Goal: Task Accomplishment & Management: Complete application form

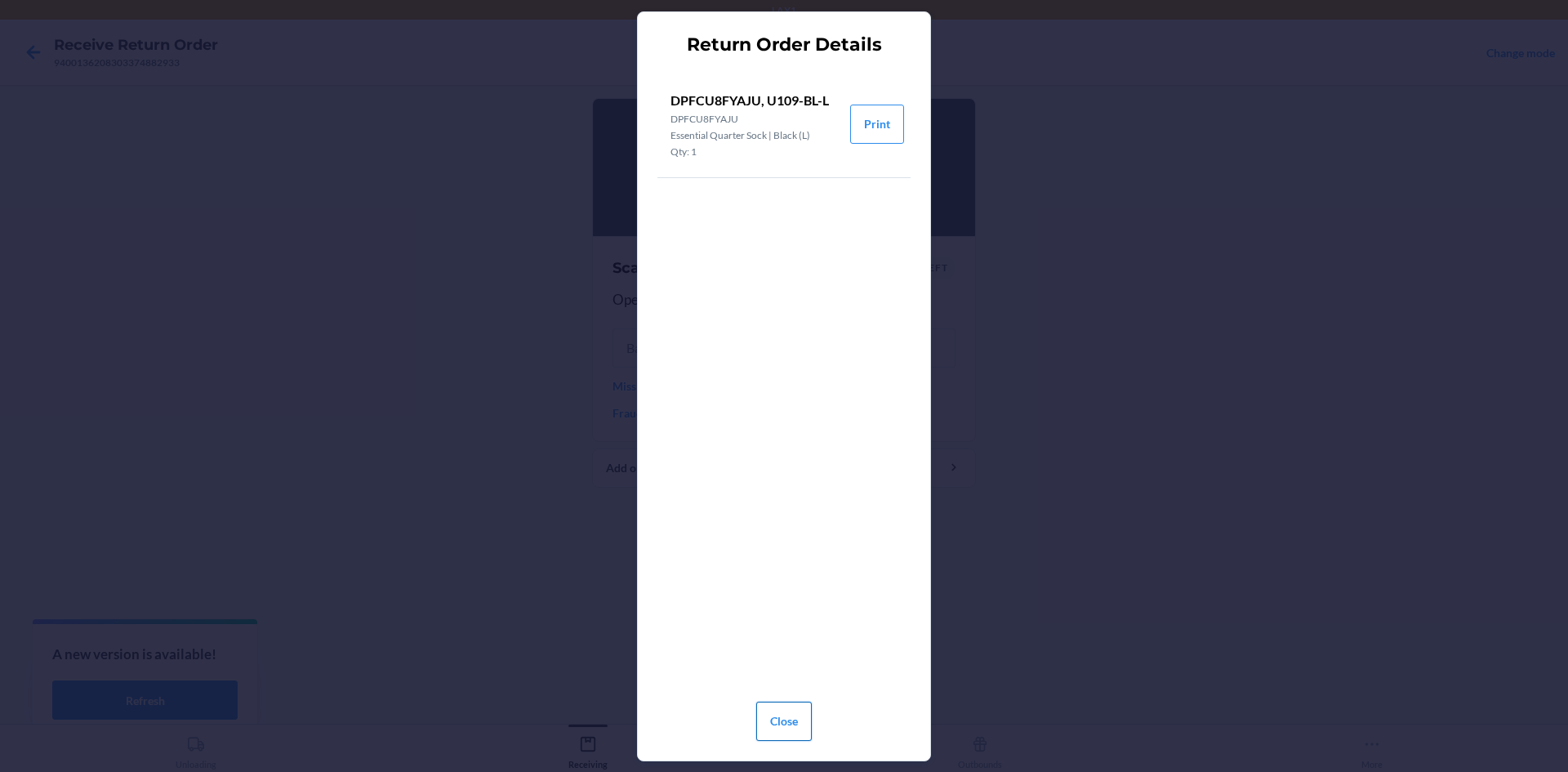
click at [781, 717] on button "Close" at bounding box center [784, 720] width 56 height 39
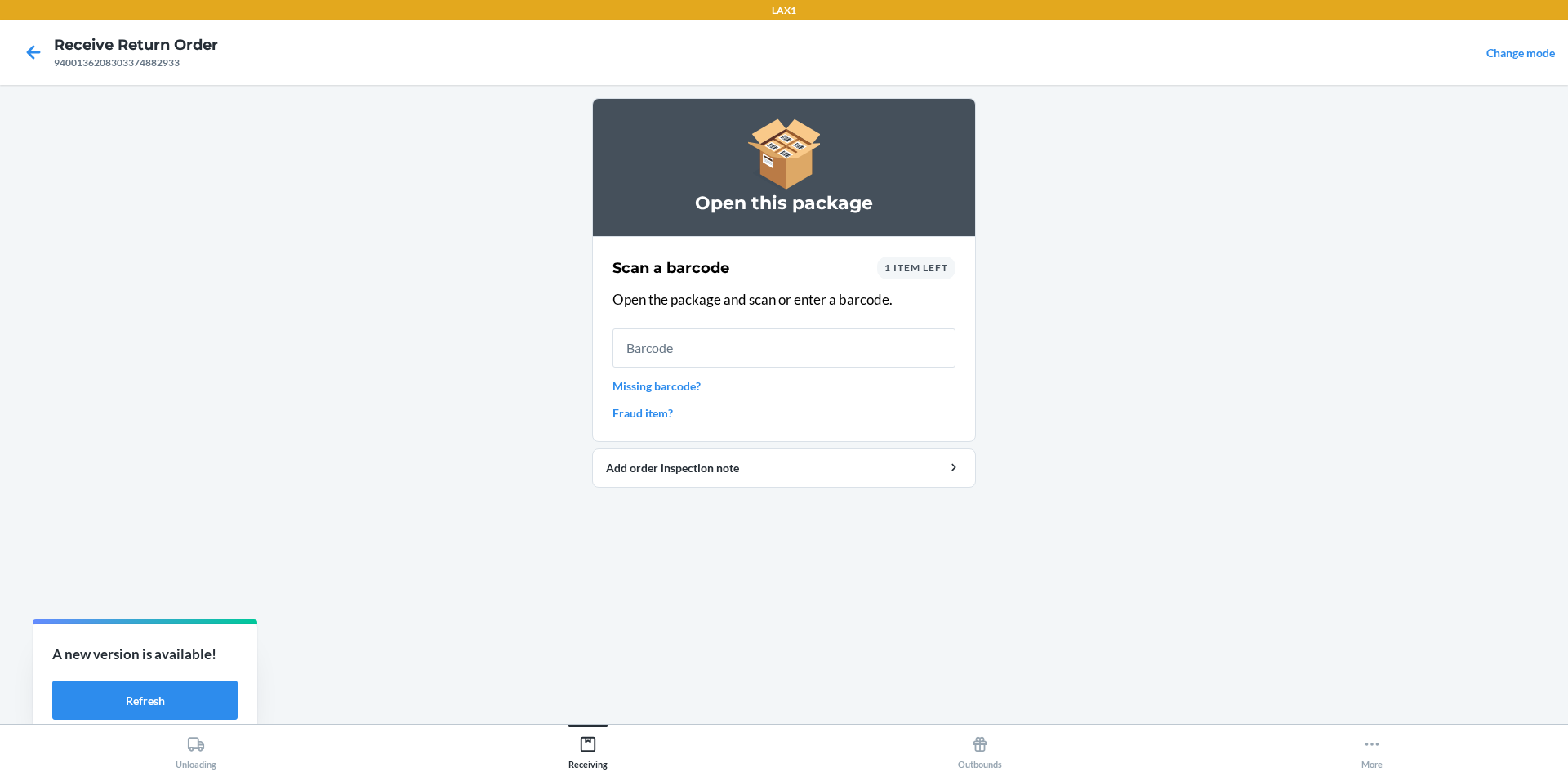
click at [919, 269] on span "1 item left" at bounding box center [915, 267] width 63 height 13
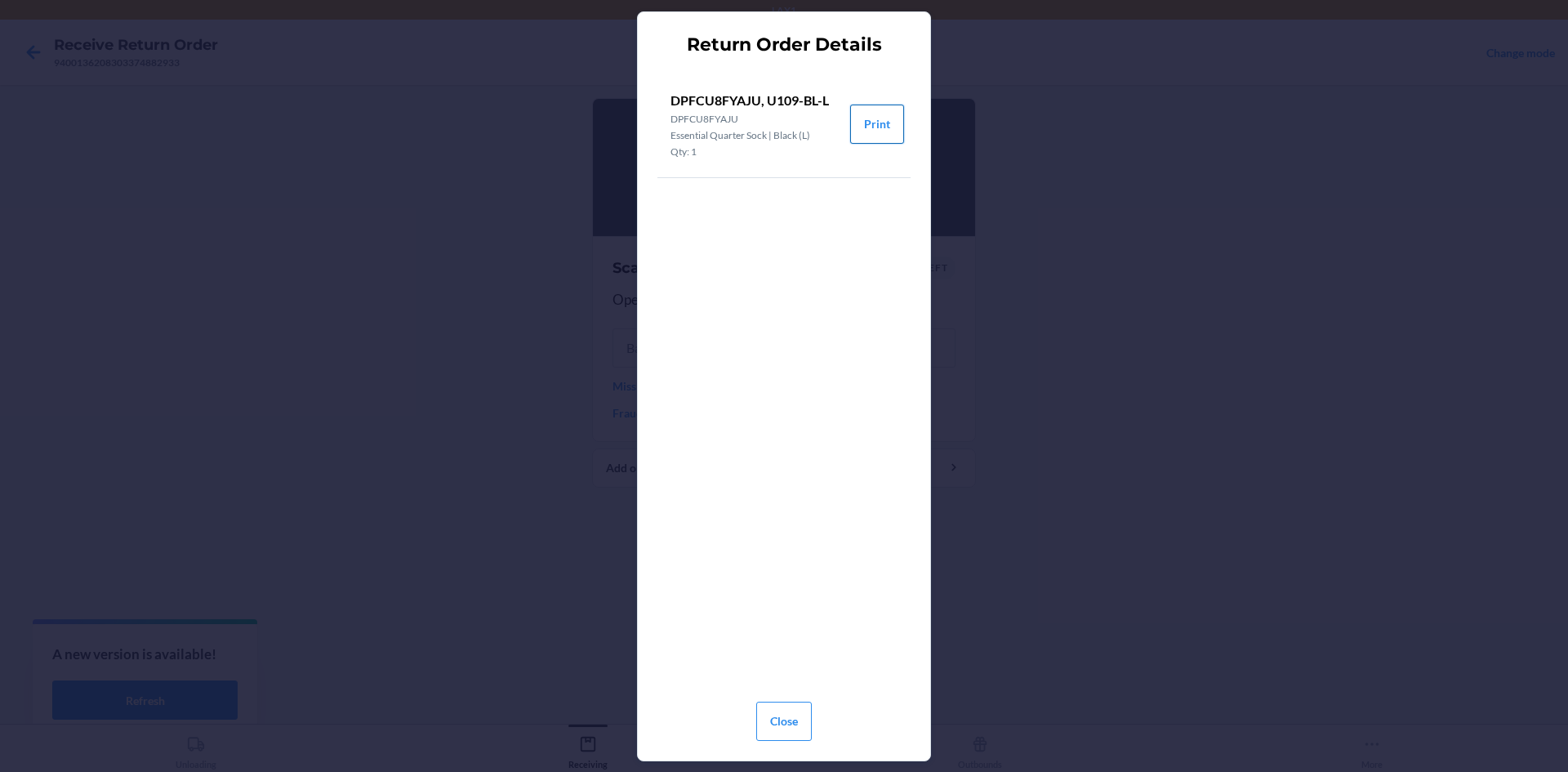
click at [895, 129] on button "Print" at bounding box center [877, 124] width 54 height 39
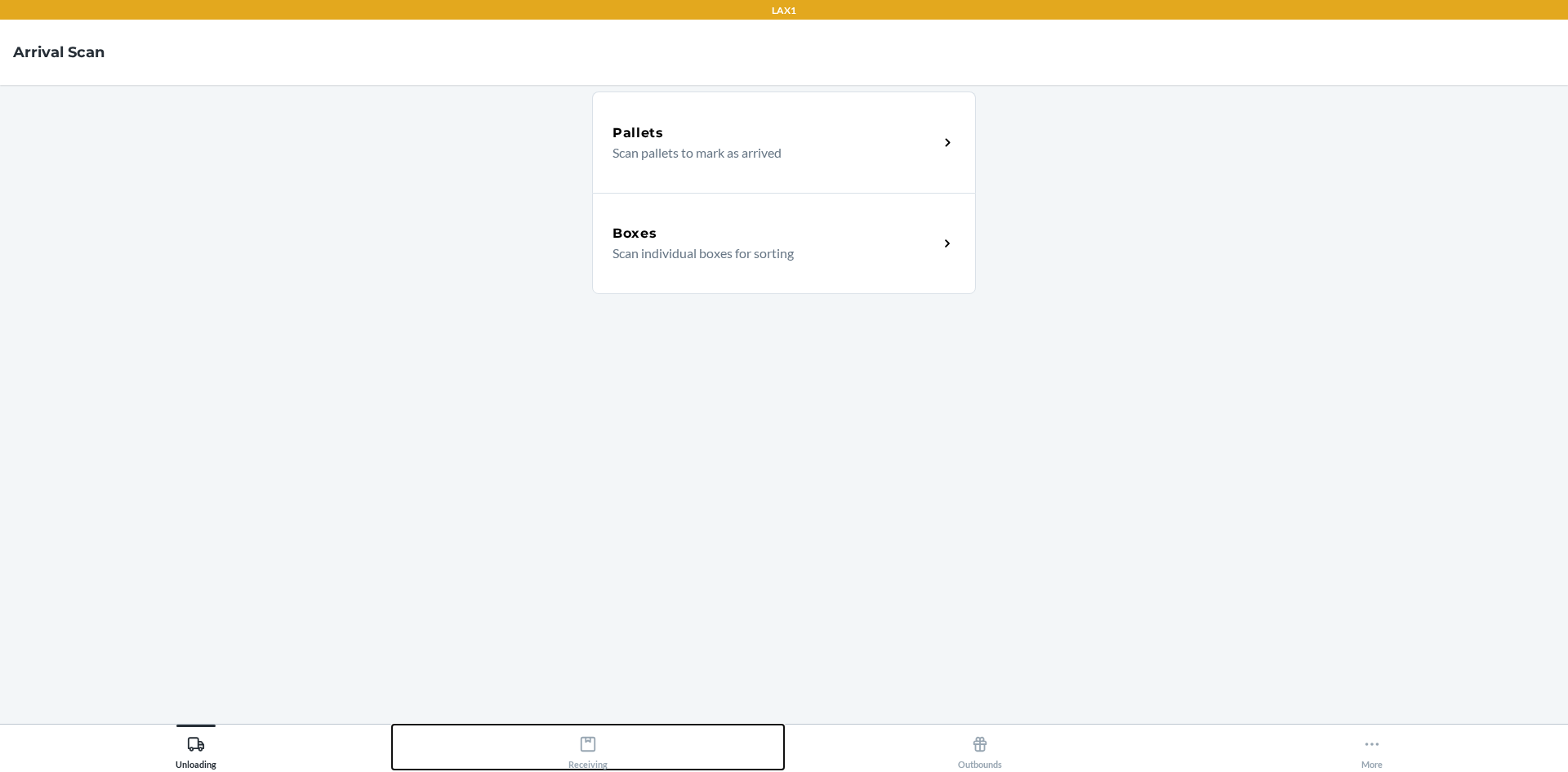
click at [585, 742] on icon at bounding box center [587, 744] width 15 height 15
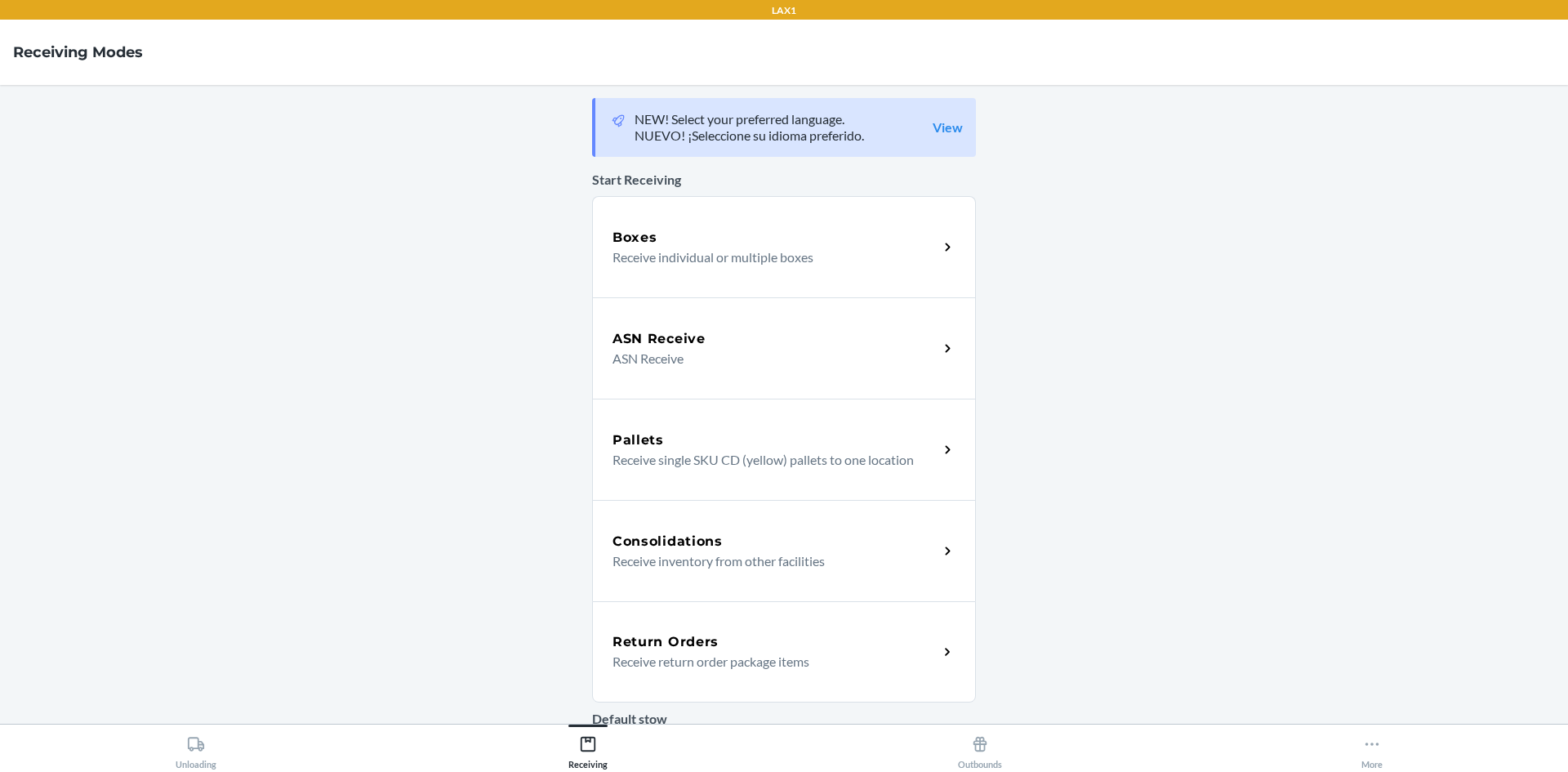
click at [939, 646] on icon at bounding box center [948, 651] width 19 height 18
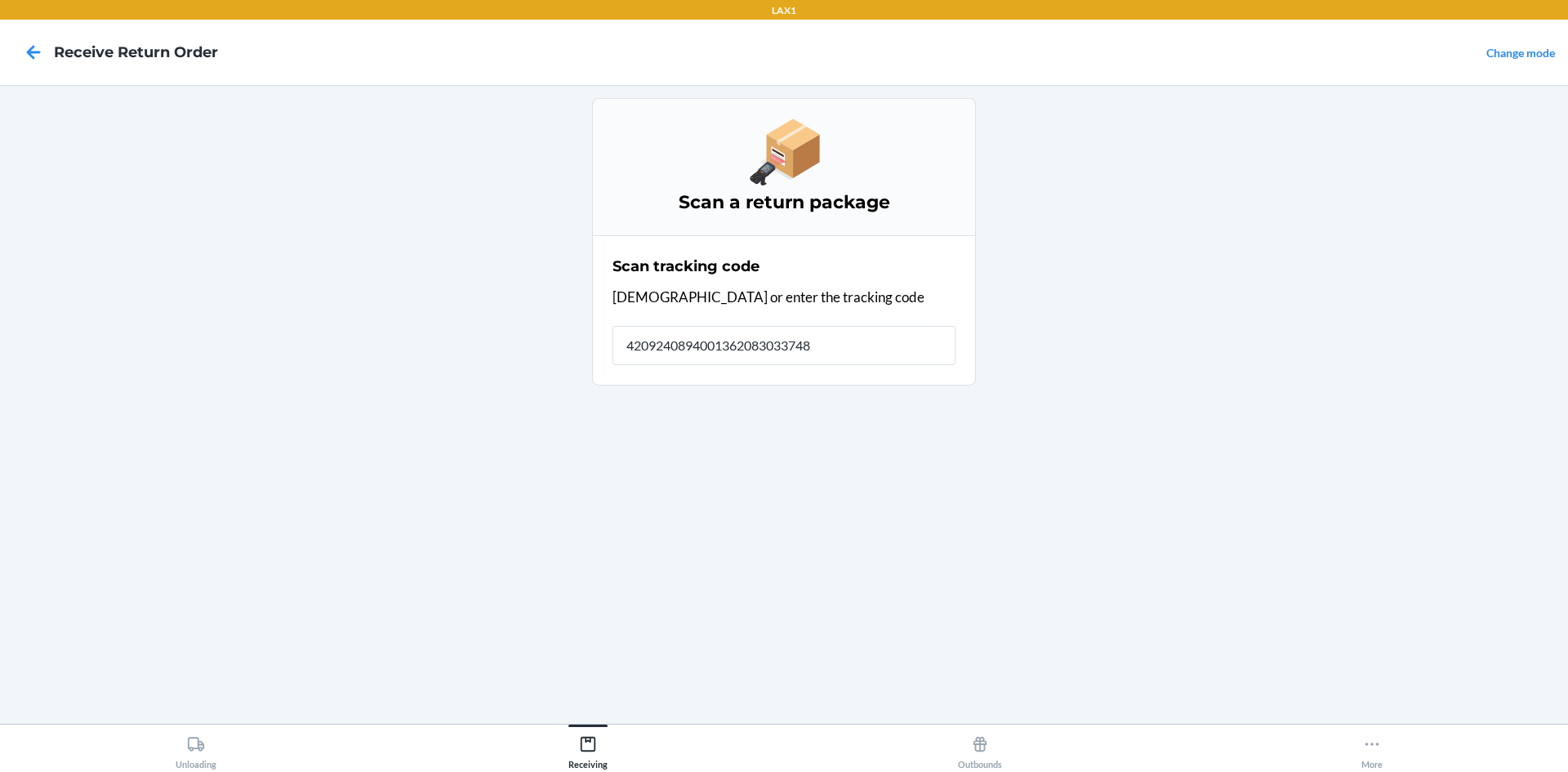
type input "42092408940013620830337488"
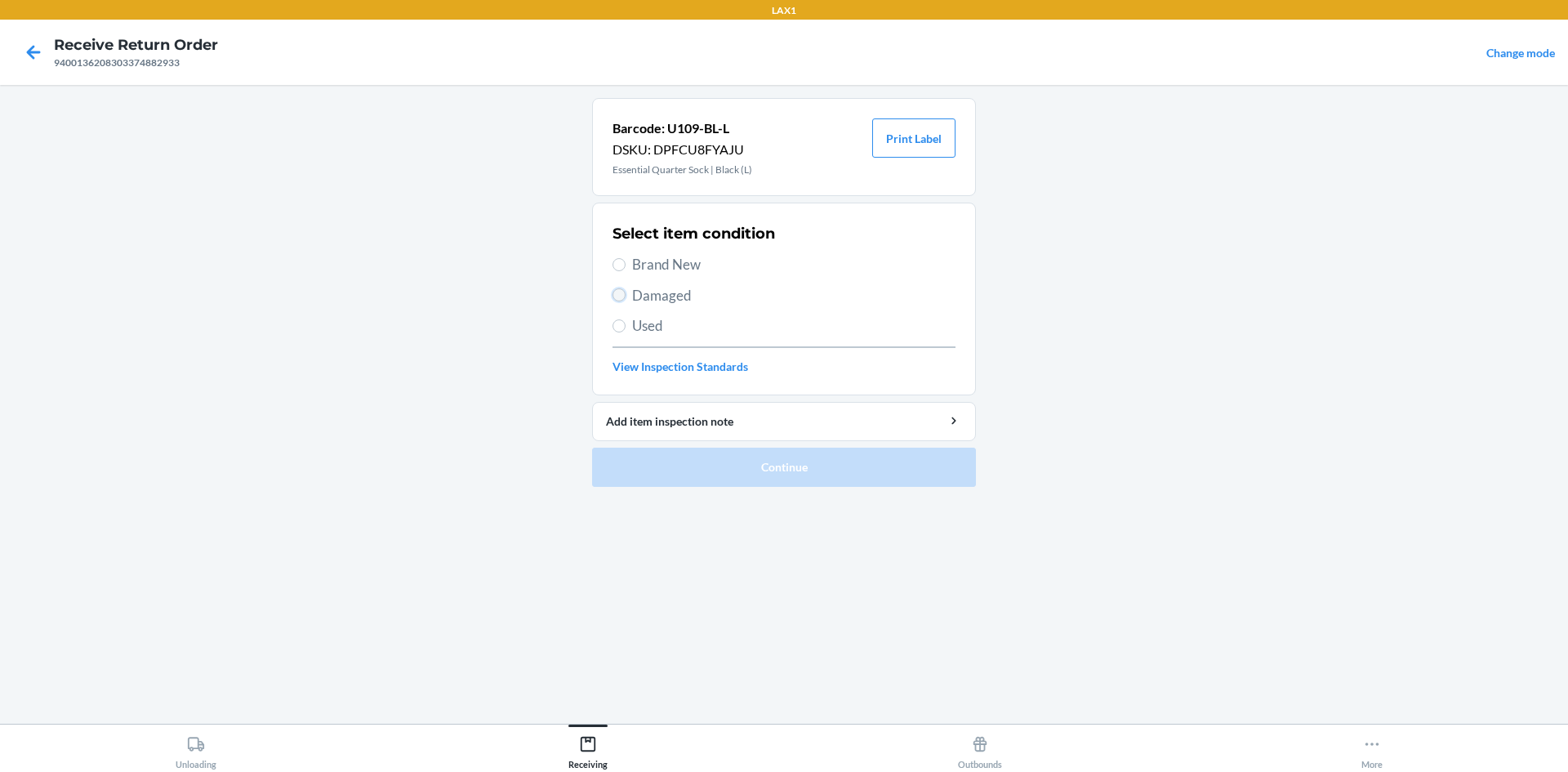
click at [616, 291] on input "Damaged" at bounding box center [618, 294] width 13 height 13
radio input "true"
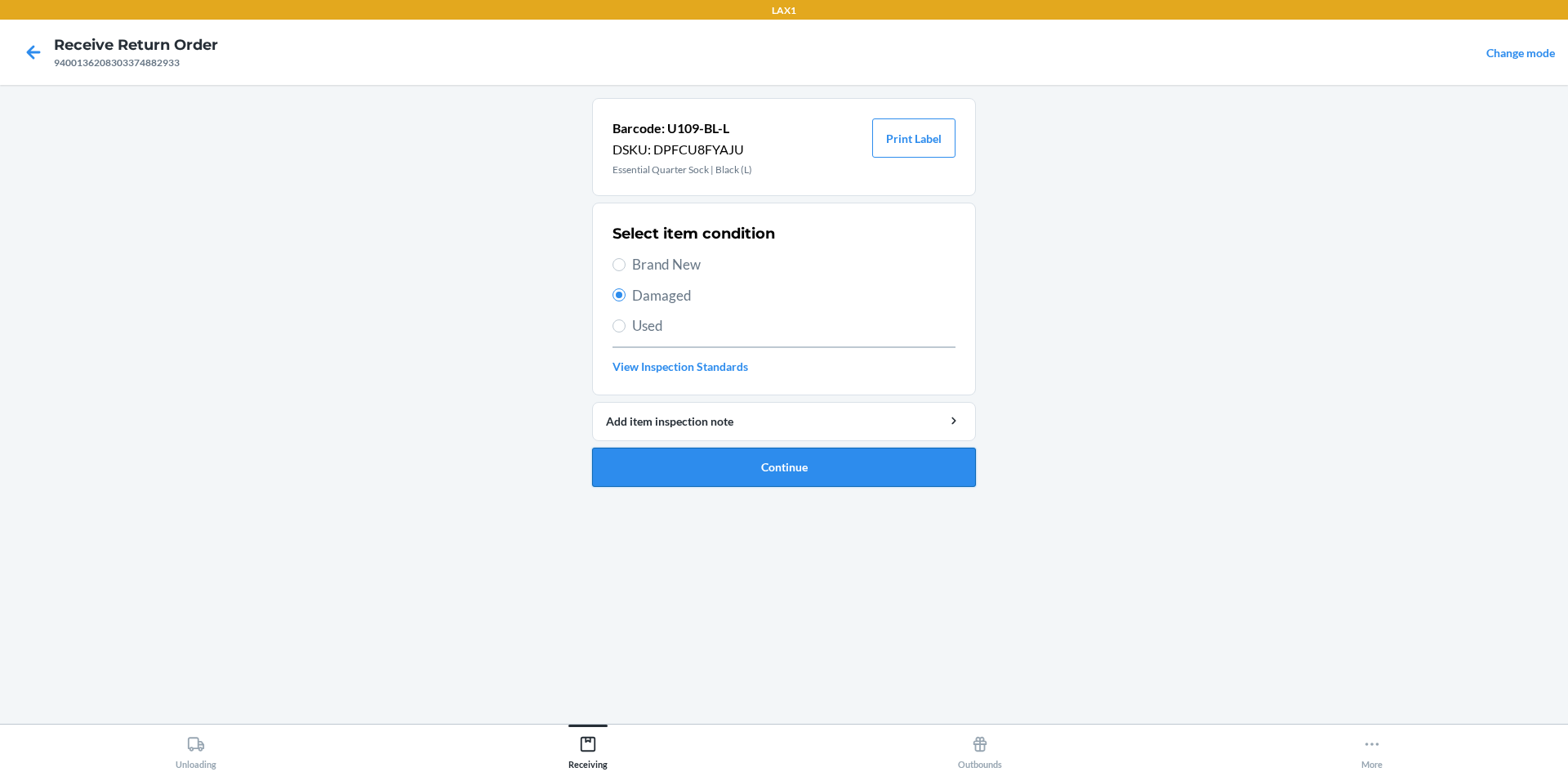
click at [643, 459] on button "Continue" at bounding box center [784, 467] width 384 height 39
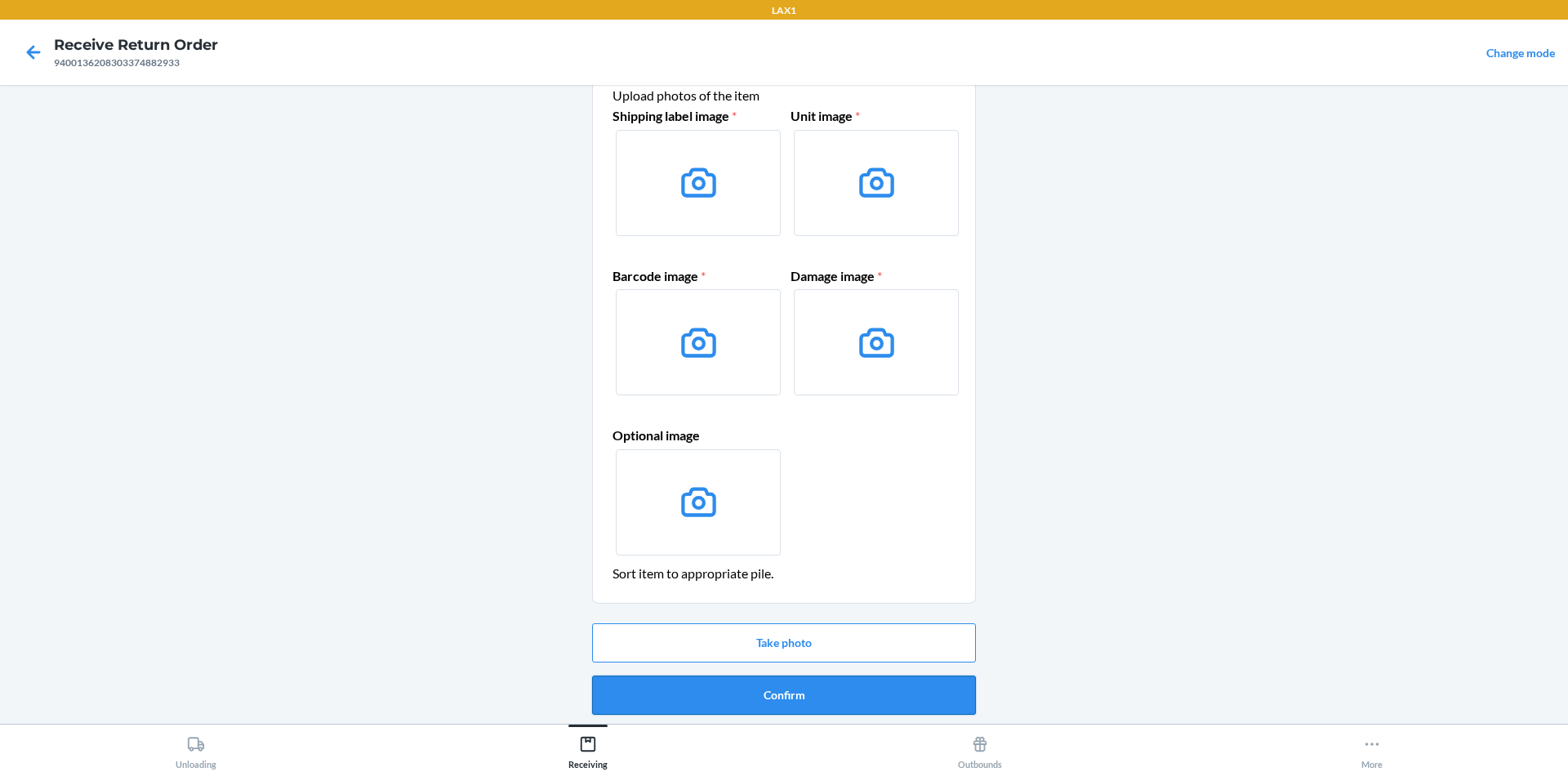
scroll to position [68, 0]
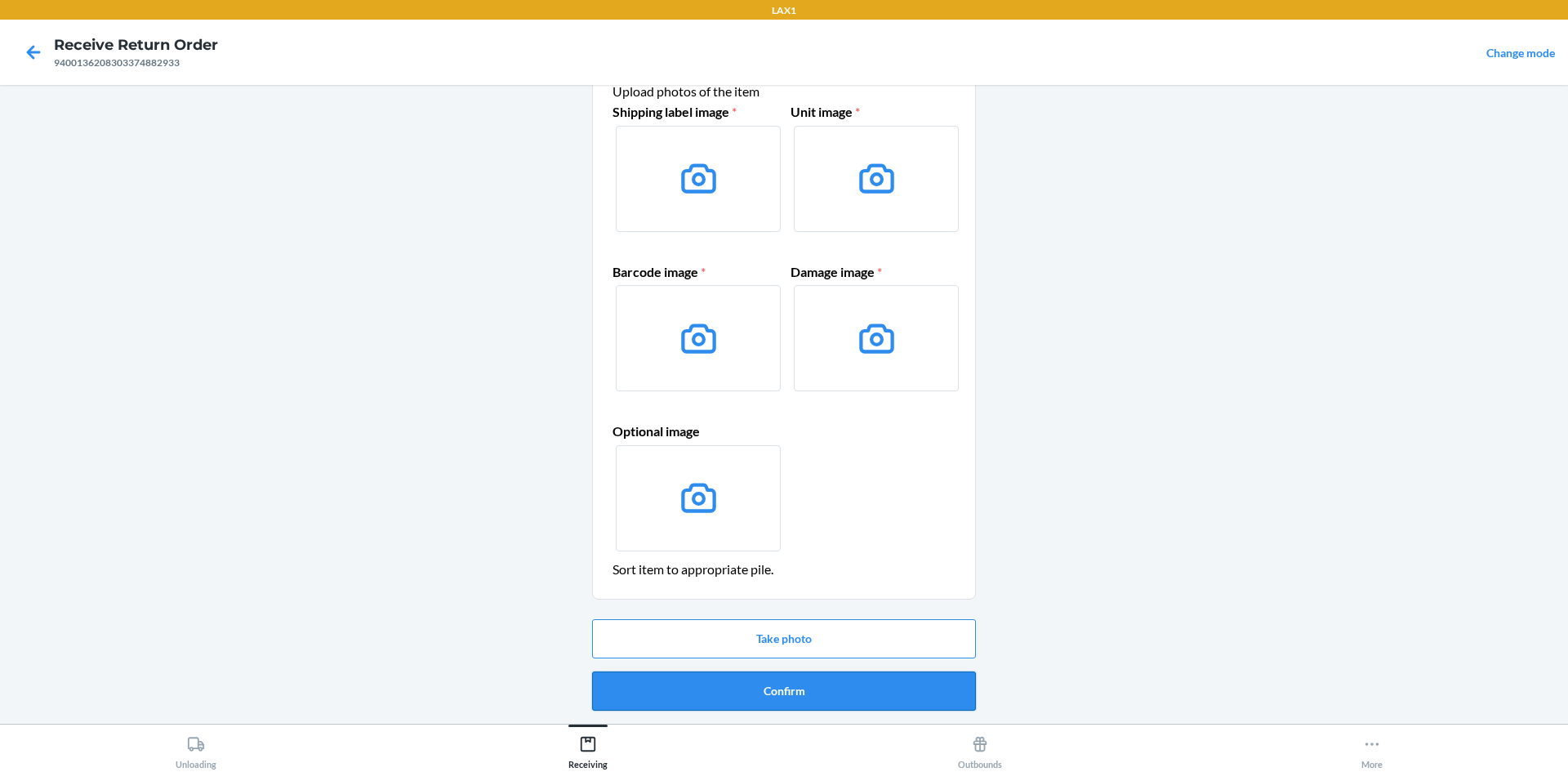
click at [879, 700] on button "Confirm" at bounding box center [784, 690] width 384 height 39
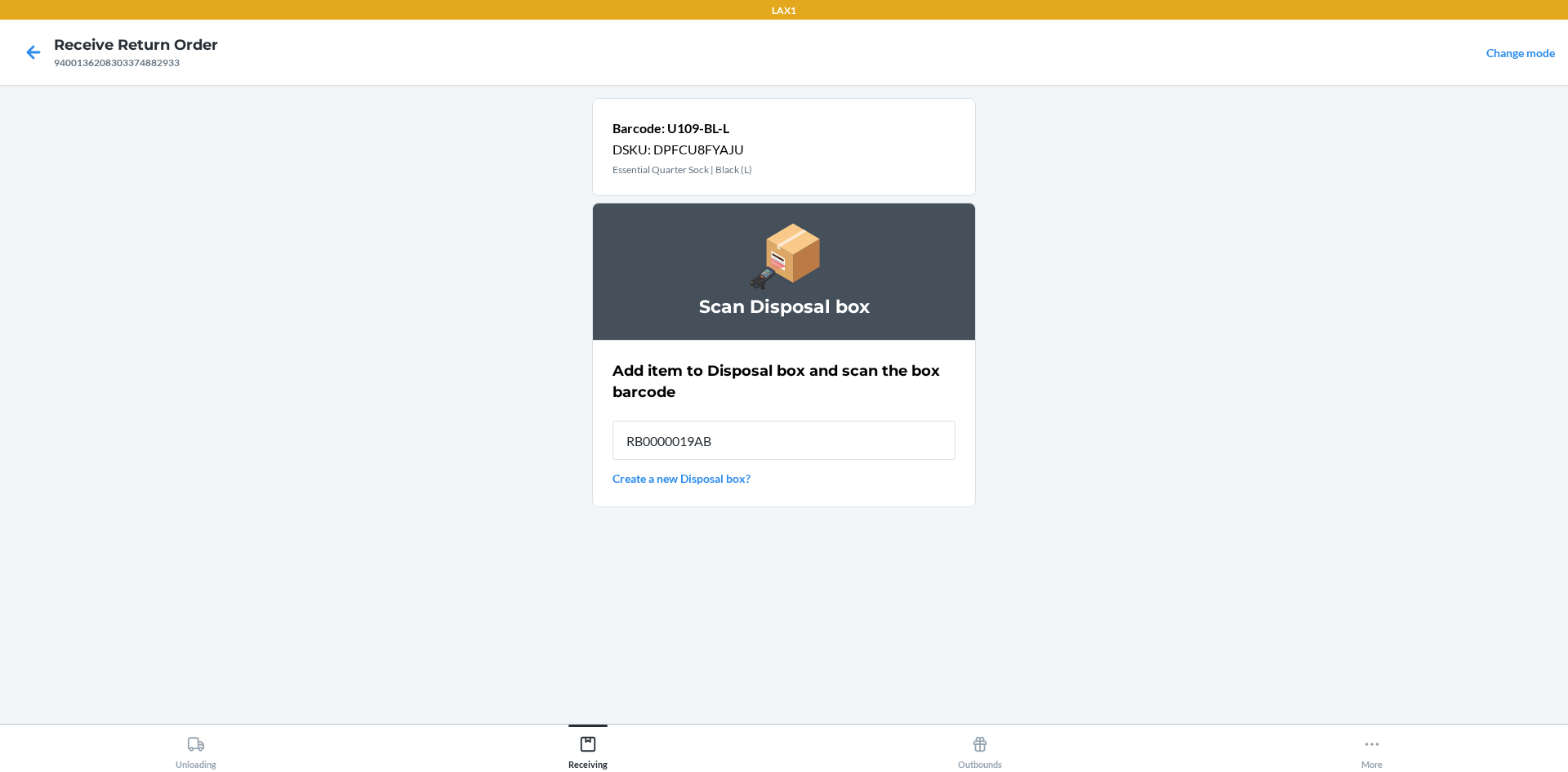
type input "RB0000019AB"
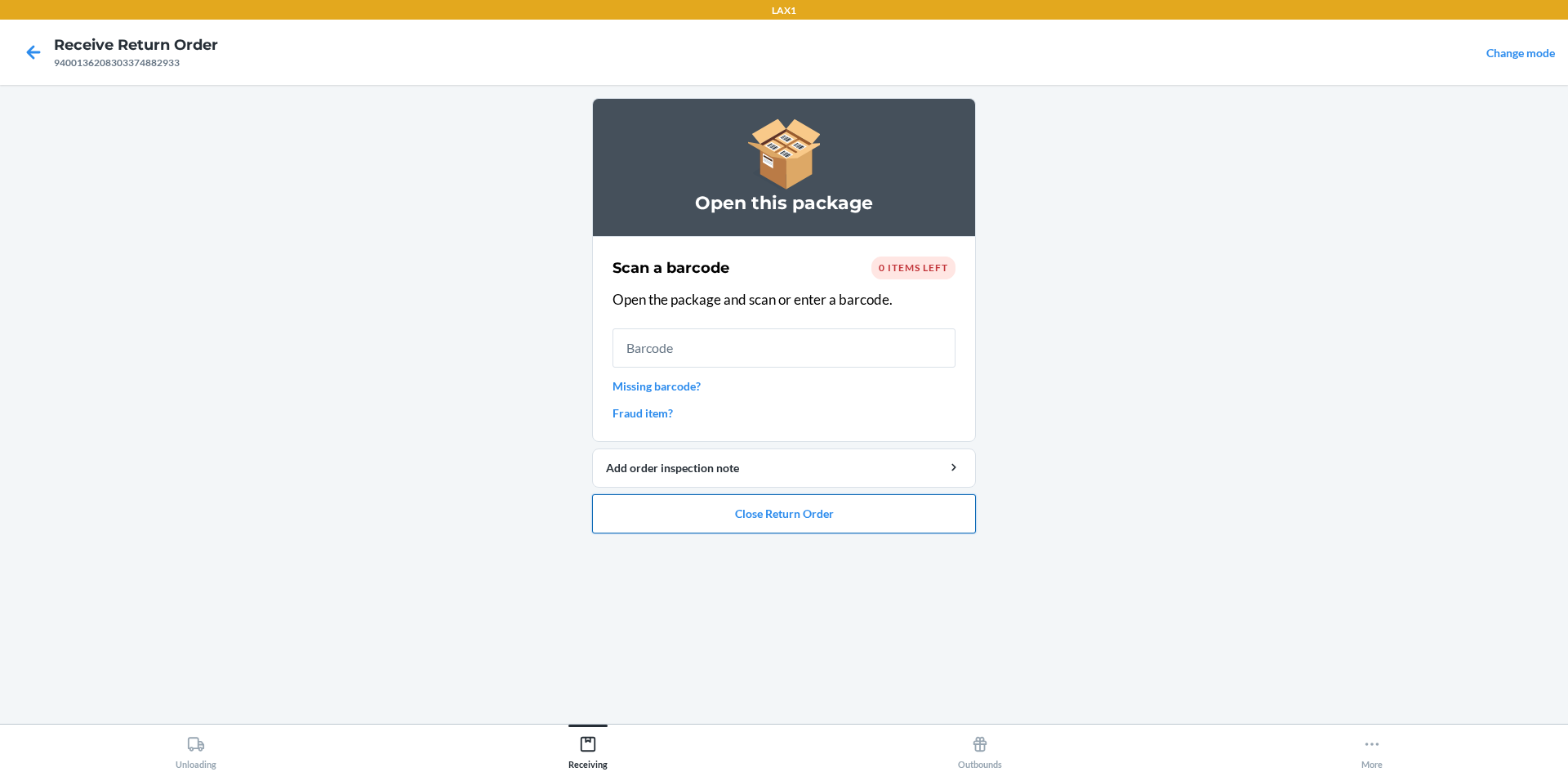
click at [932, 503] on button "Close Return Order" at bounding box center [784, 513] width 384 height 39
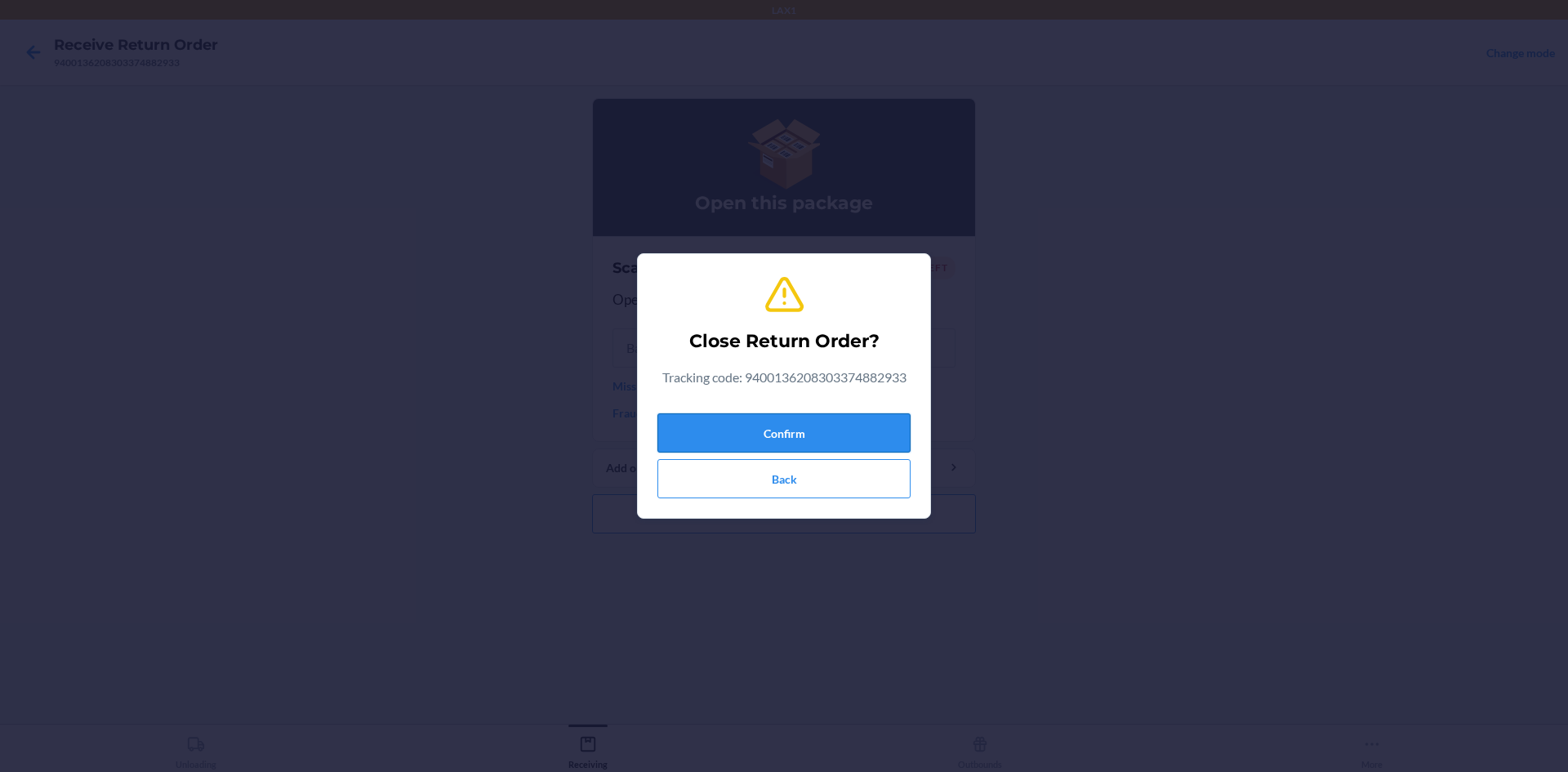
click at [886, 425] on button "Confirm" at bounding box center [784, 432] width 253 height 39
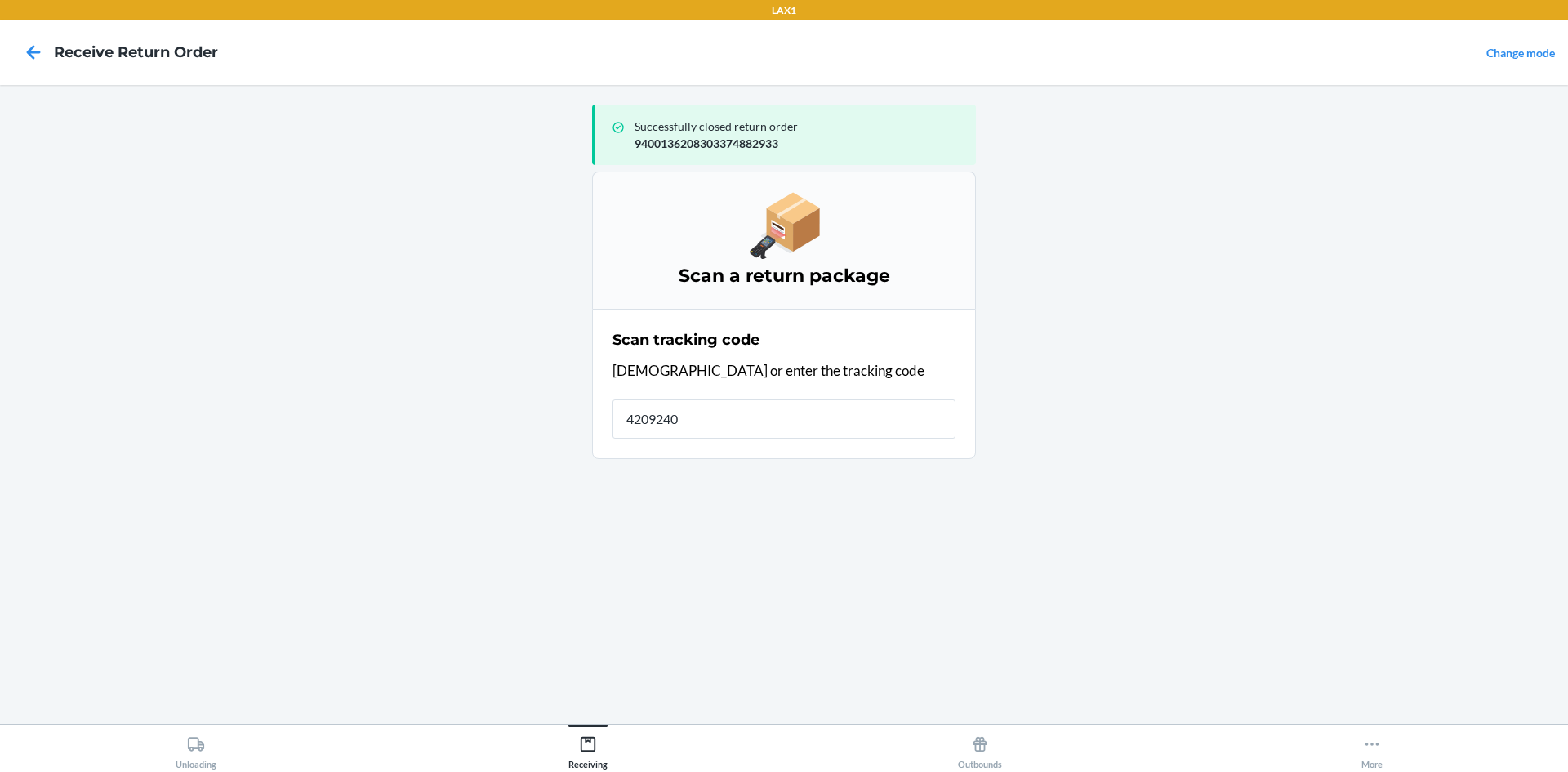
type input "42092408"
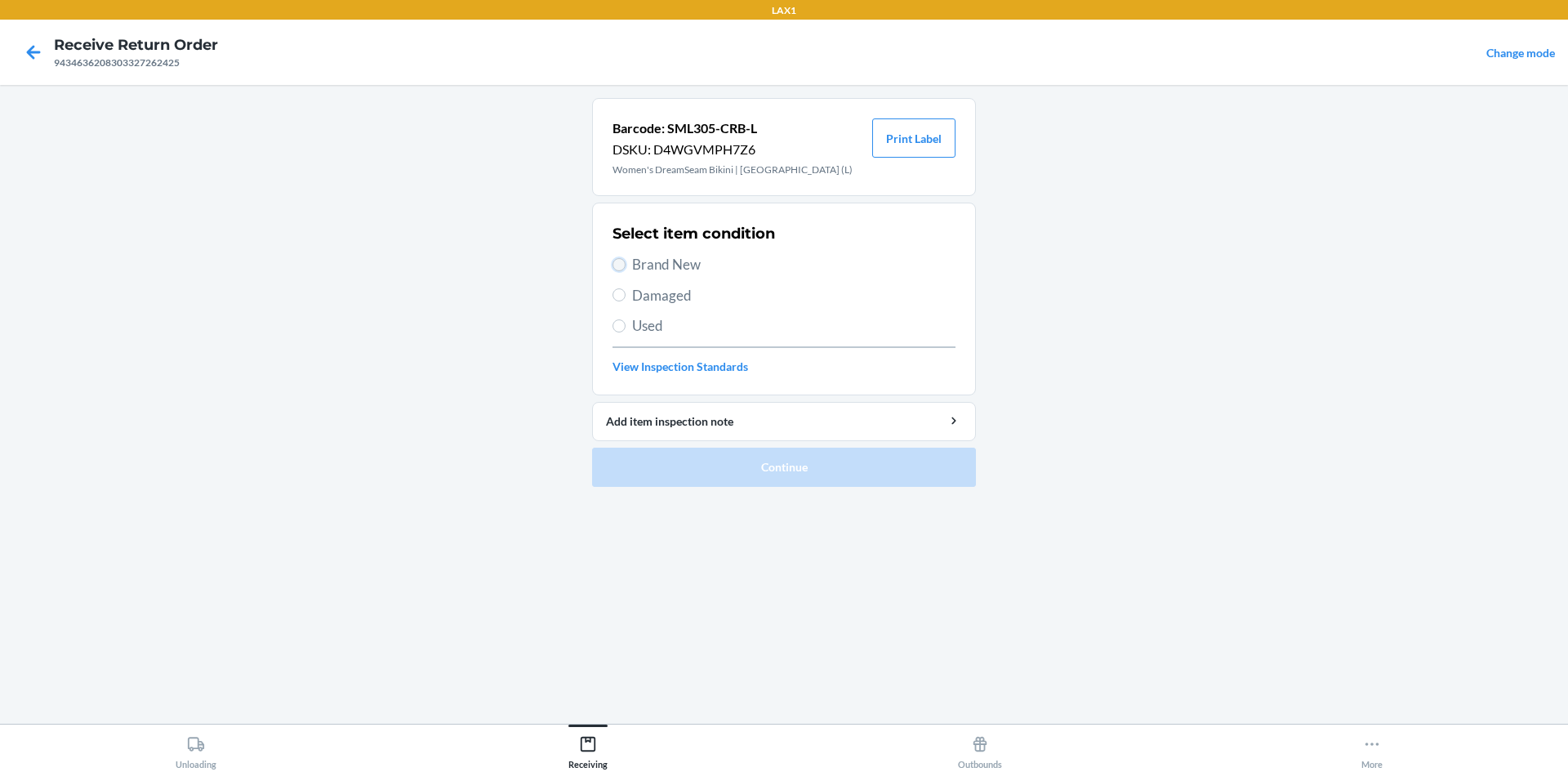
click at [620, 258] on input "Brand New" at bounding box center [618, 264] width 13 height 13
radio input "true"
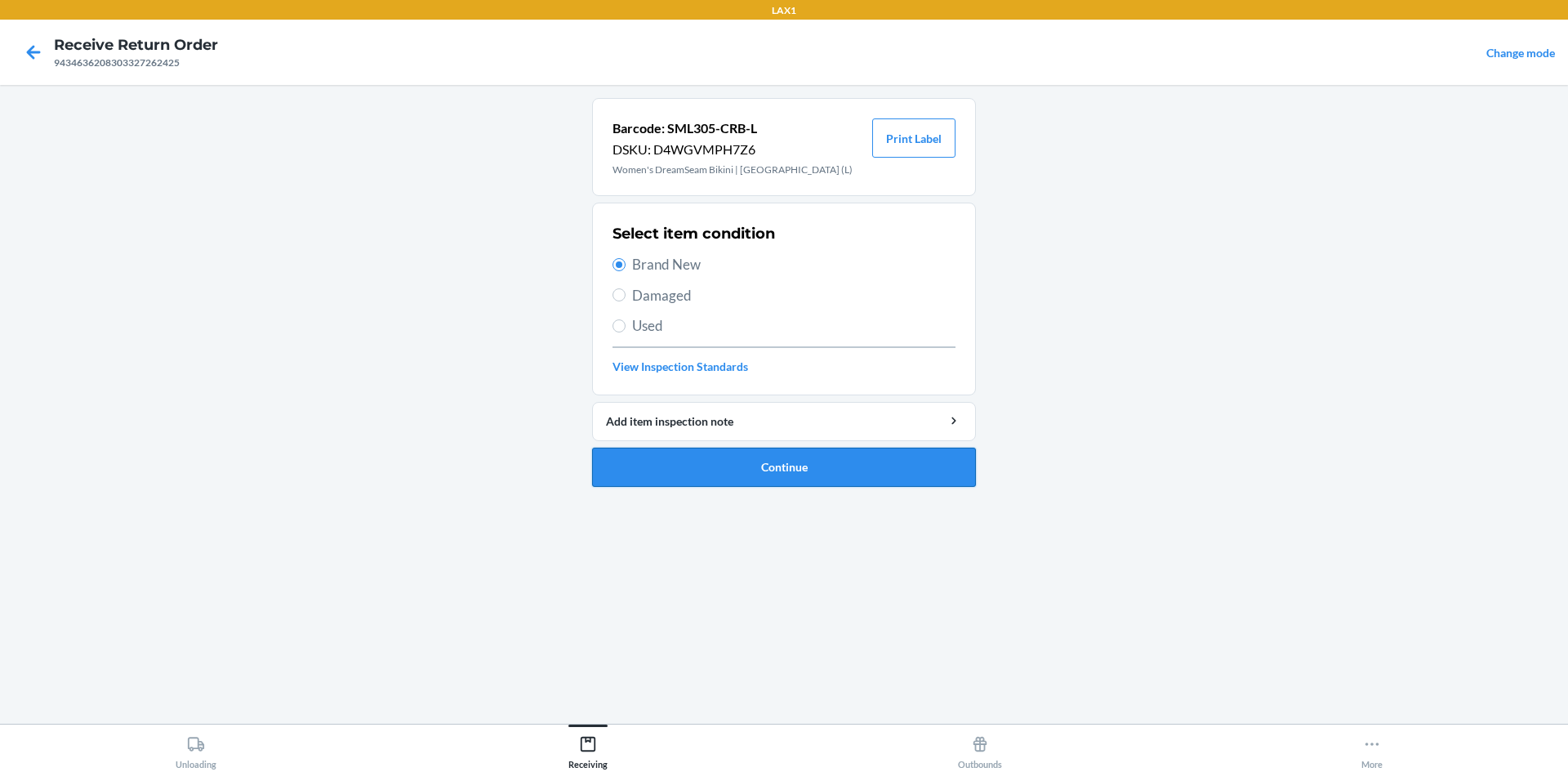
click at [777, 453] on button "Continue" at bounding box center [784, 467] width 384 height 39
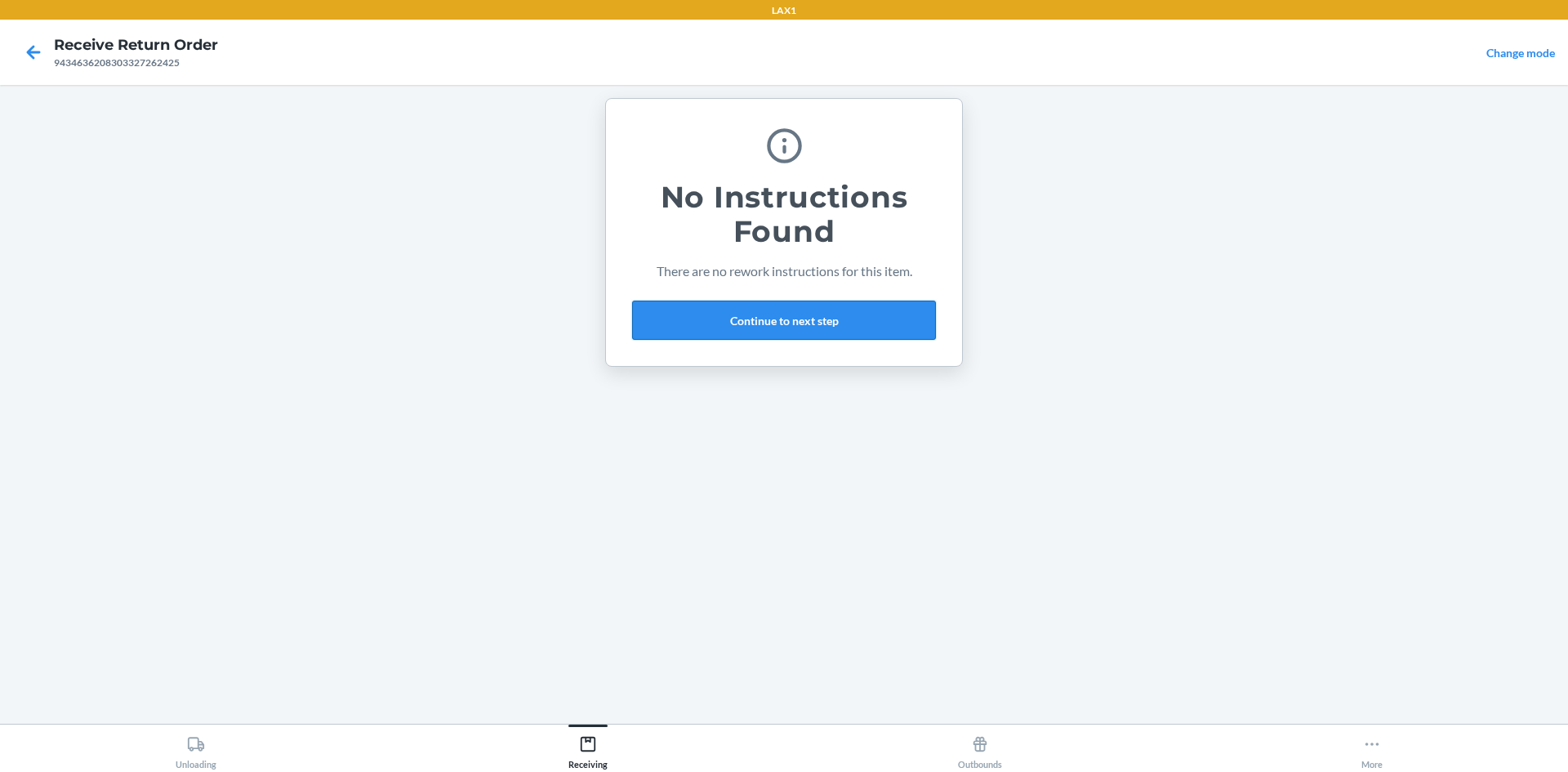
click at [840, 317] on button "Continue to next step" at bounding box center [784, 320] width 304 height 39
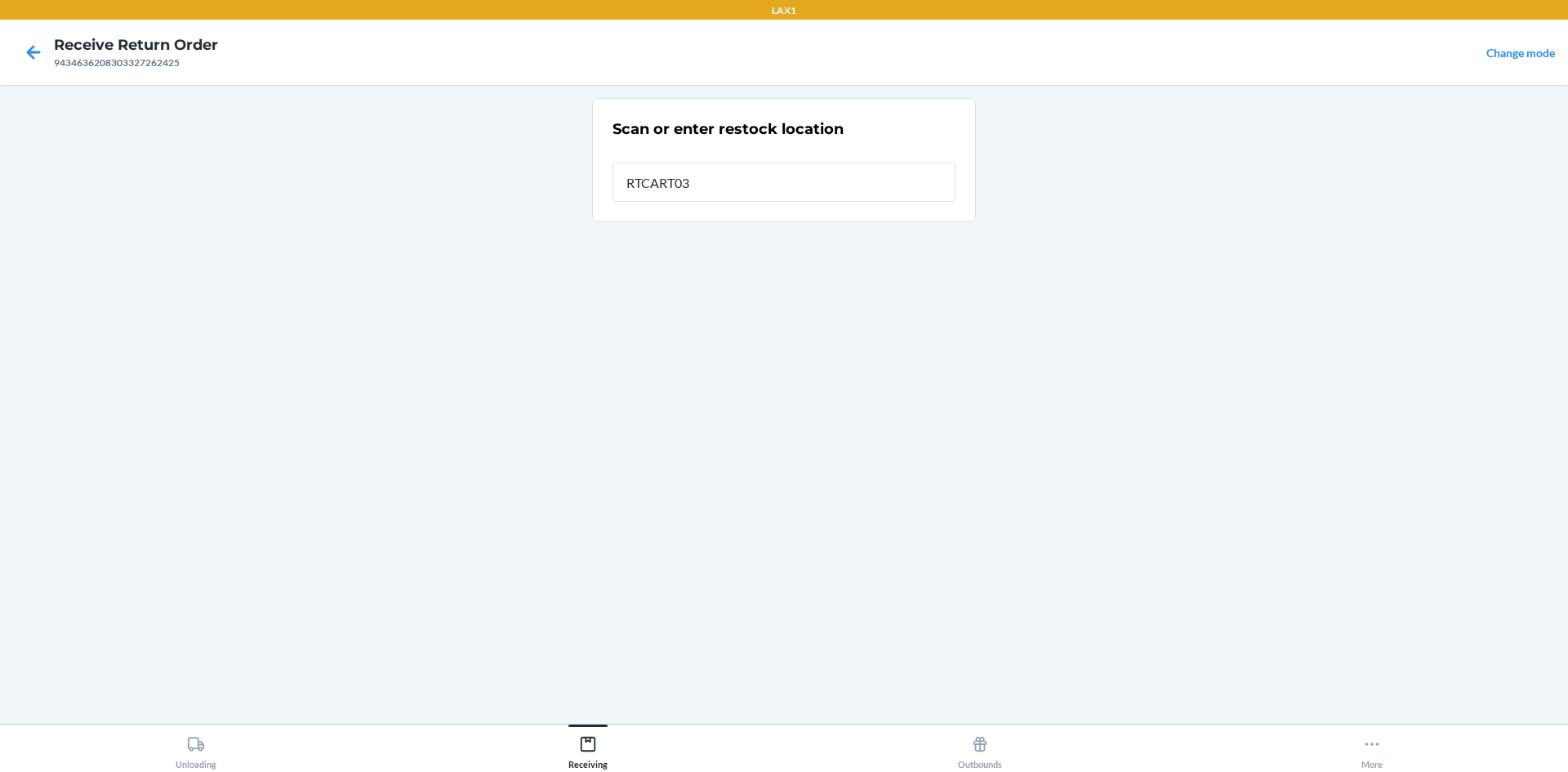
type input "RTCART037"
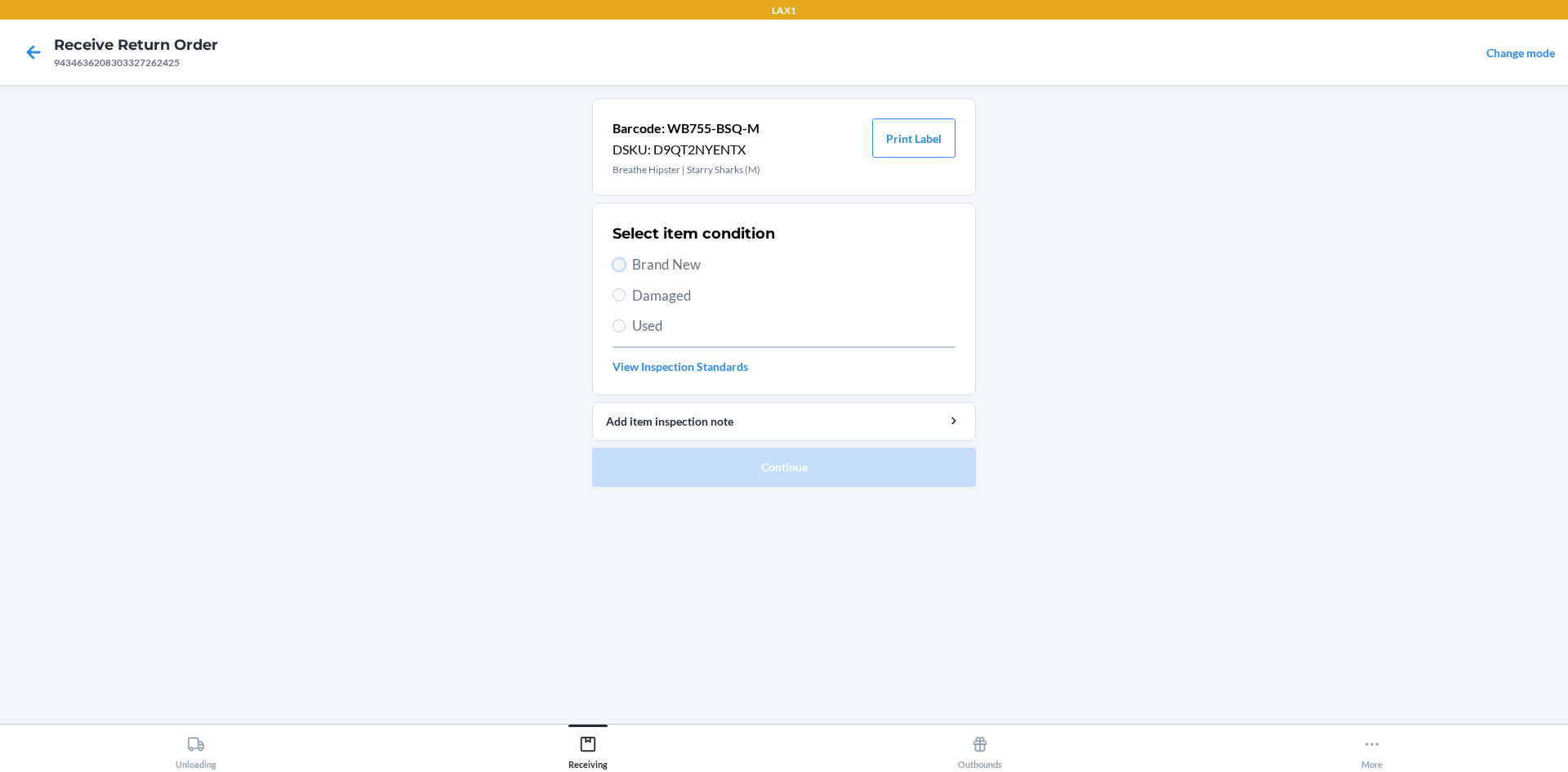
click at [616, 261] on input "Brand New" at bounding box center [618, 264] width 13 height 13
radio input "true"
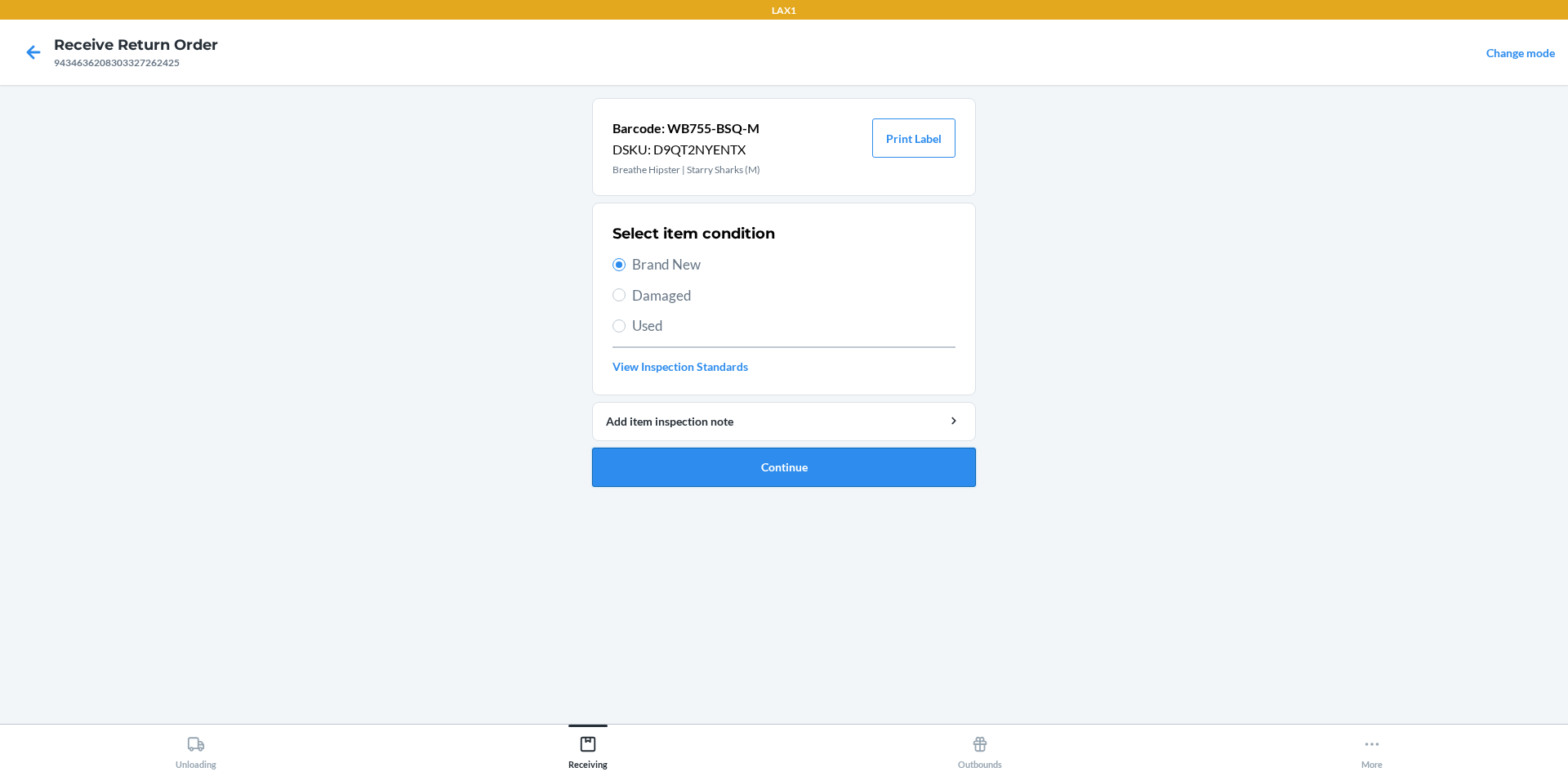
click at [724, 466] on button "Continue" at bounding box center [784, 467] width 384 height 39
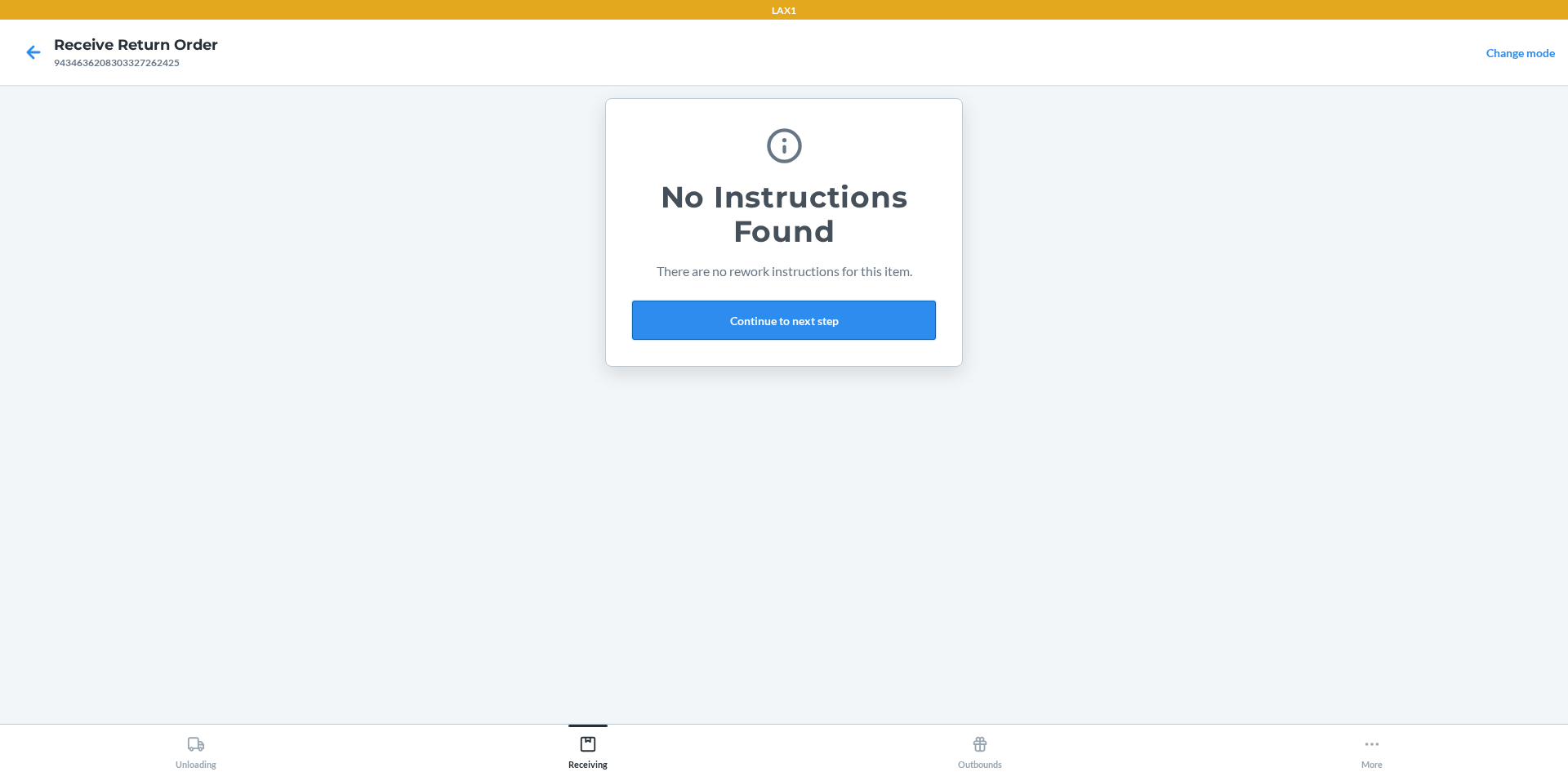
click at [838, 327] on button "Continue to next step" at bounding box center [784, 320] width 304 height 39
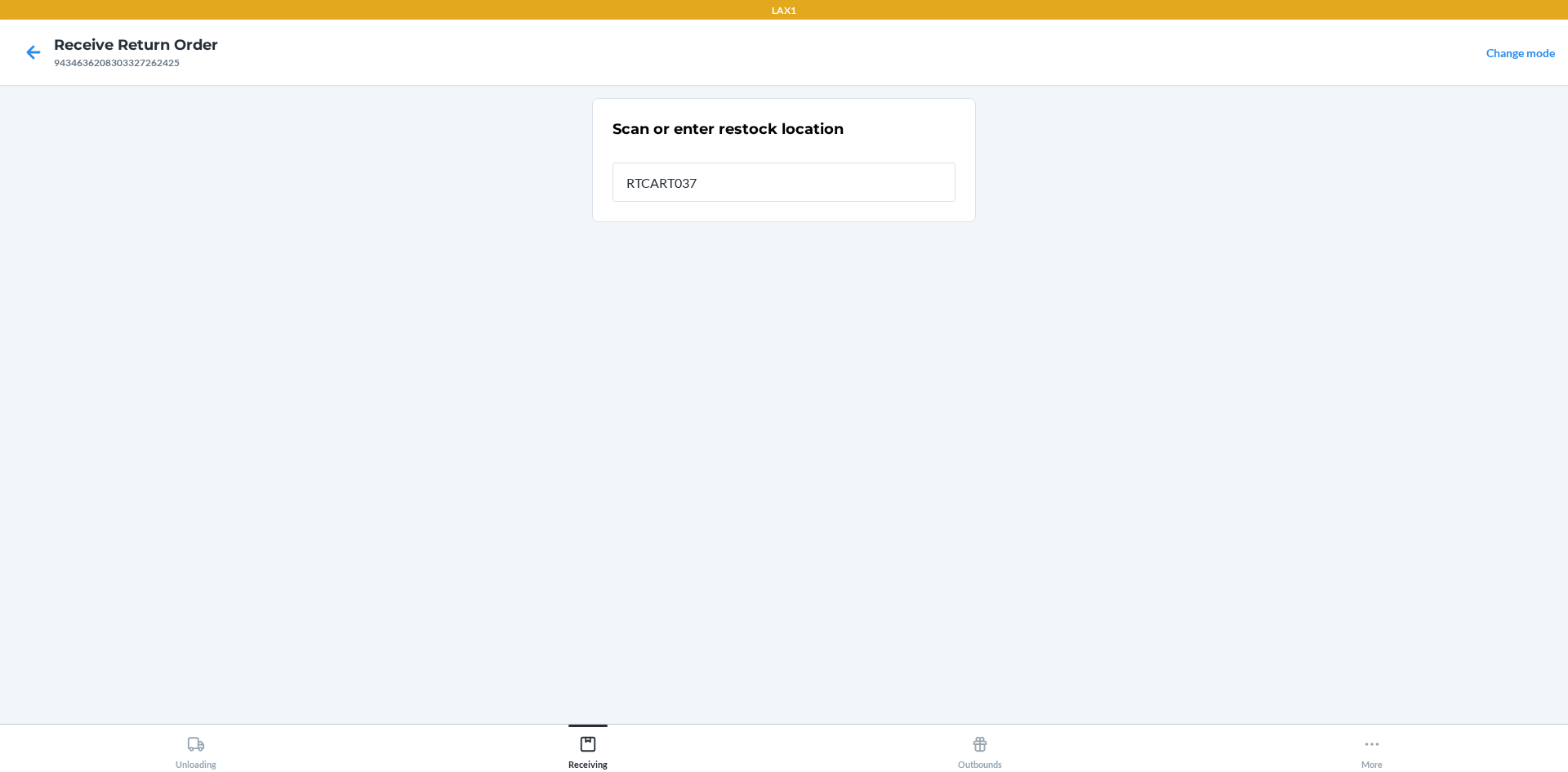
type input "RTCART037"
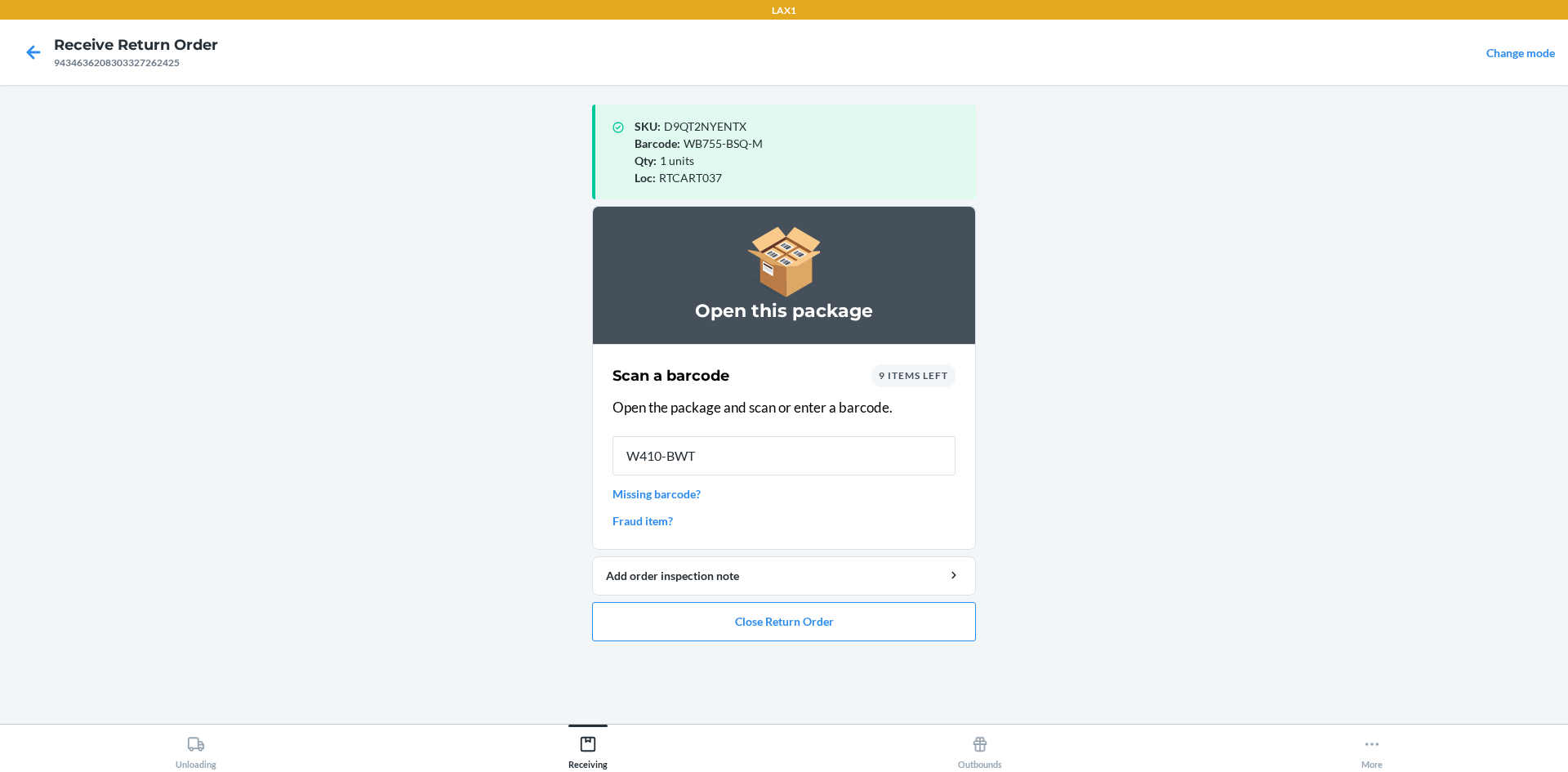
type input "W410-BWT-"
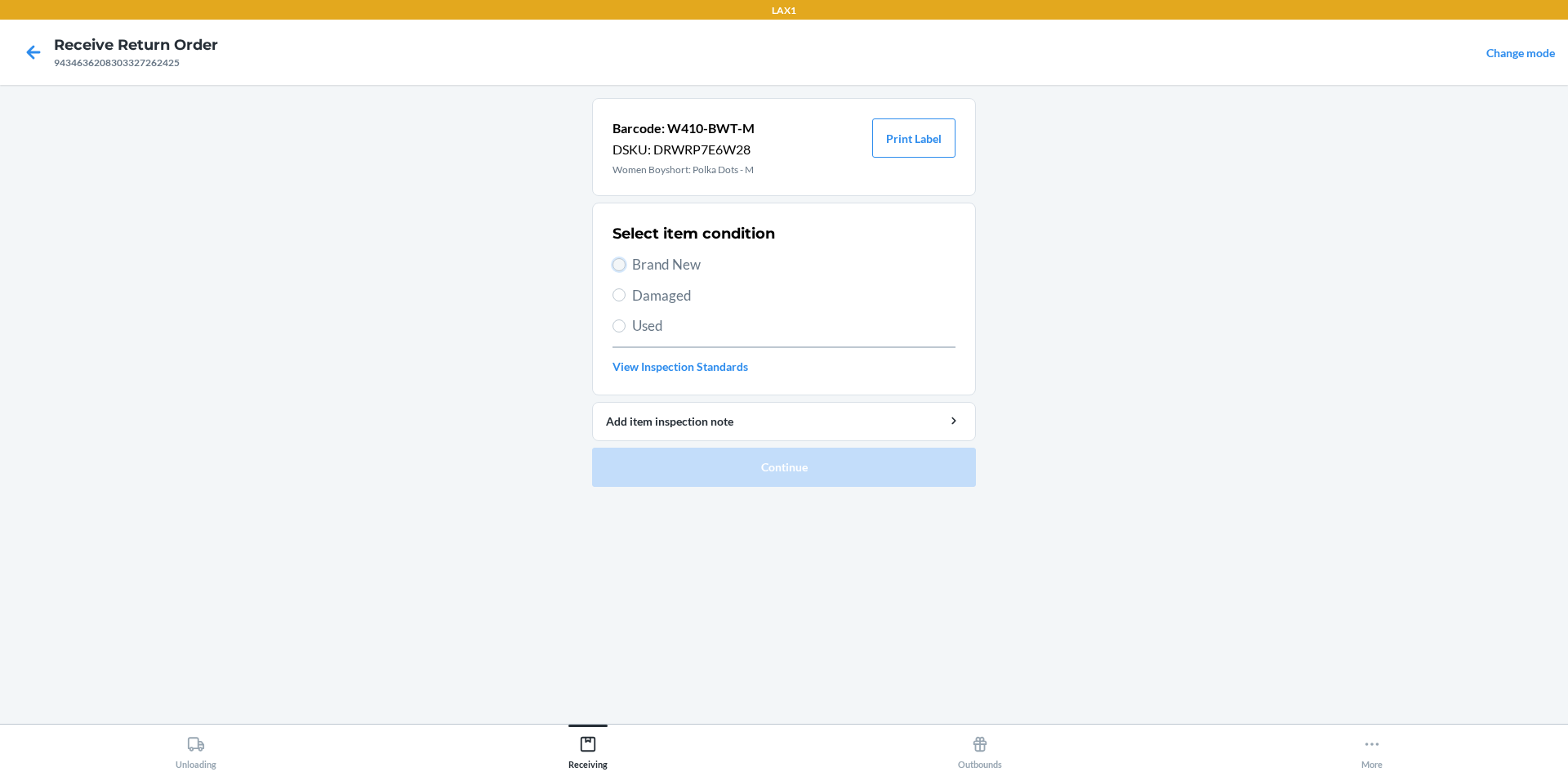
click at [615, 261] on input "Brand New" at bounding box center [618, 264] width 13 height 13
radio input "true"
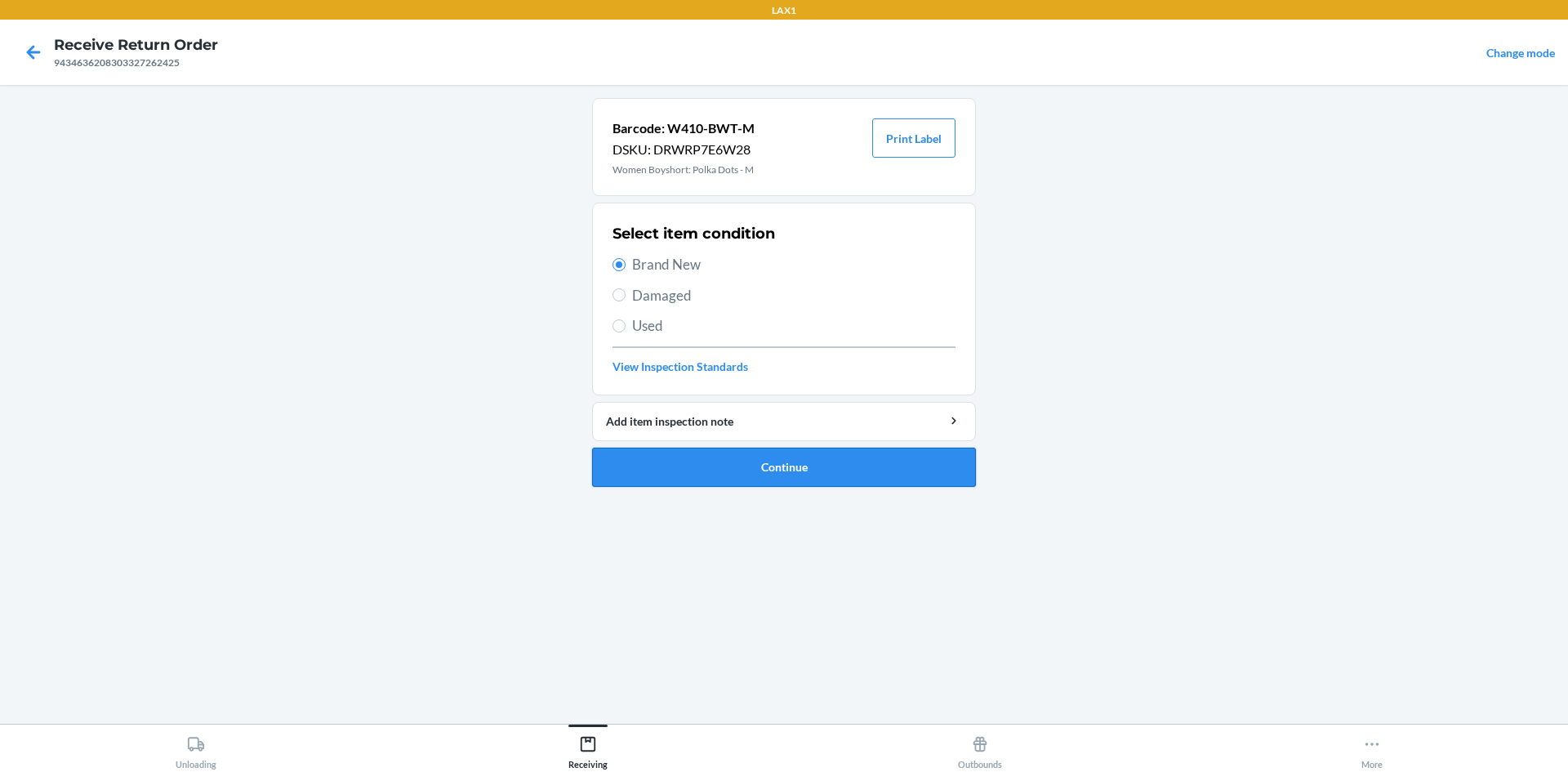
click at [740, 463] on button "Continue" at bounding box center [784, 467] width 384 height 39
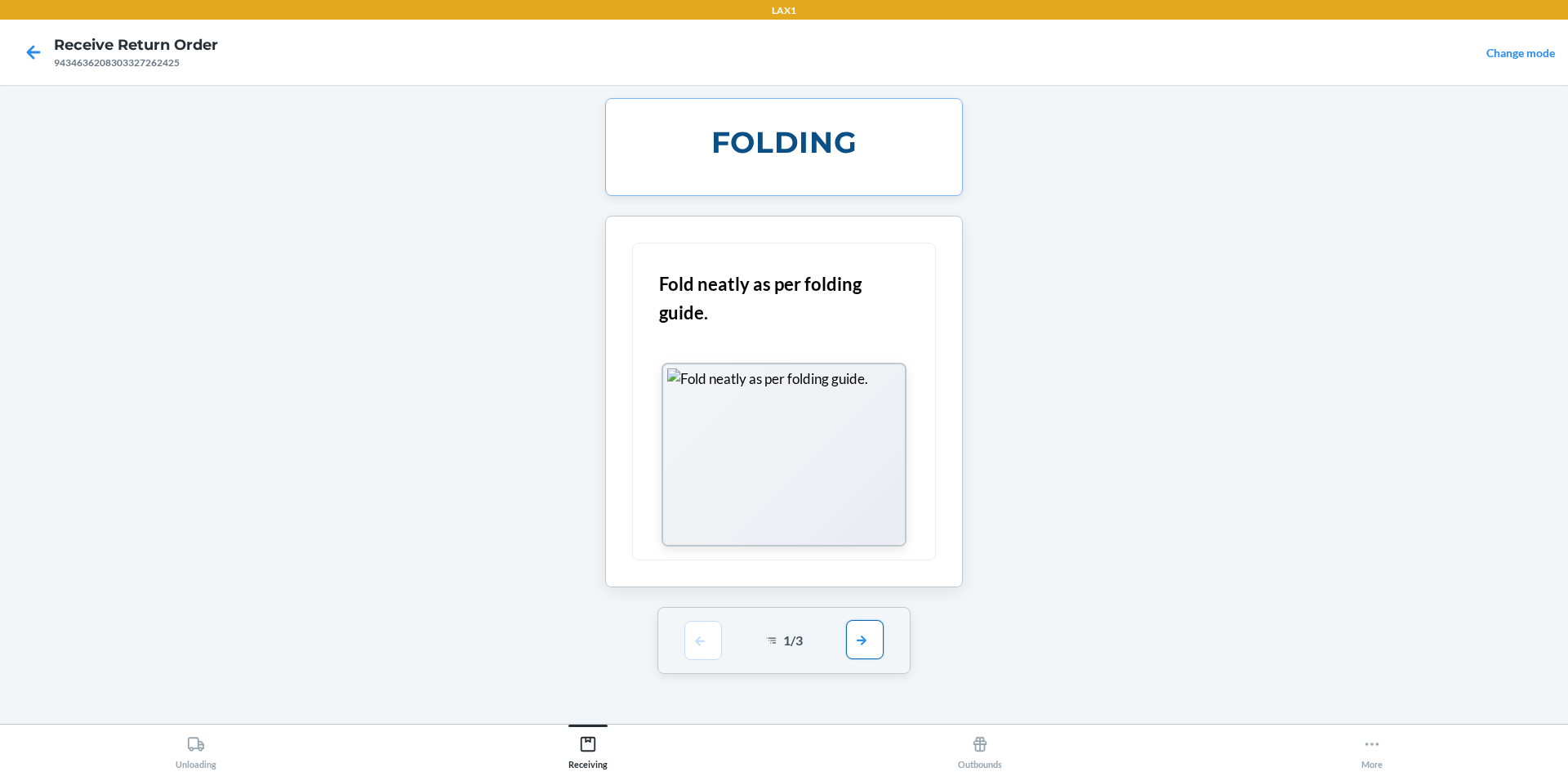
click at [848, 637] on button "button" at bounding box center [865, 640] width 38 height 39
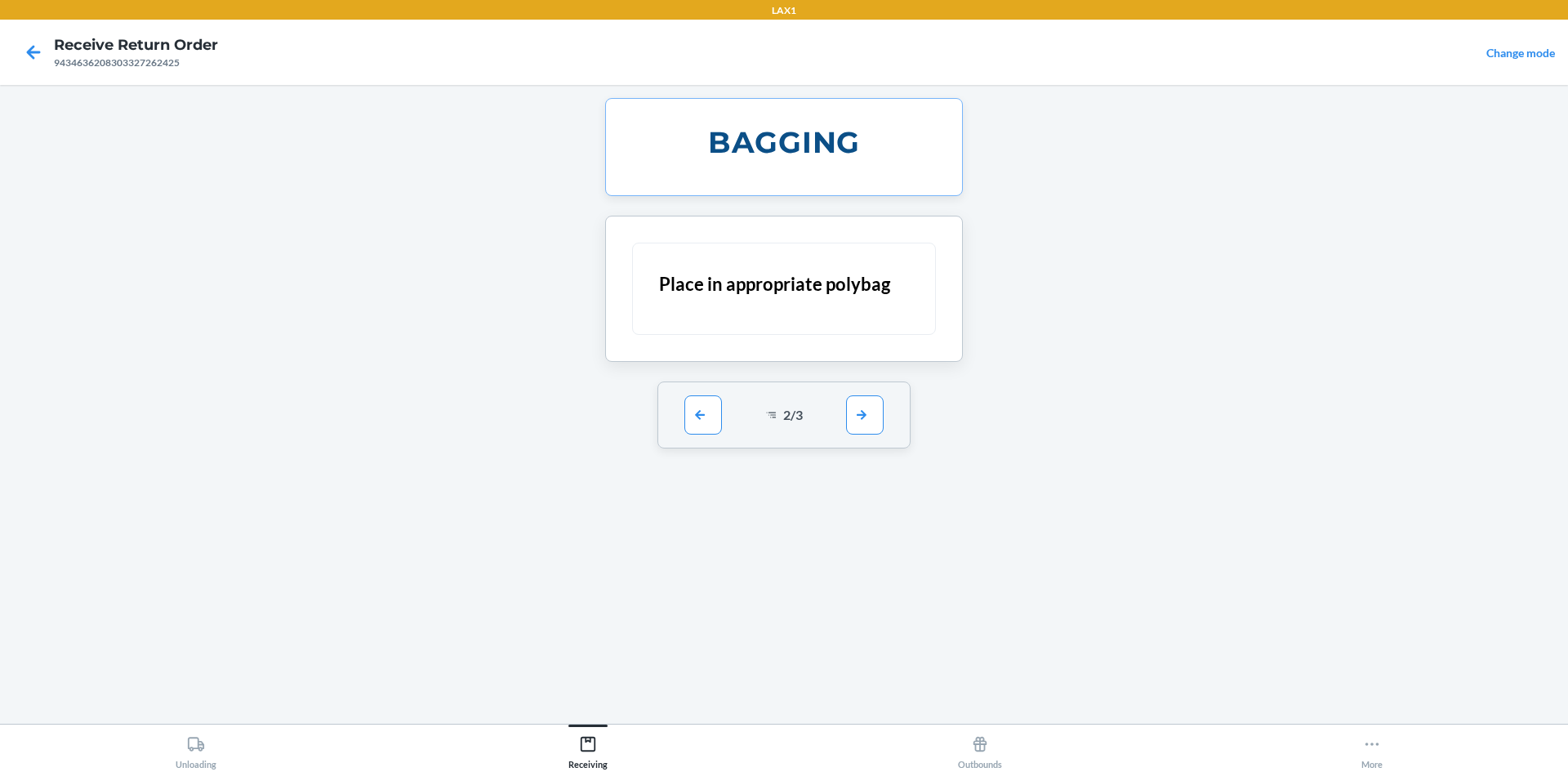
click at [886, 413] on div "2 / 3" at bounding box center [784, 415] width 254 height 67
click at [868, 415] on button "button" at bounding box center [865, 414] width 38 height 39
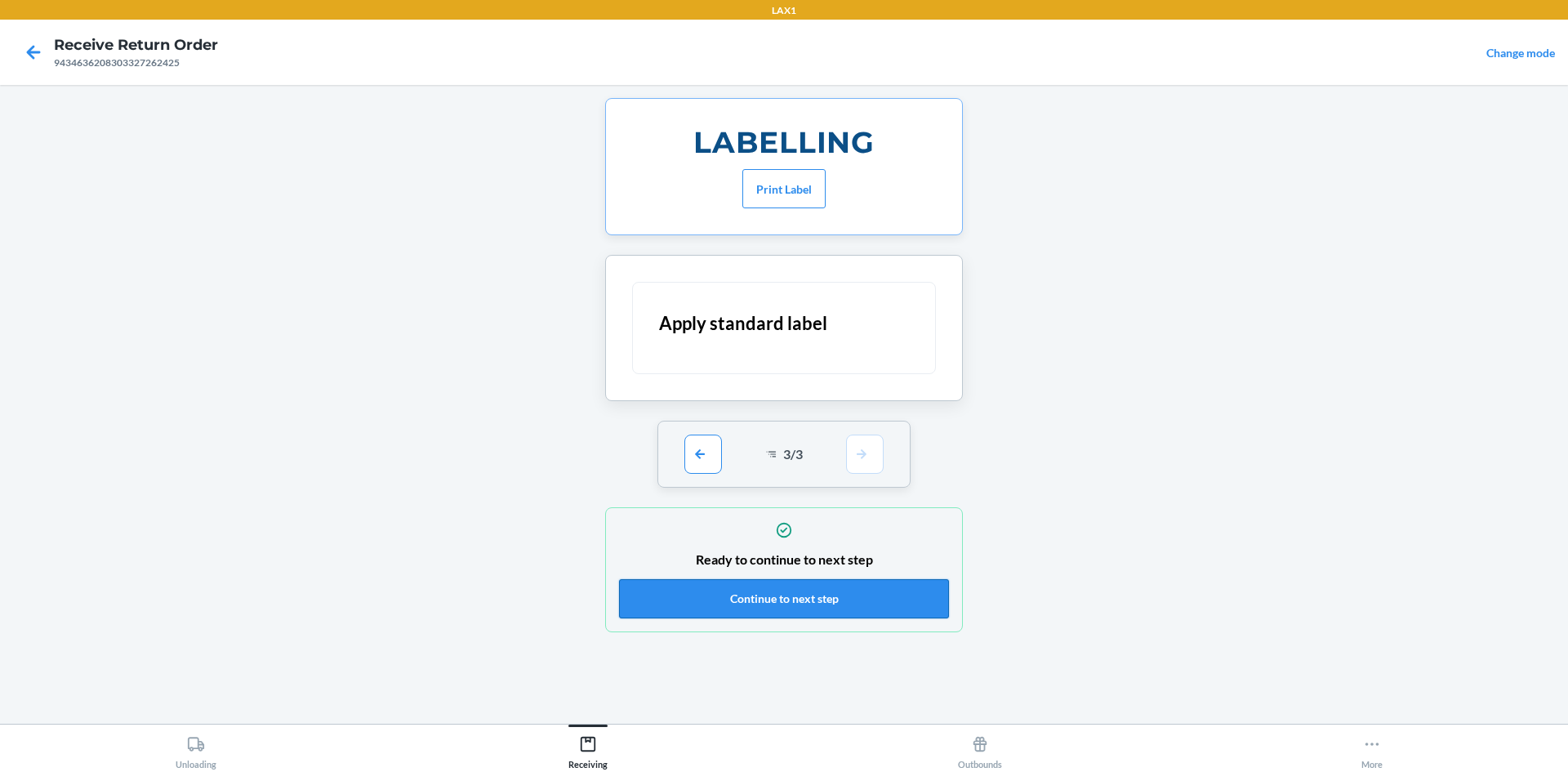
click at [900, 599] on button "Continue to next step" at bounding box center [784, 599] width 330 height 39
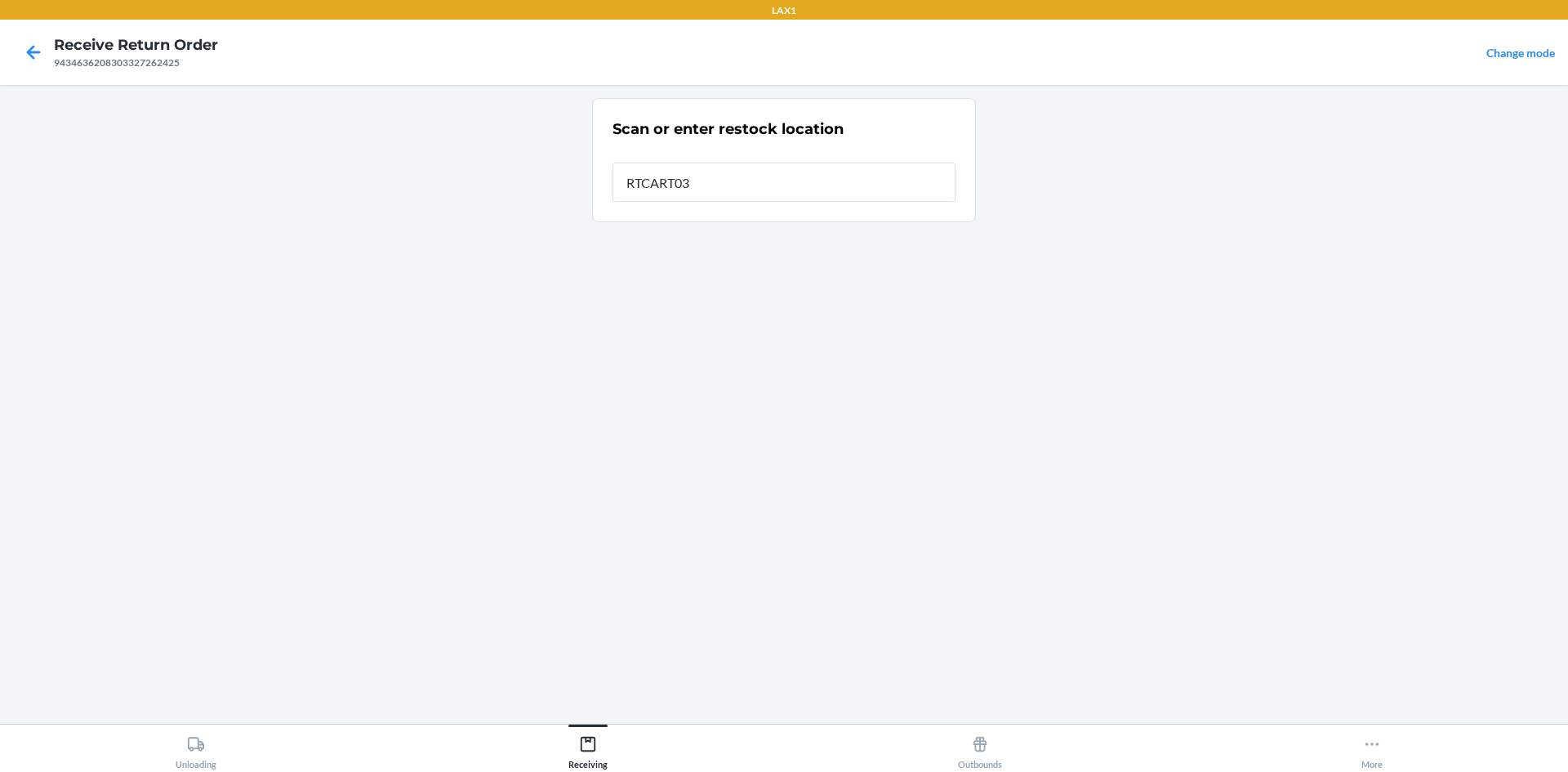
type input "RTCART037"
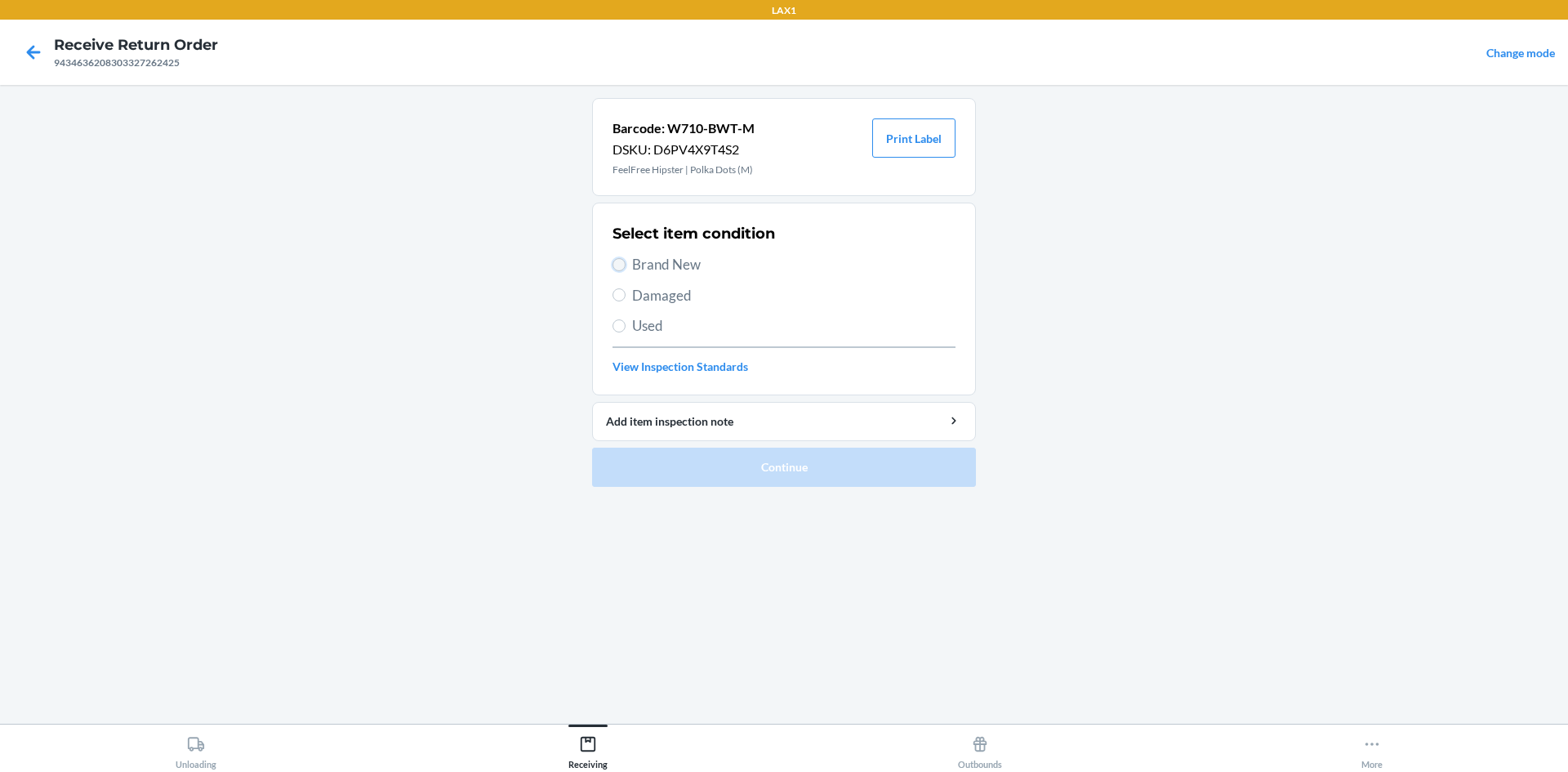
click at [617, 264] on input "Brand New" at bounding box center [618, 264] width 13 height 13
radio input "true"
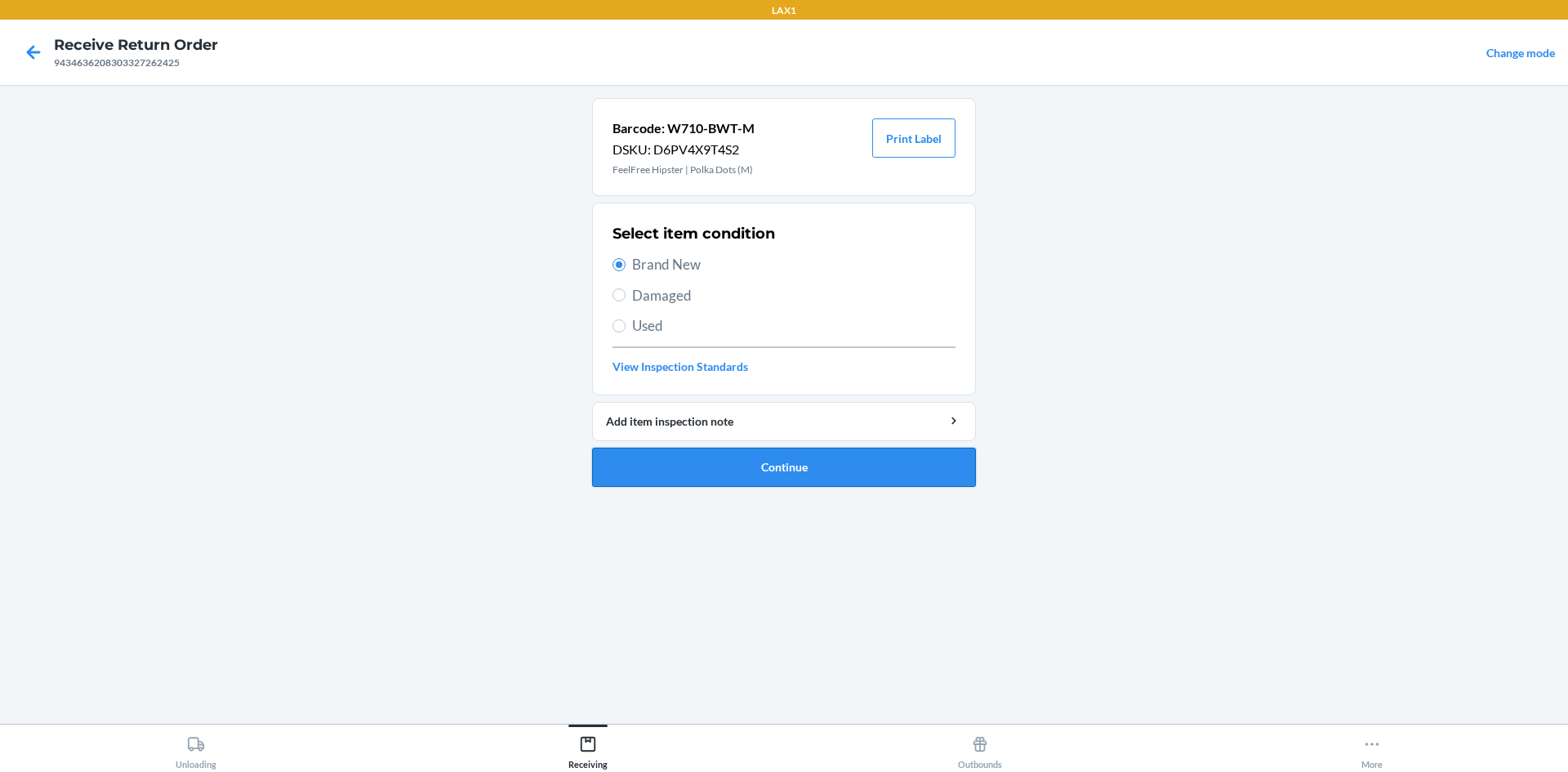
click at [788, 459] on button "Continue" at bounding box center [784, 467] width 384 height 39
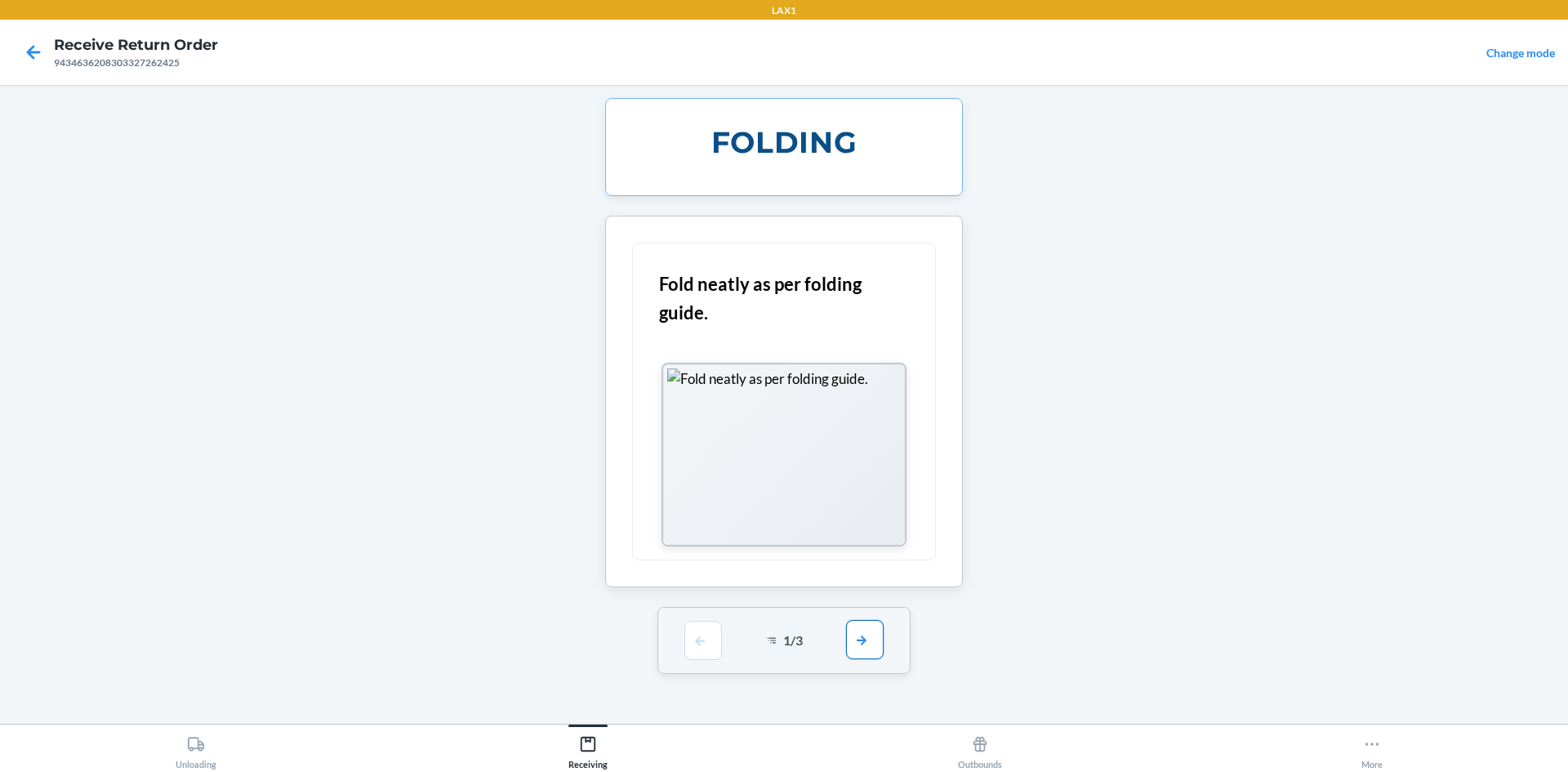
click at [863, 641] on button "button" at bounding box center [865, 640] width 38 height 39
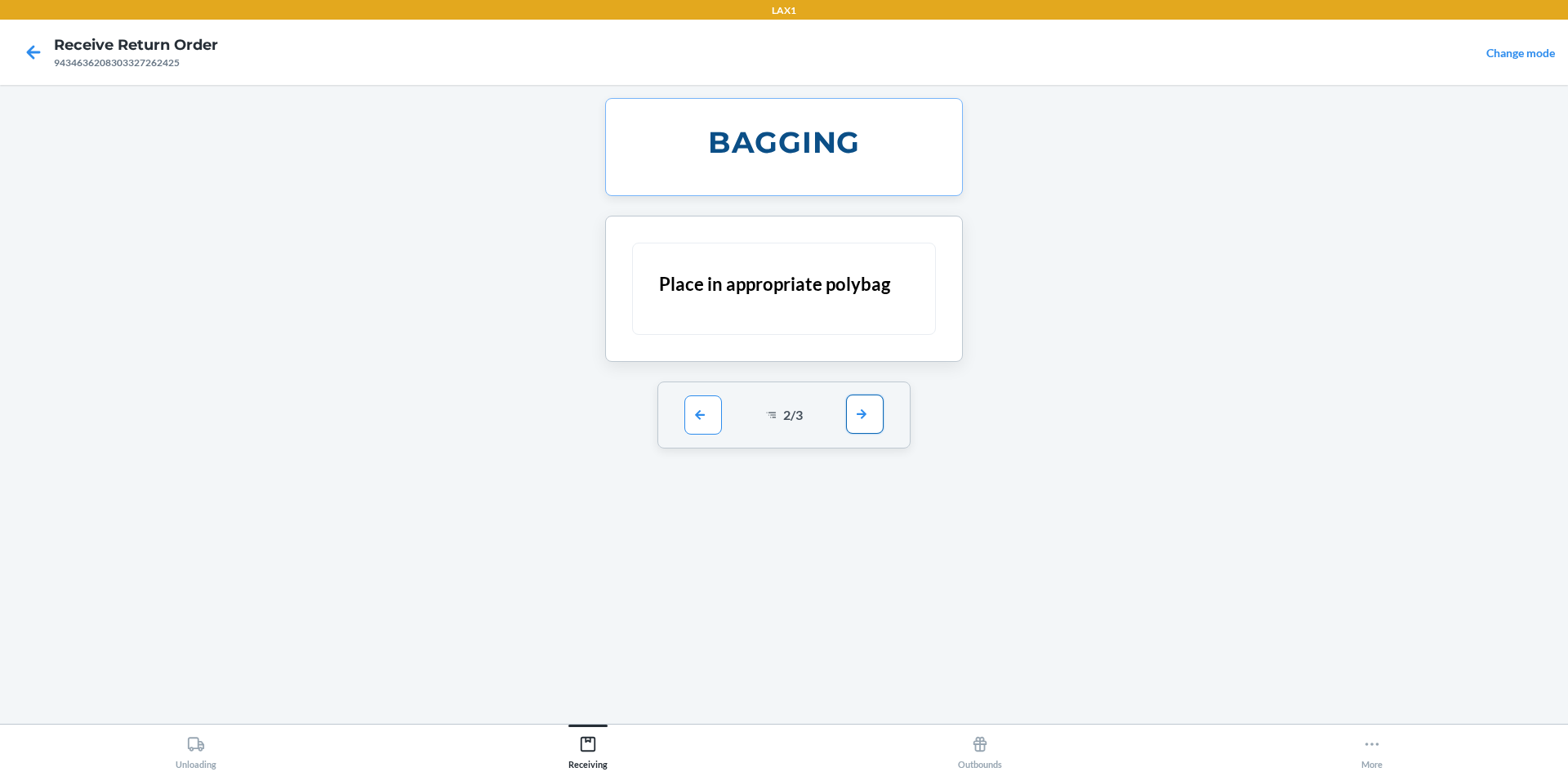
click at [861, 413] on button "button" at bounding box center [865, 414] width 38 height 39
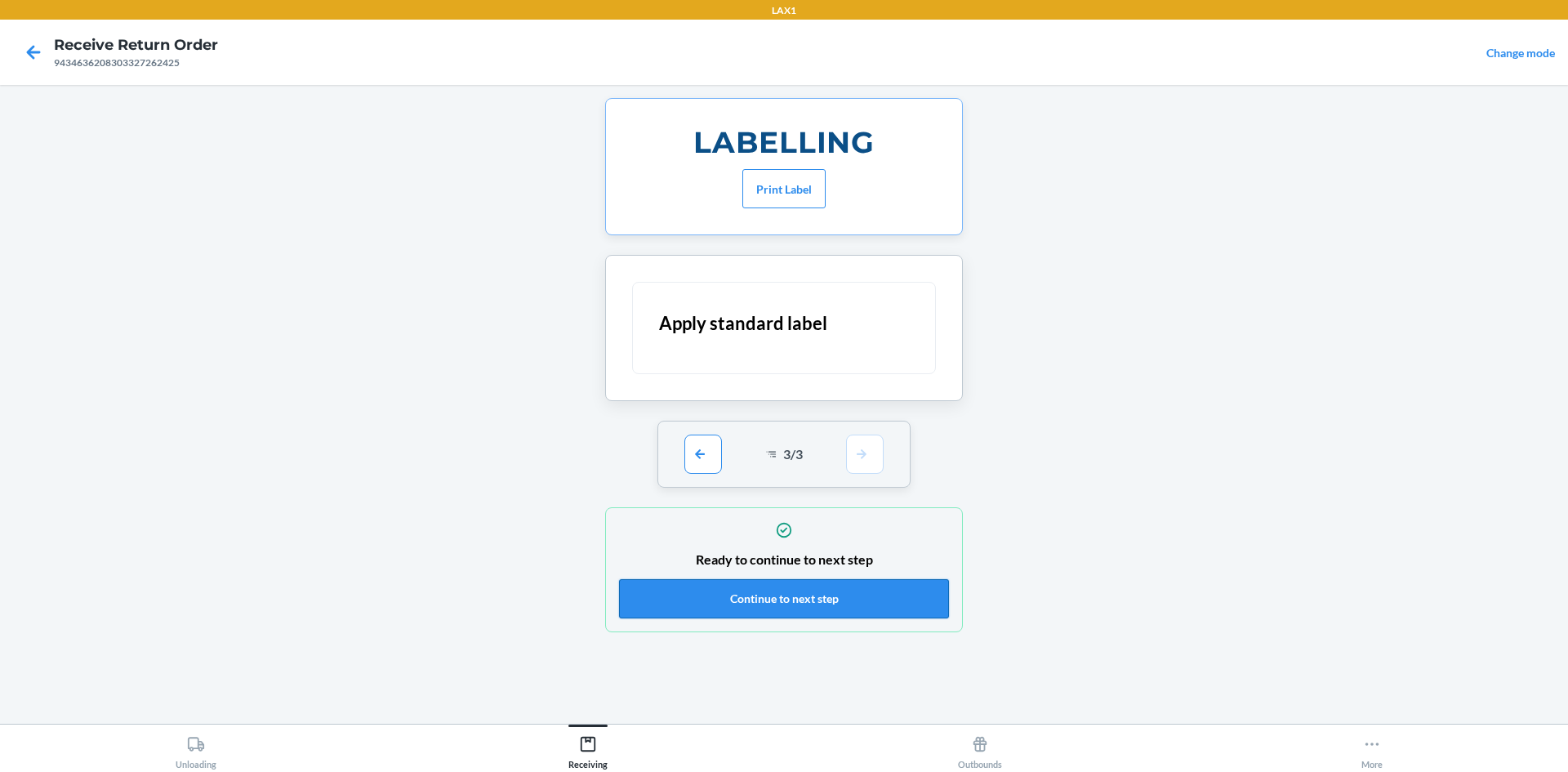
click at [886, 600] on button "Continue to next step" at bounding box center [784, 599] width 330 height 39
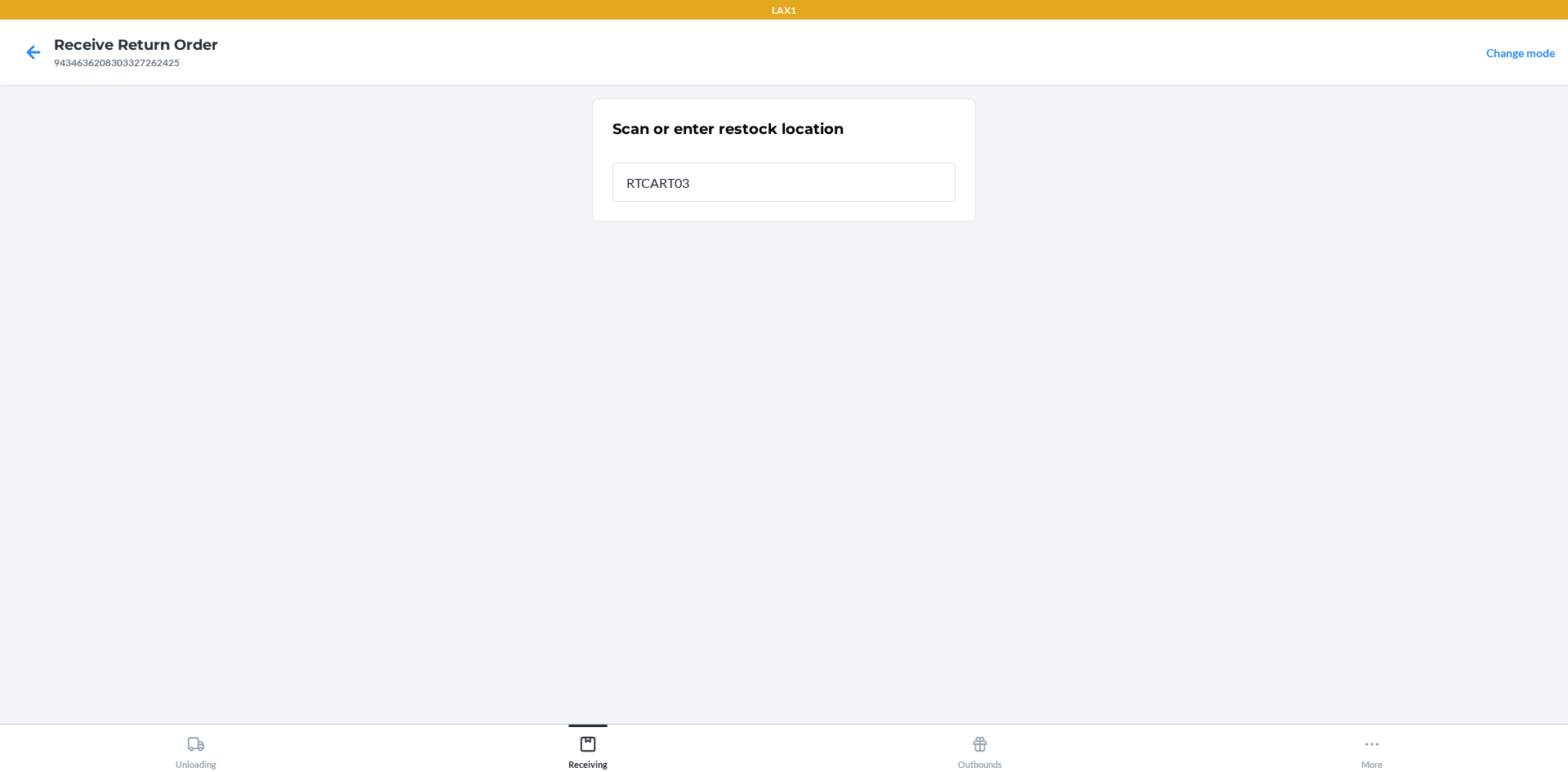
type input "RTCART037"
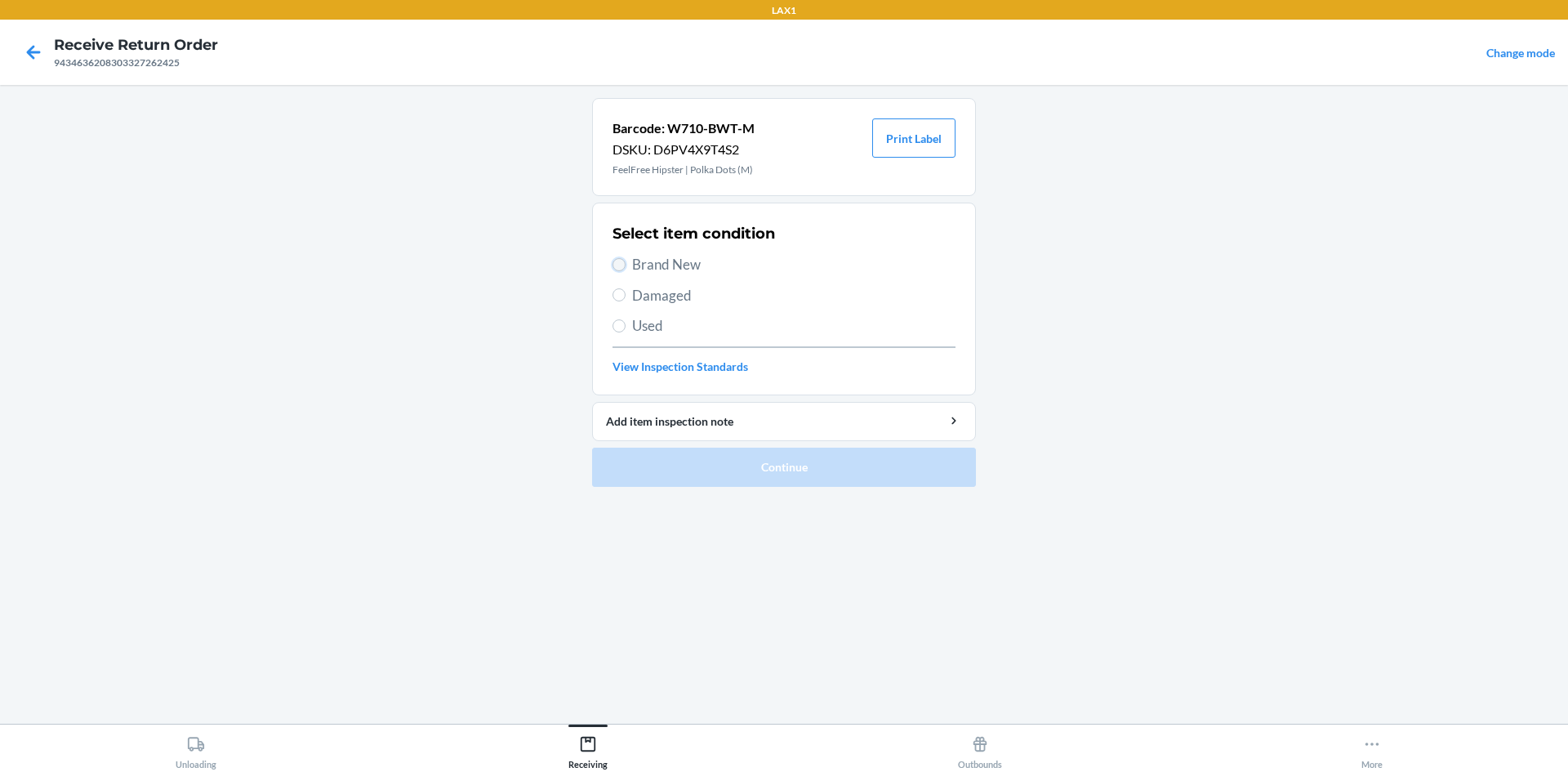
click at [618, 266] on input "Brand New" at bounding box center [618, 264] width 13 height 13
radio input "true"
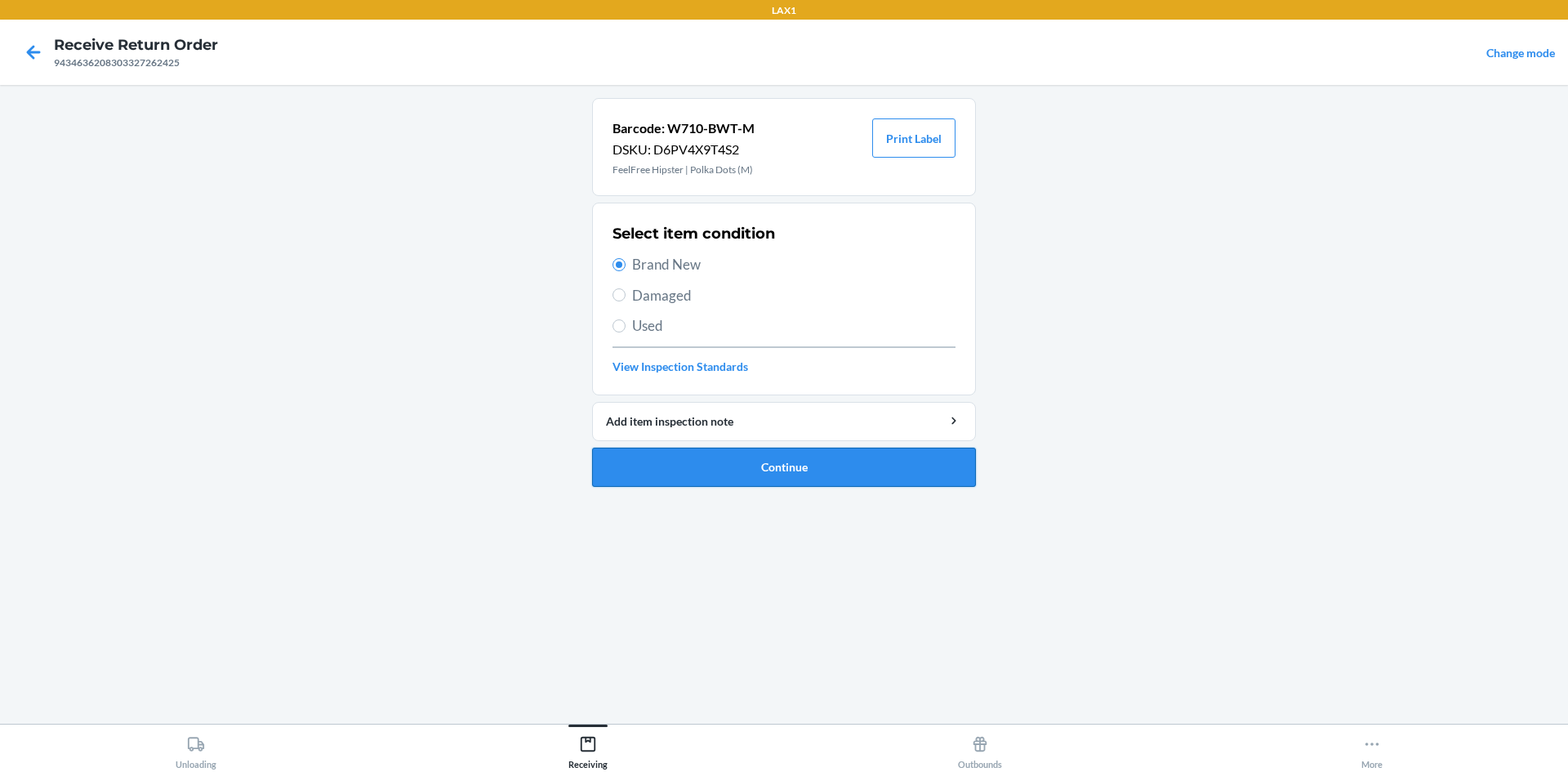
click at [727, 466] on button "Continue" at bounding box center [784, 467] width 384 height 39
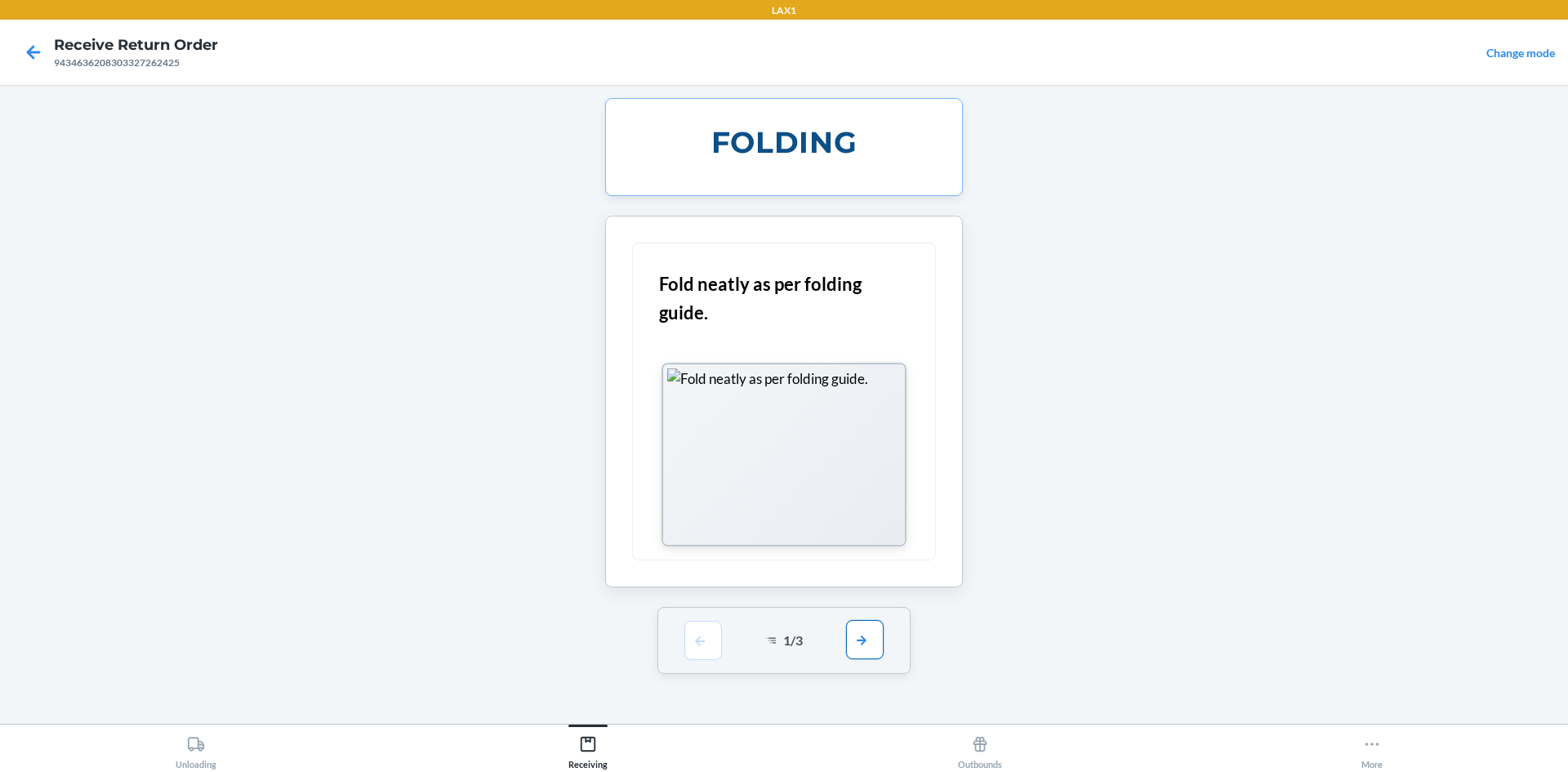
click at [860, 641] on button "button" at bounding box center [865, 640] width 38 height 39
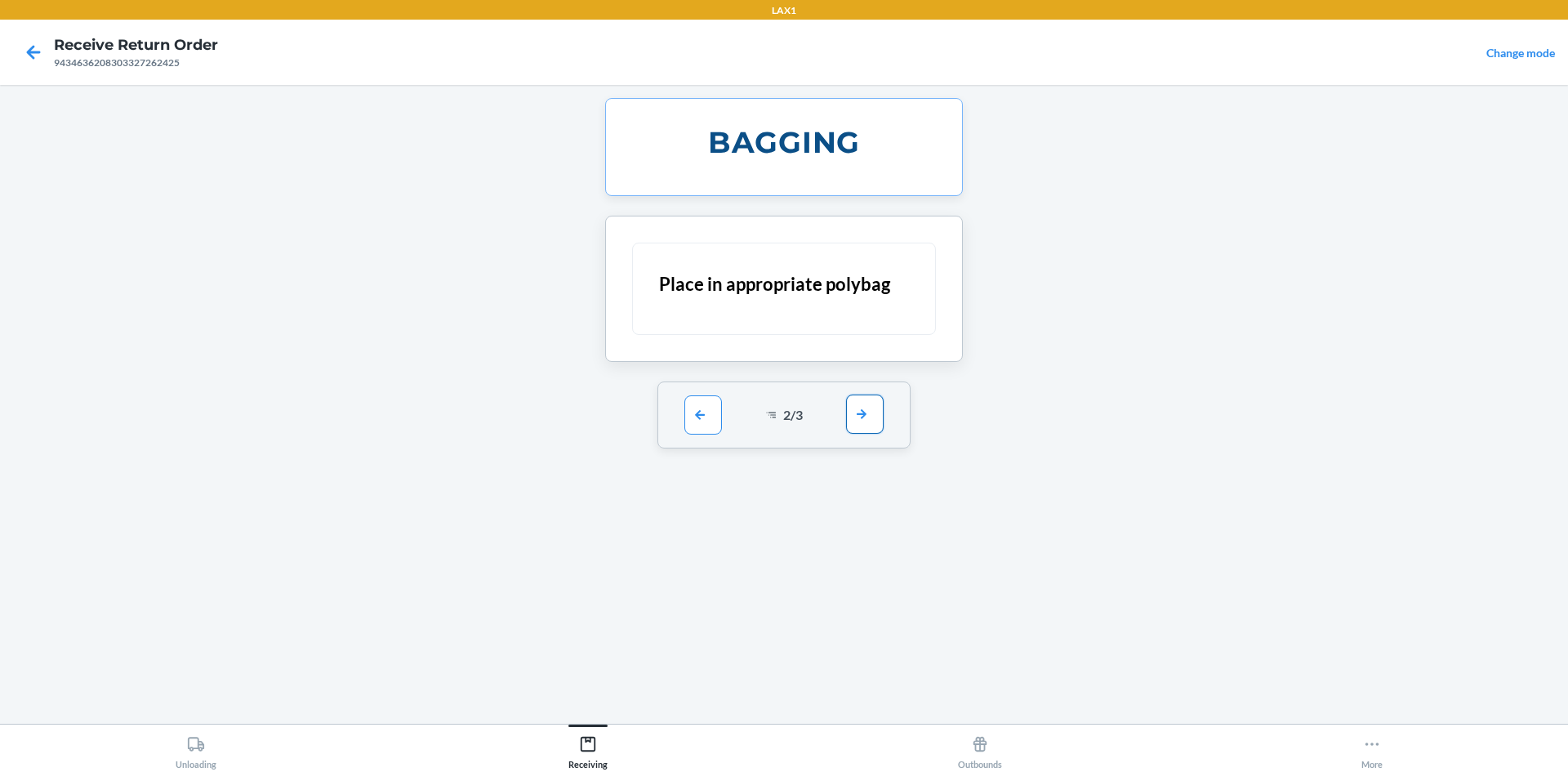
click at [866, 413] on button "button" at bounding box center [865, 414] width 38 height 39
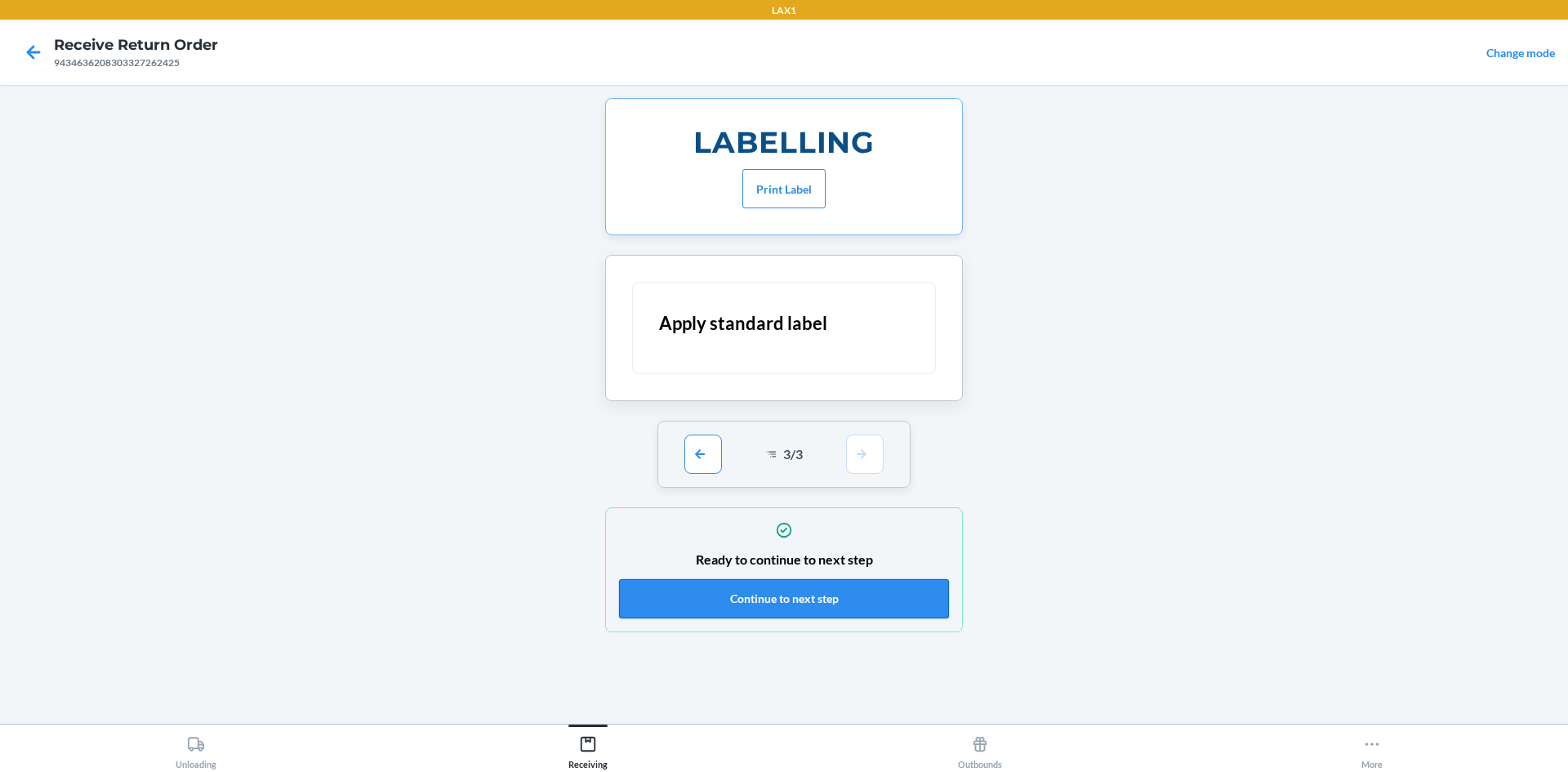
click at [866, 594] on button "Continue to next step" at bounding box center [784, 599] width 330 height 39
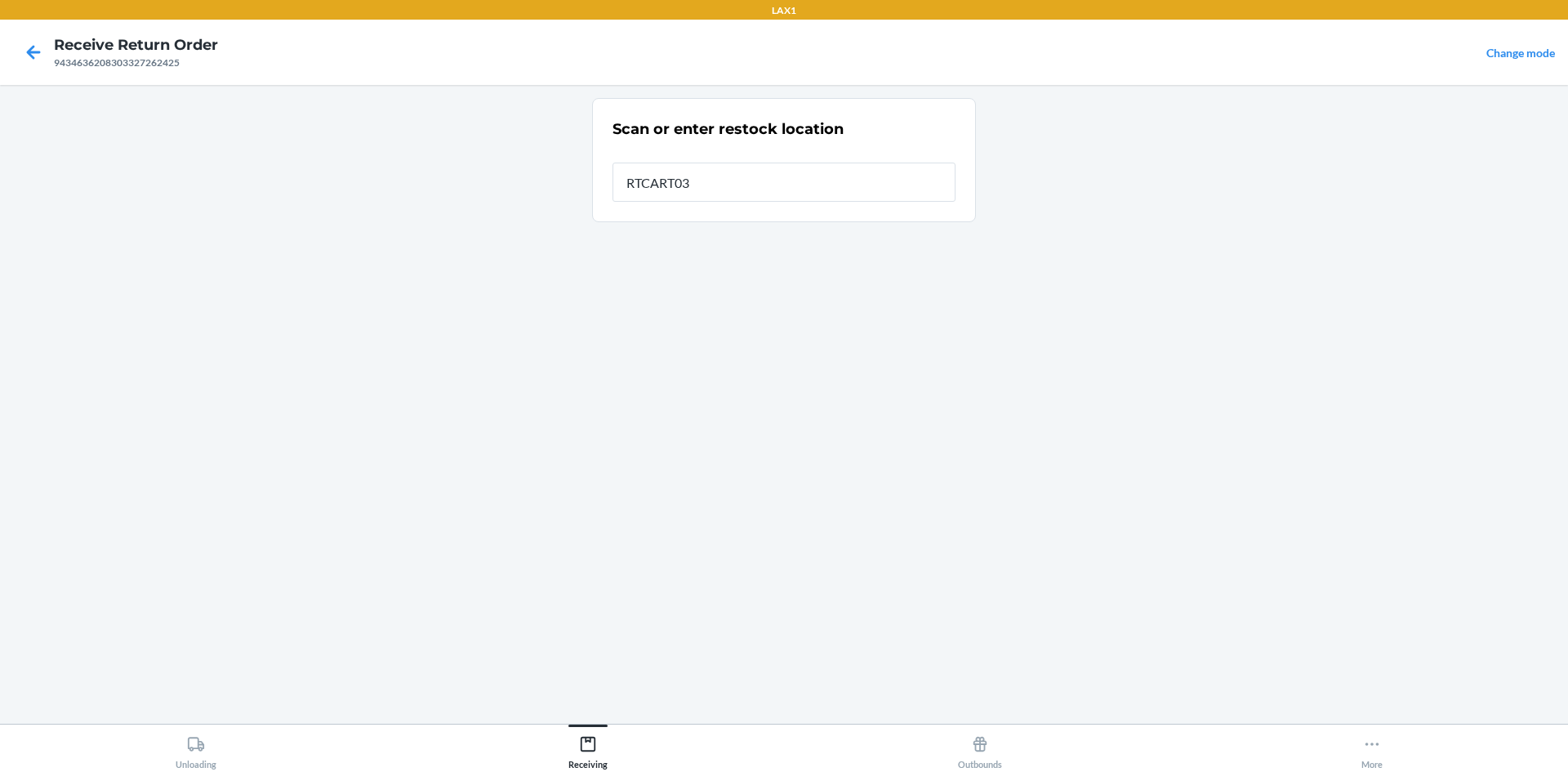
type input "RTCART037"
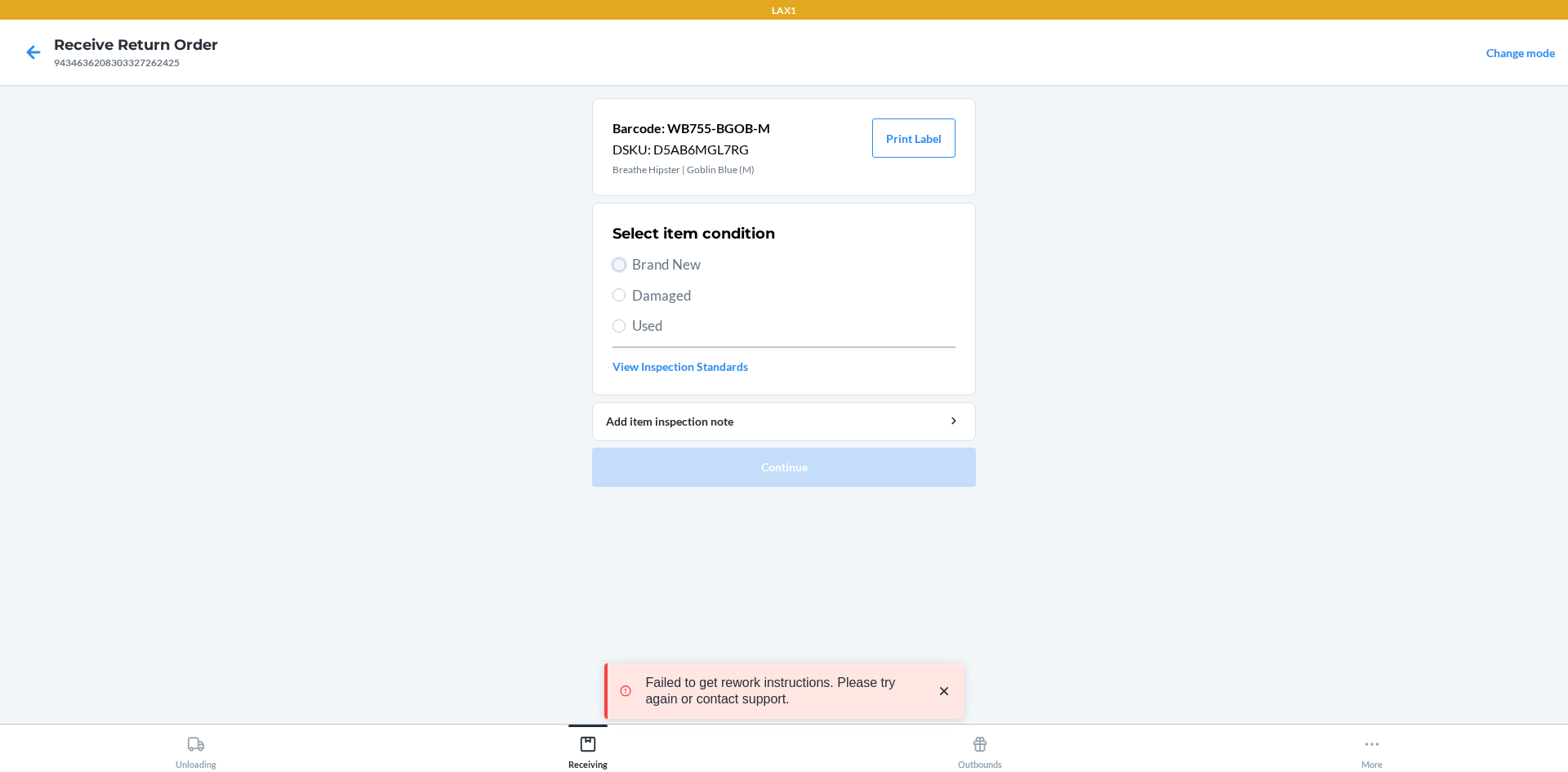
click at [616, 260] on input "Brand New" at bounding box center [618, 264] width 13 height 13
radio input "true"
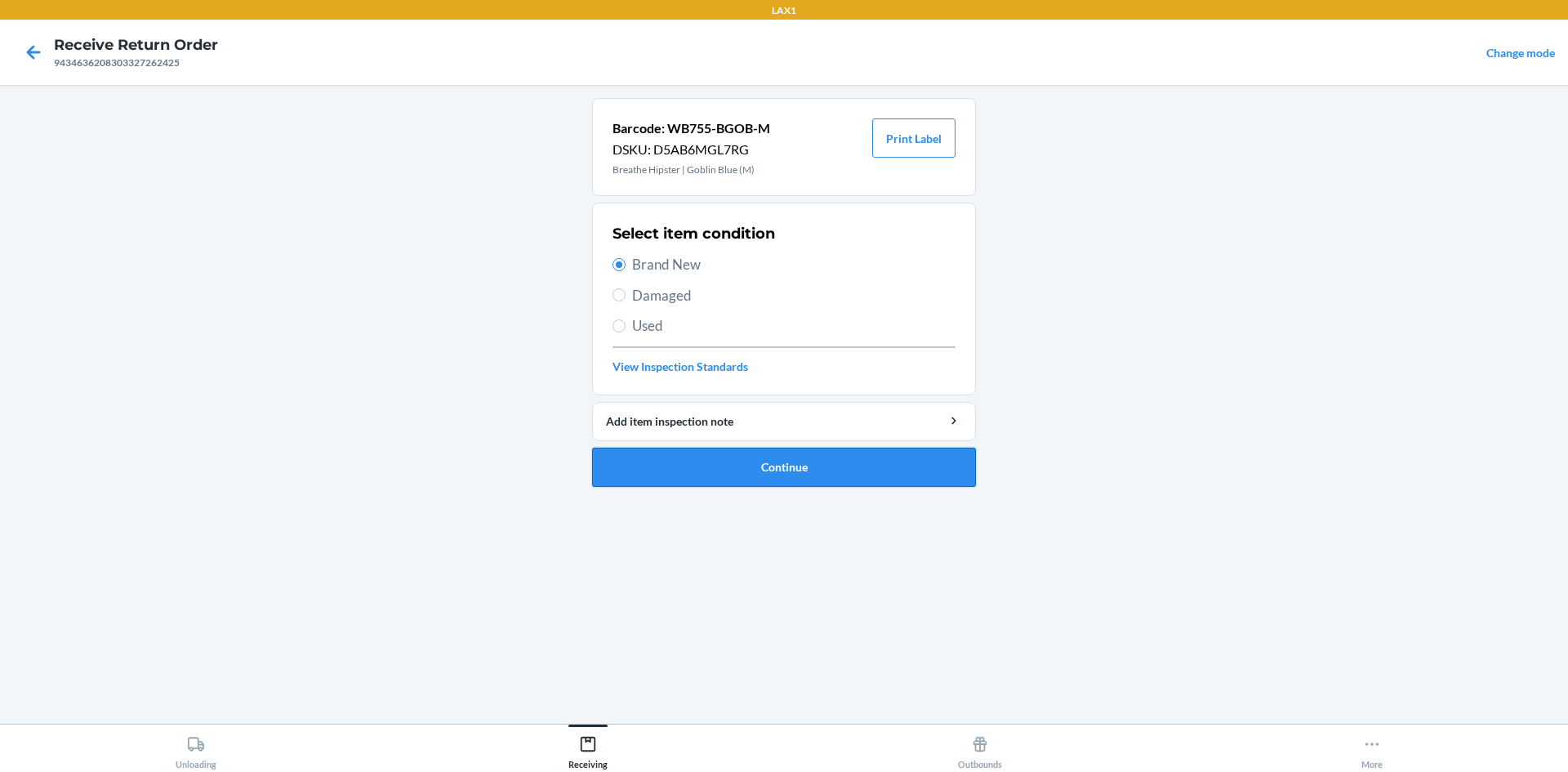
click at [674, 452] on button "Continue" at bounding box center [784, 467] width 384 height 39
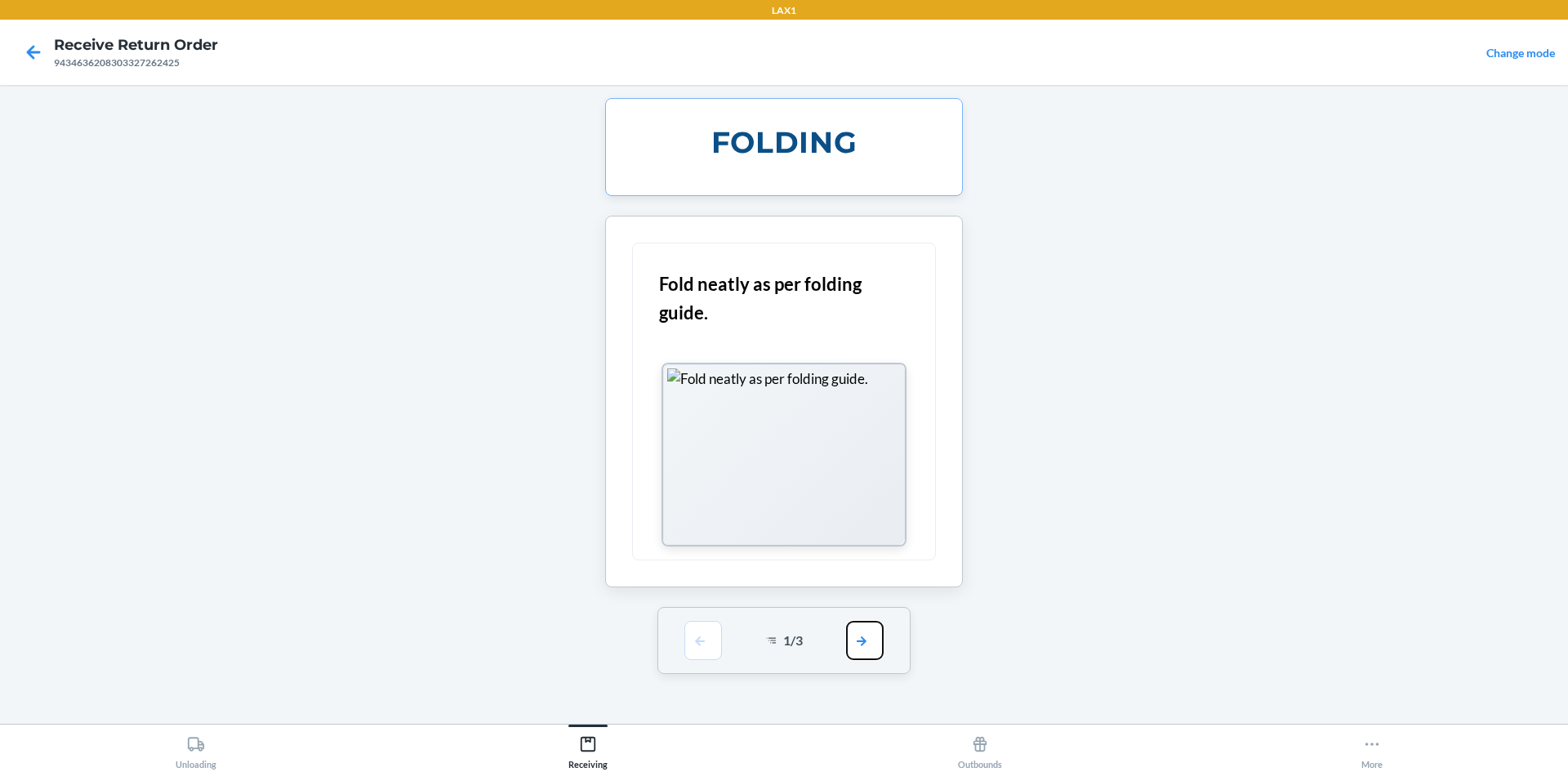
drag, startPoint x: 874, startPoint y: 659, endPoint x: 870, endPoint y: 623, distance: 36.2
click at [872, 655] on button "button" at bounding box center [865, 640] width 38 height 39
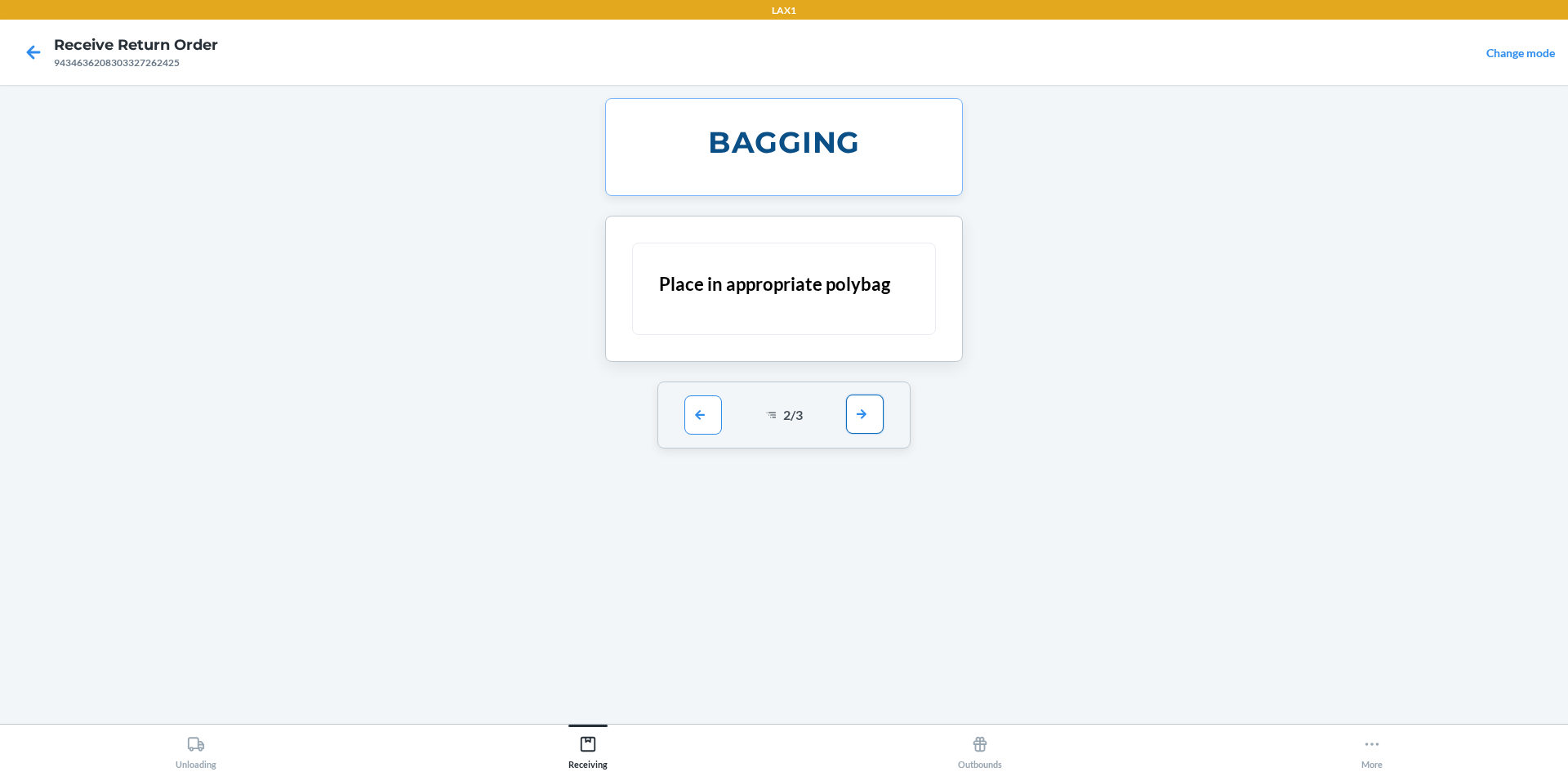
click at [875, 415] on button "button" at bounding box center [865, 414] width 38 height 39
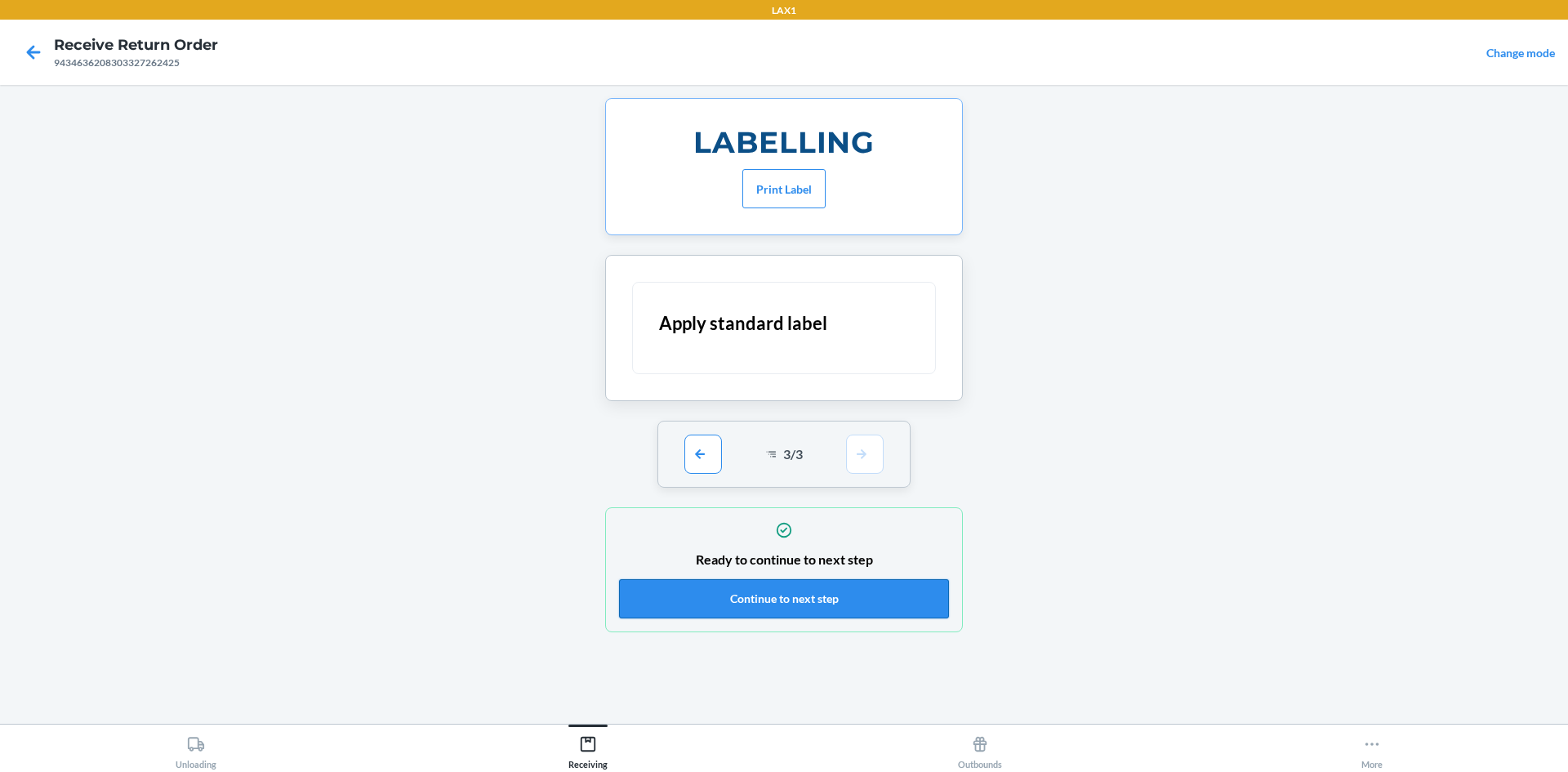
click at [874, 602] on button "Continue to next step" at bounding box center [784, 599] width 330 height 39
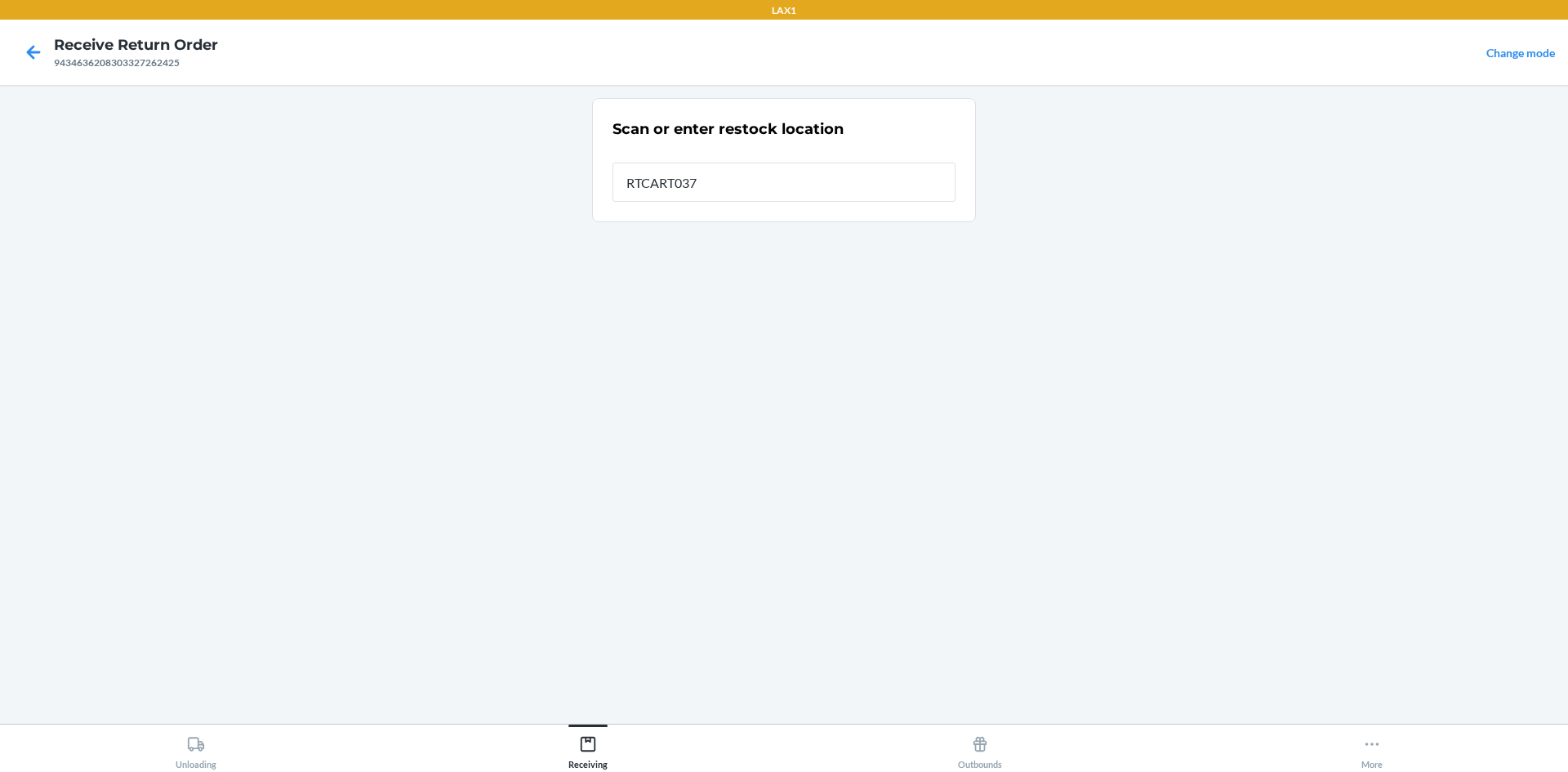
type input "RTCART037"
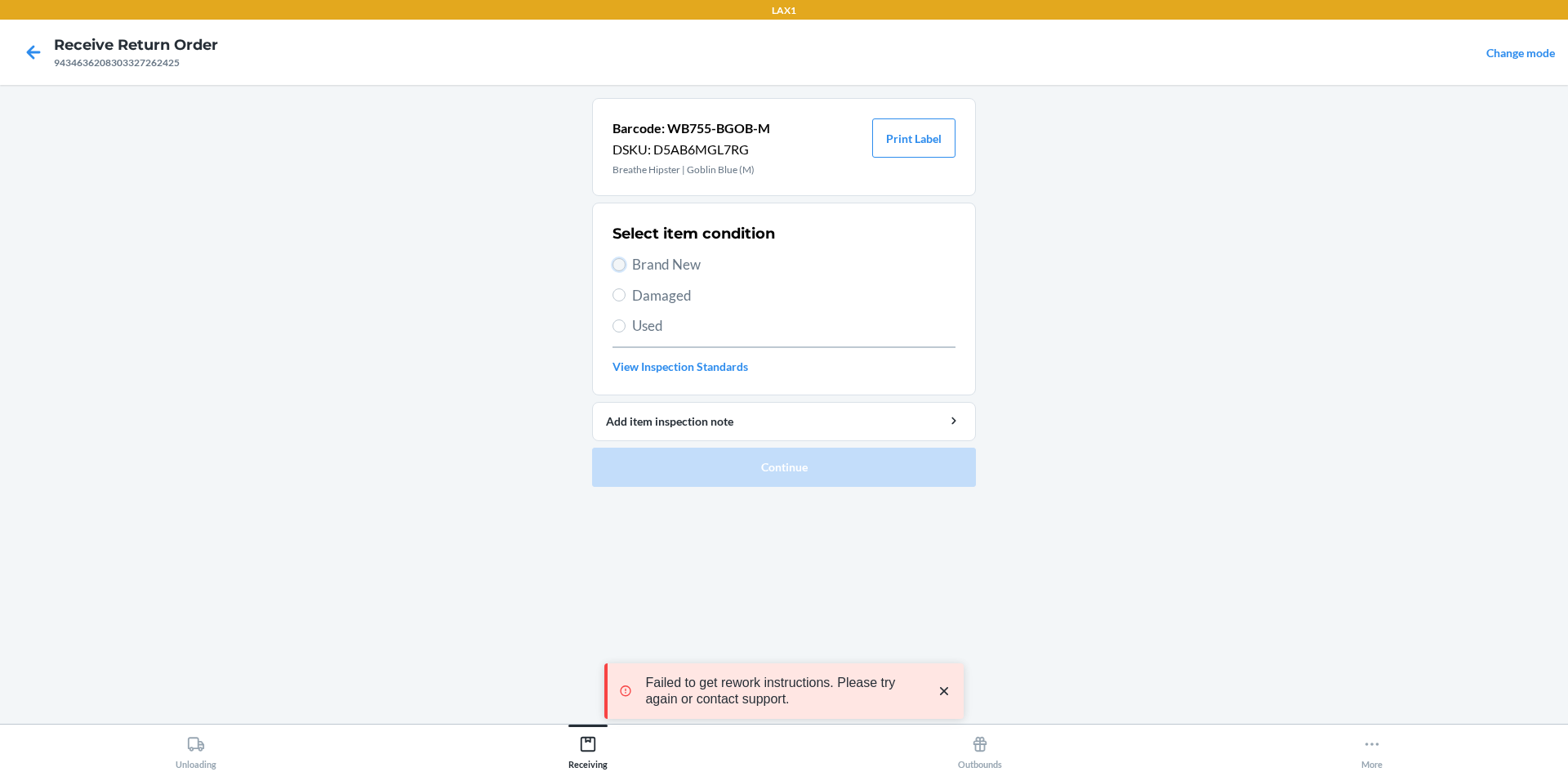
click at [620, 261] on input "Brand New" at bounding box center [618, 264] width 13 height 13
radio input "true"
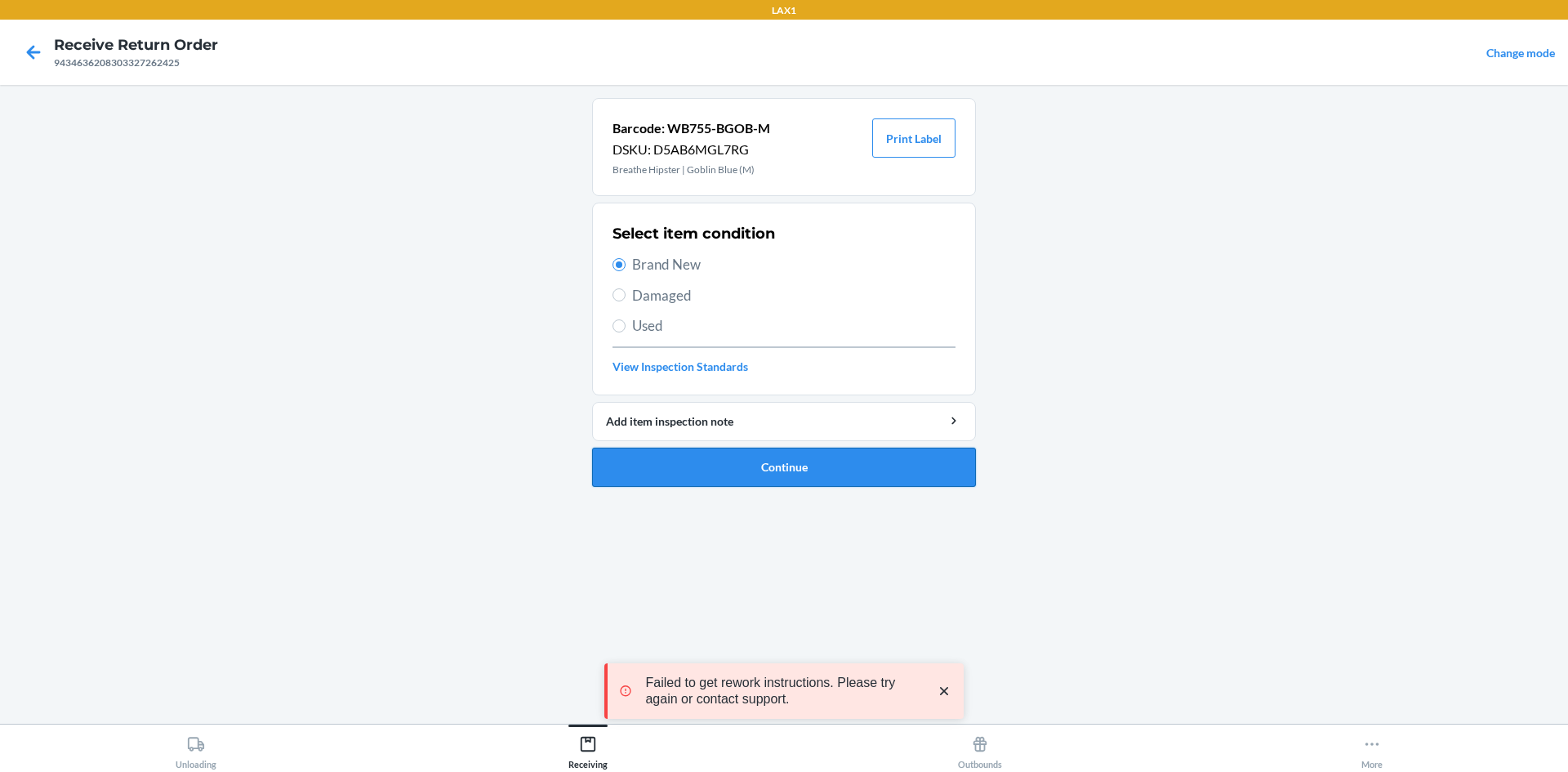
click at [666, 470] on button "Continue" at bounding box center [784, 467] width 384 height 39
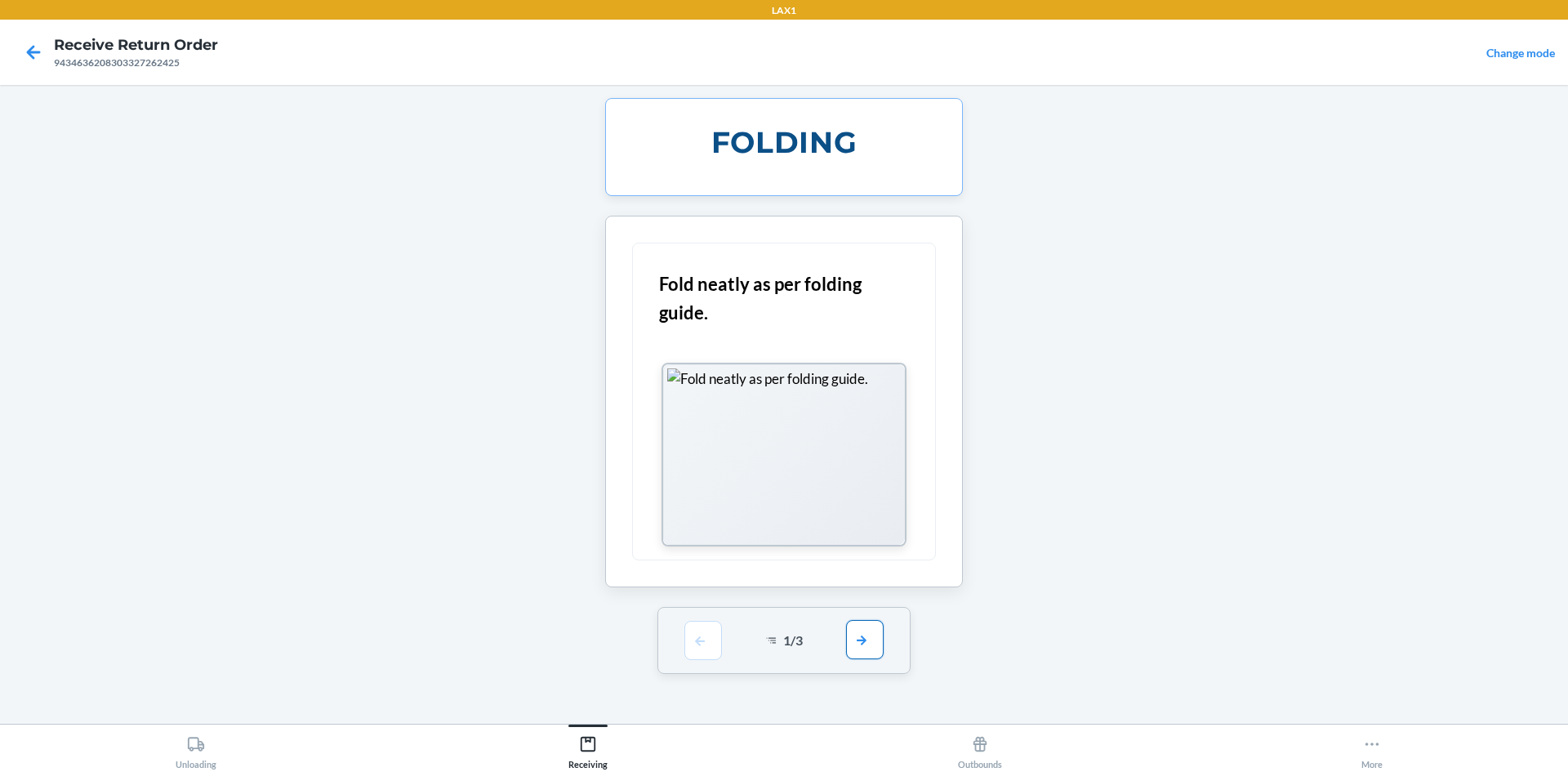
click at [864, 630] on button "button" at bounding box center [865, 640] width 38 height 39
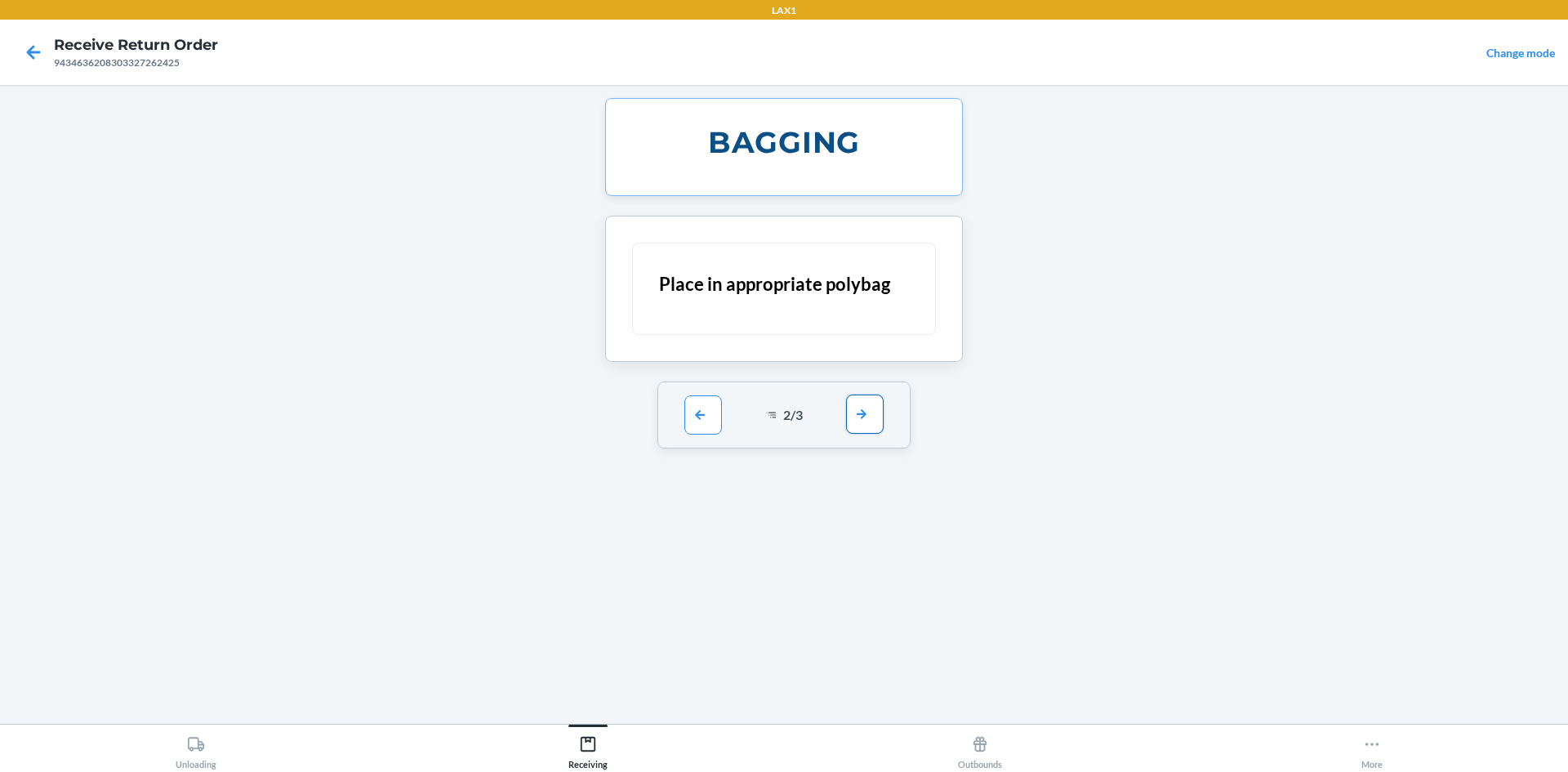
click at [872, 411] on button "button" at bounding box center [865, 414] width 38 height 39
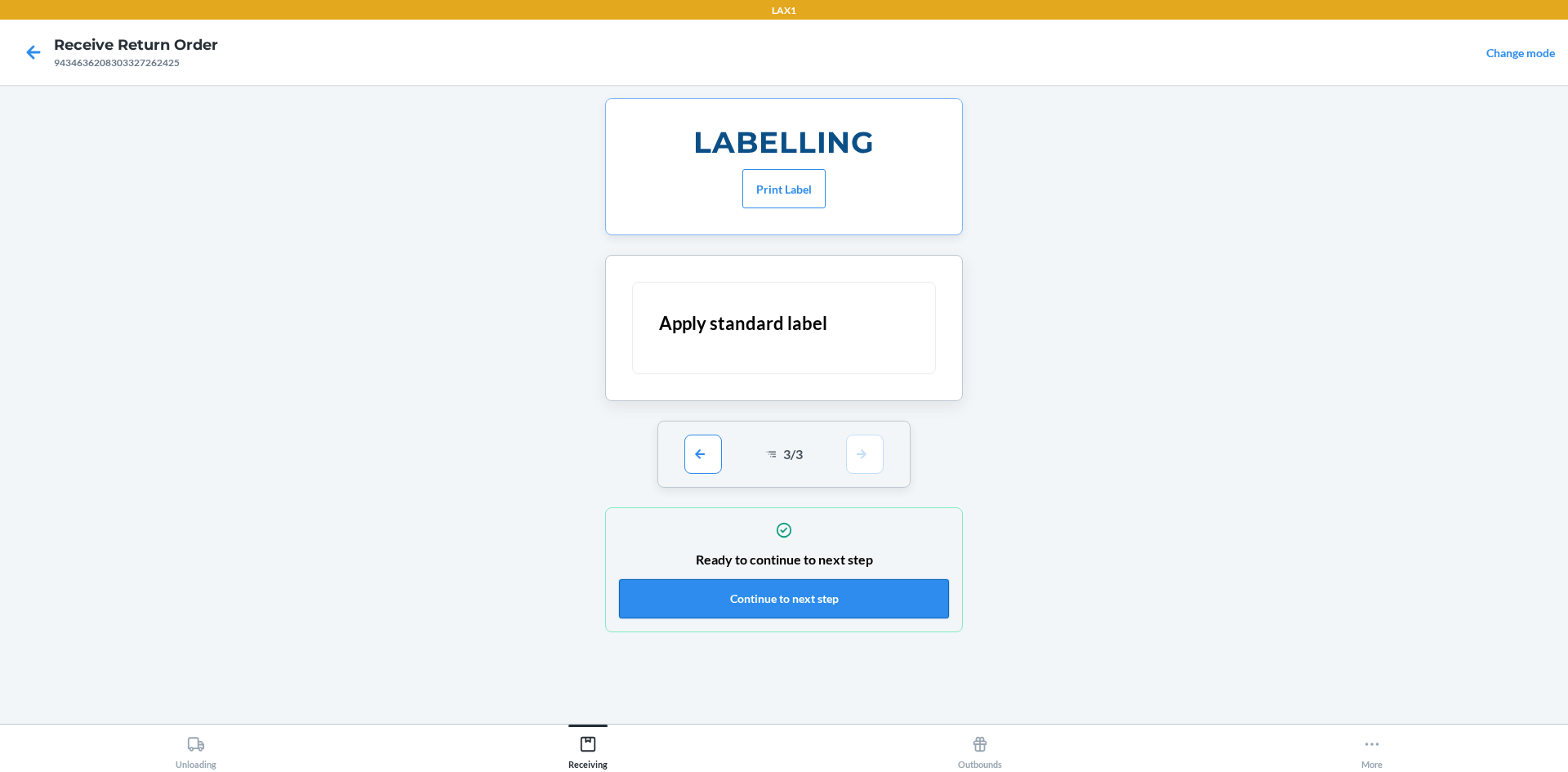
click at [875, 596] on button "Continue to next step" at bounding box center [784, 599] width 330 height 39
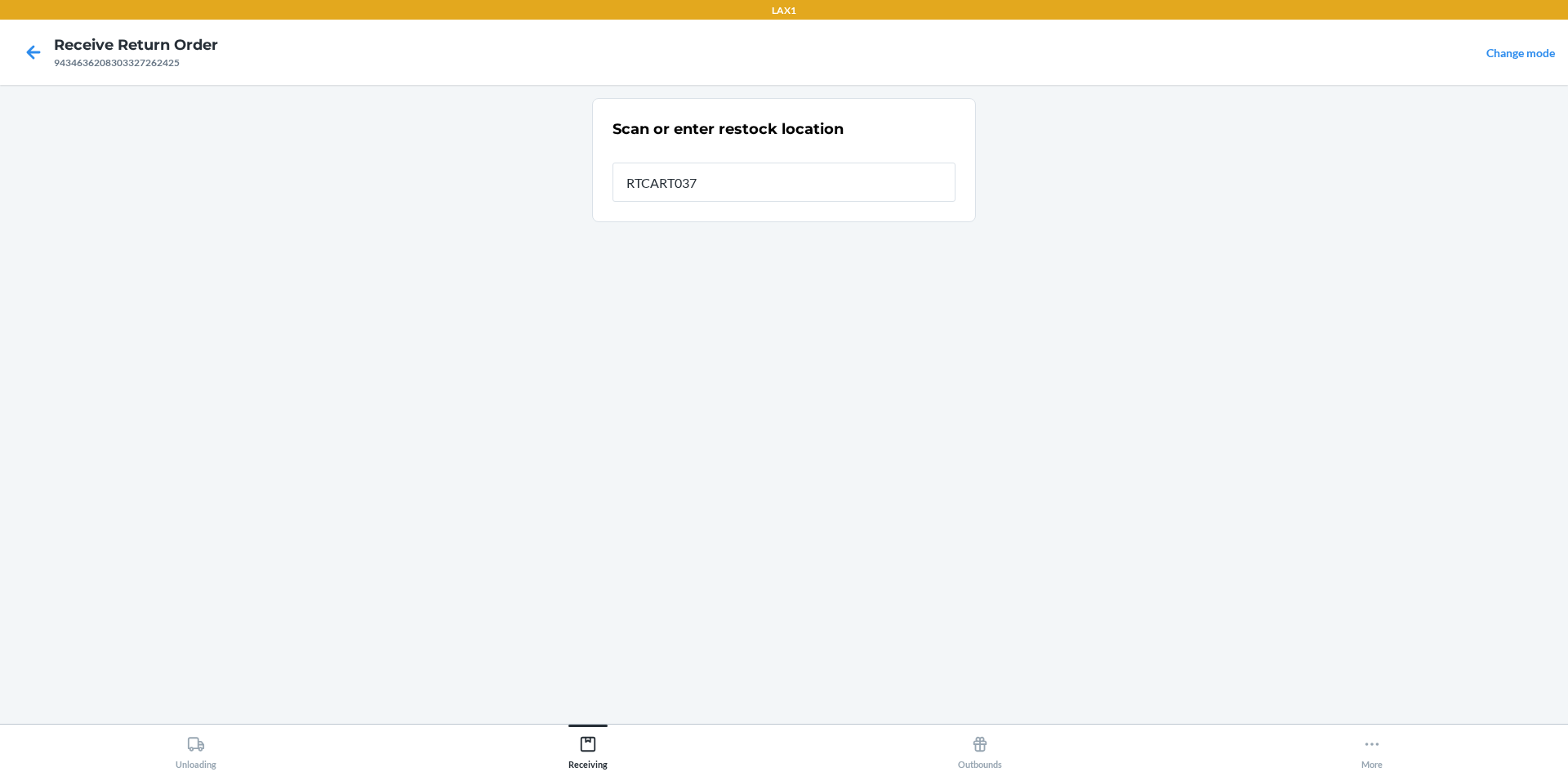
type input "RTCART037"
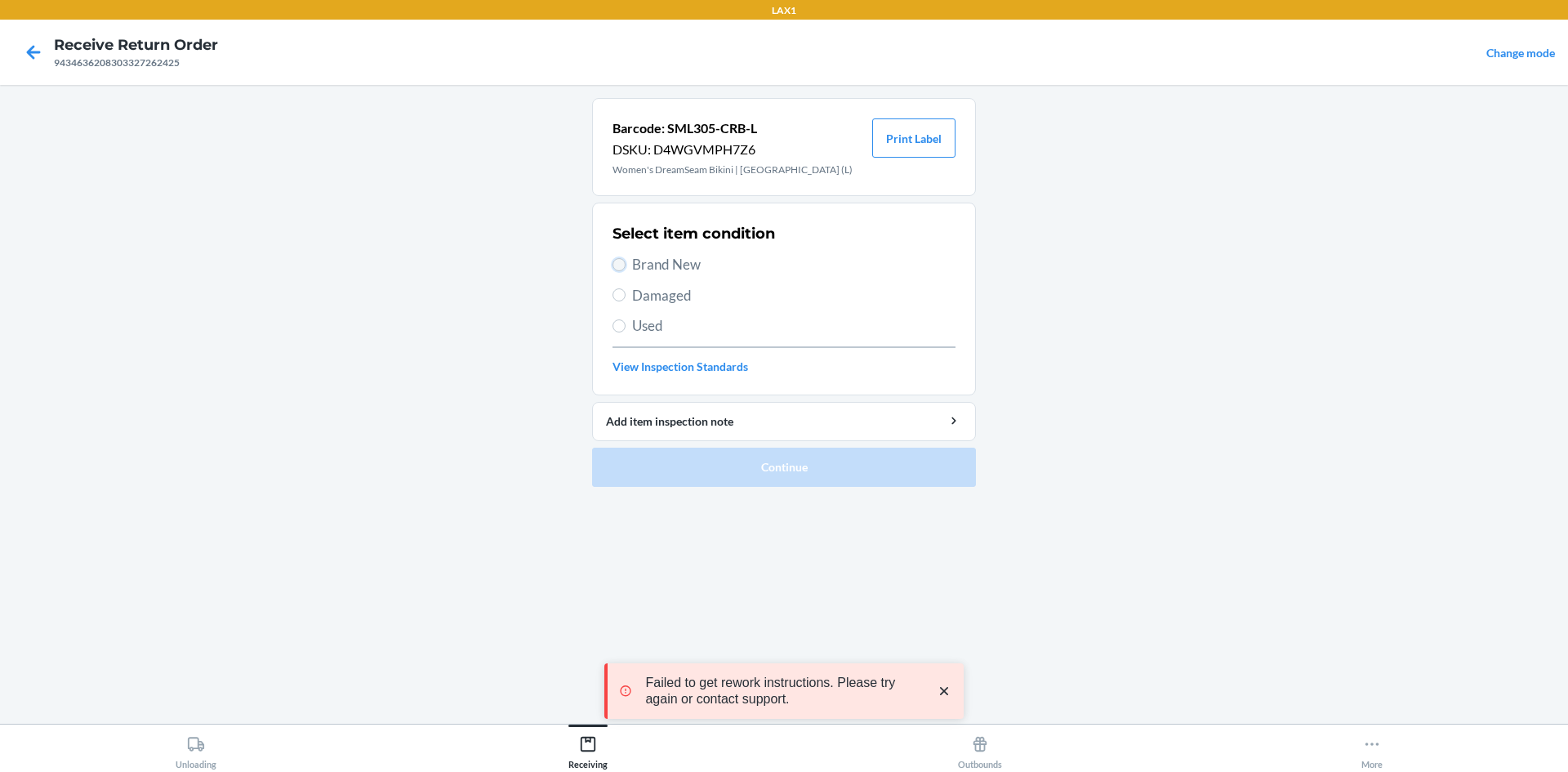
click at [622, 263] on input "Brand New" at bounding box center [618, 264] width 13 height 13
radio input "true"
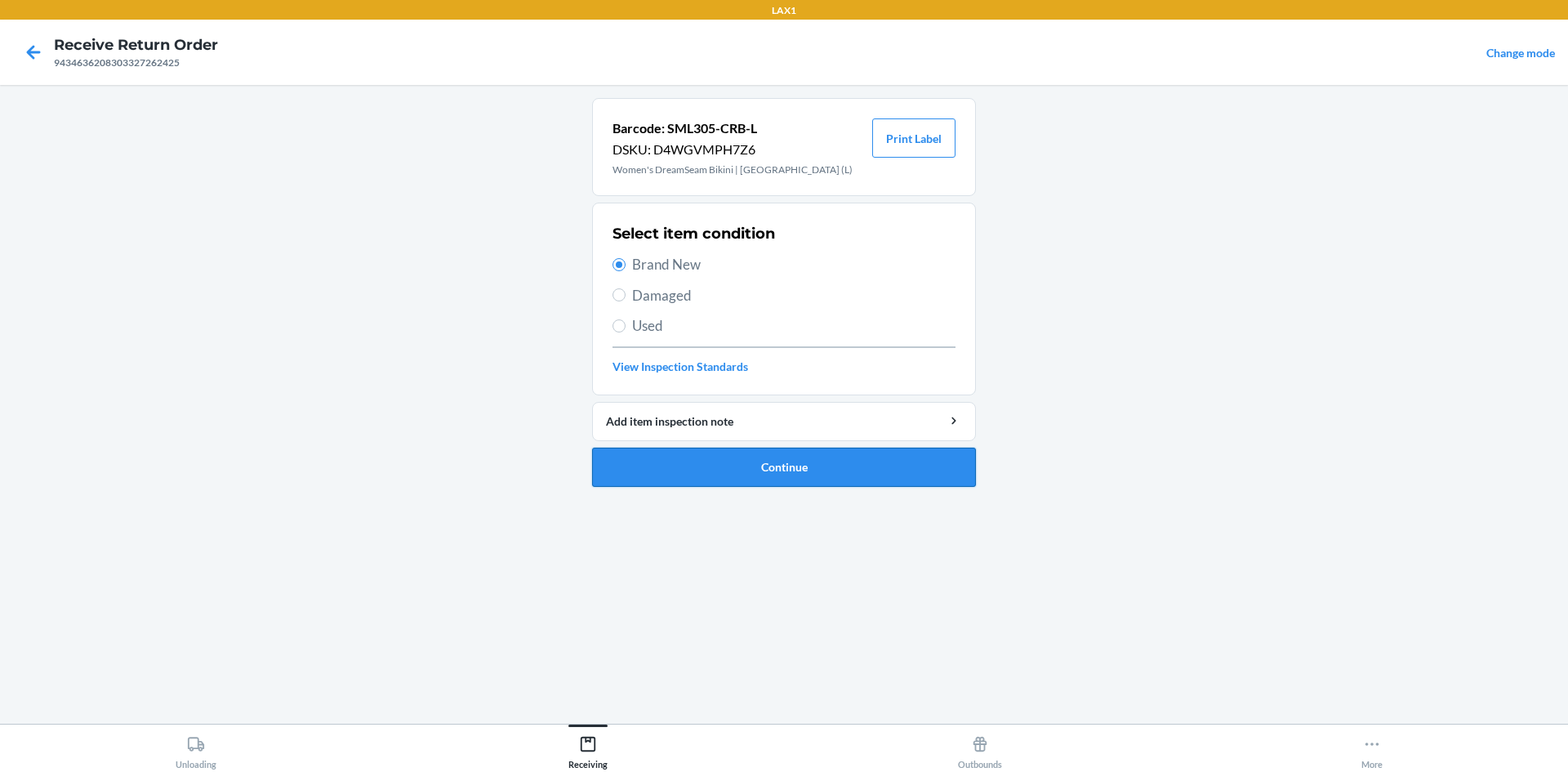
click at [707, 475] on button "Continue" at bounding box center [784, 467] width 384 height 39
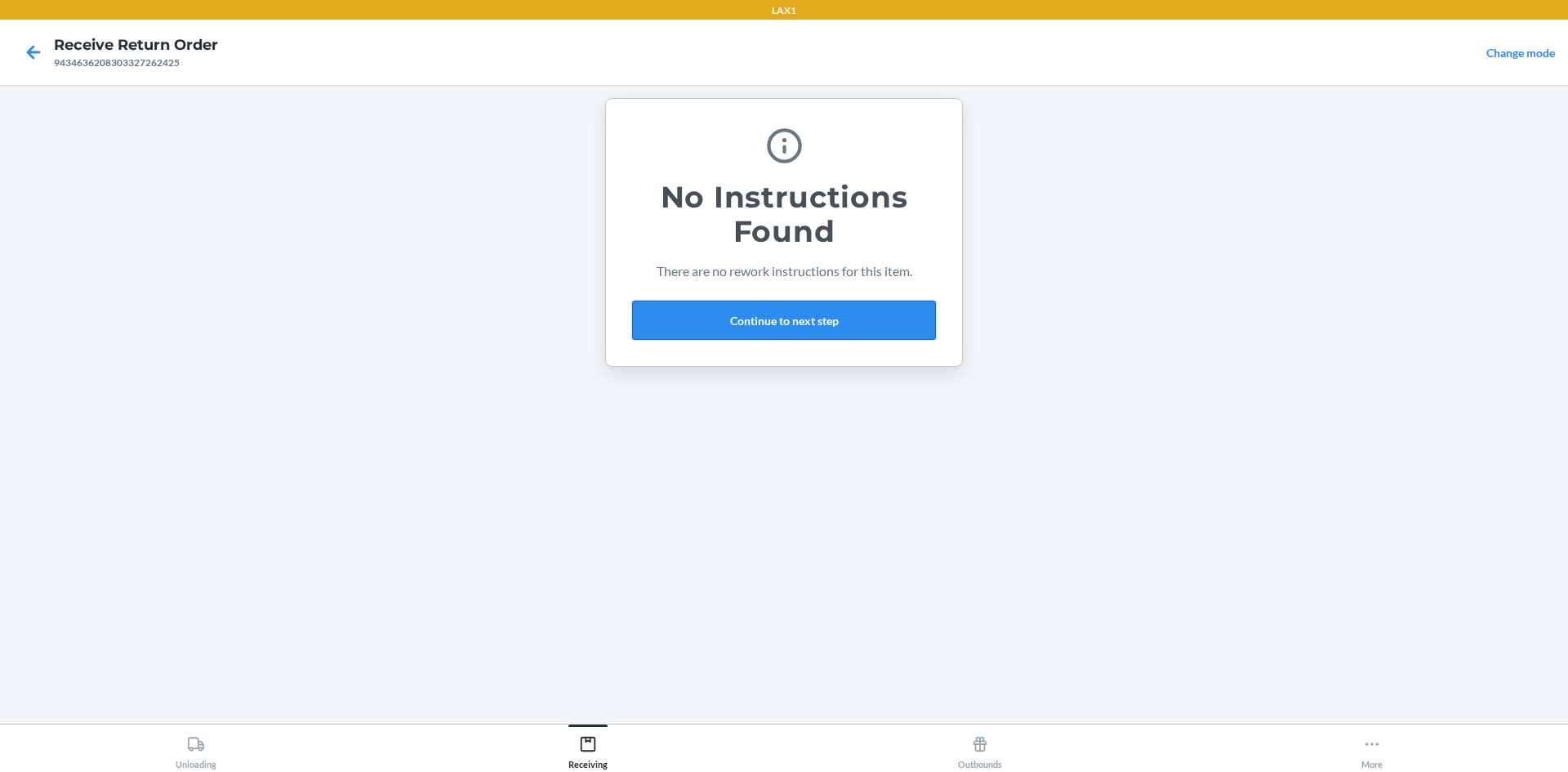
click at [777, 316] on button "Continue to next step" at bounding box center [784, 320] width 304 height 39
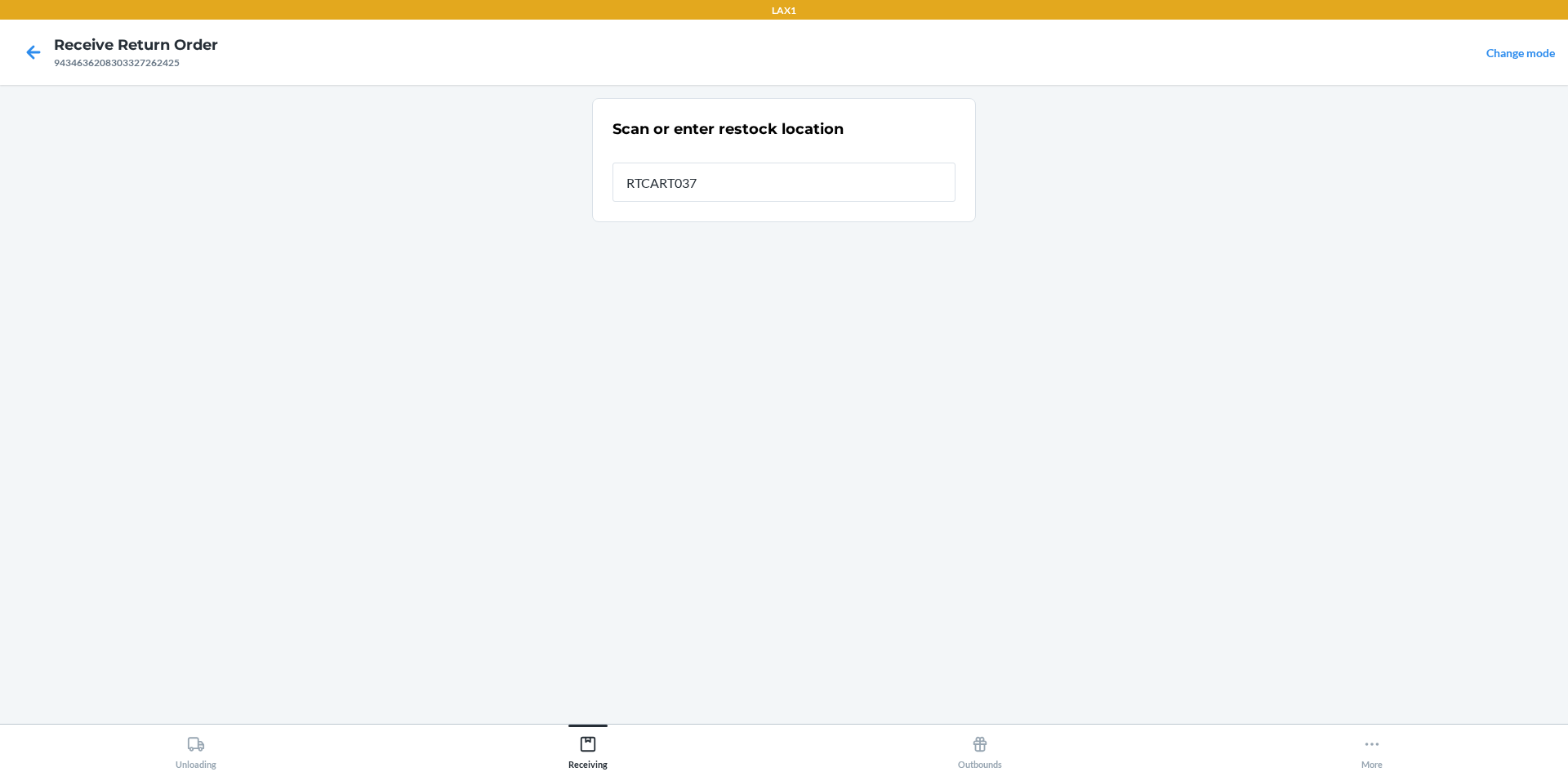
type input "RTCART037"
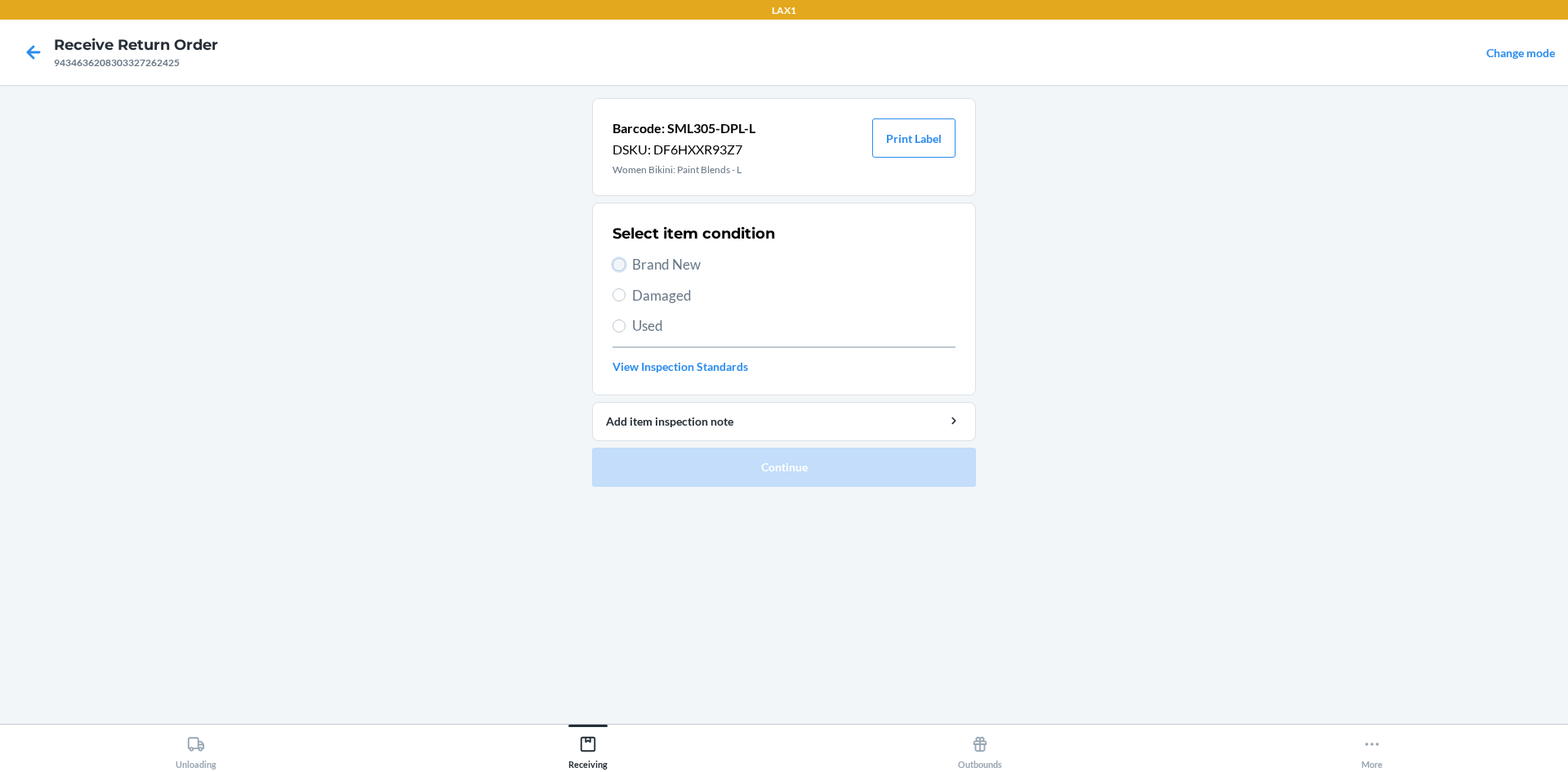
click at [620, 264] on input "Brand New" at bounding box center [618, 264] width 13 height 13
radio input "true"
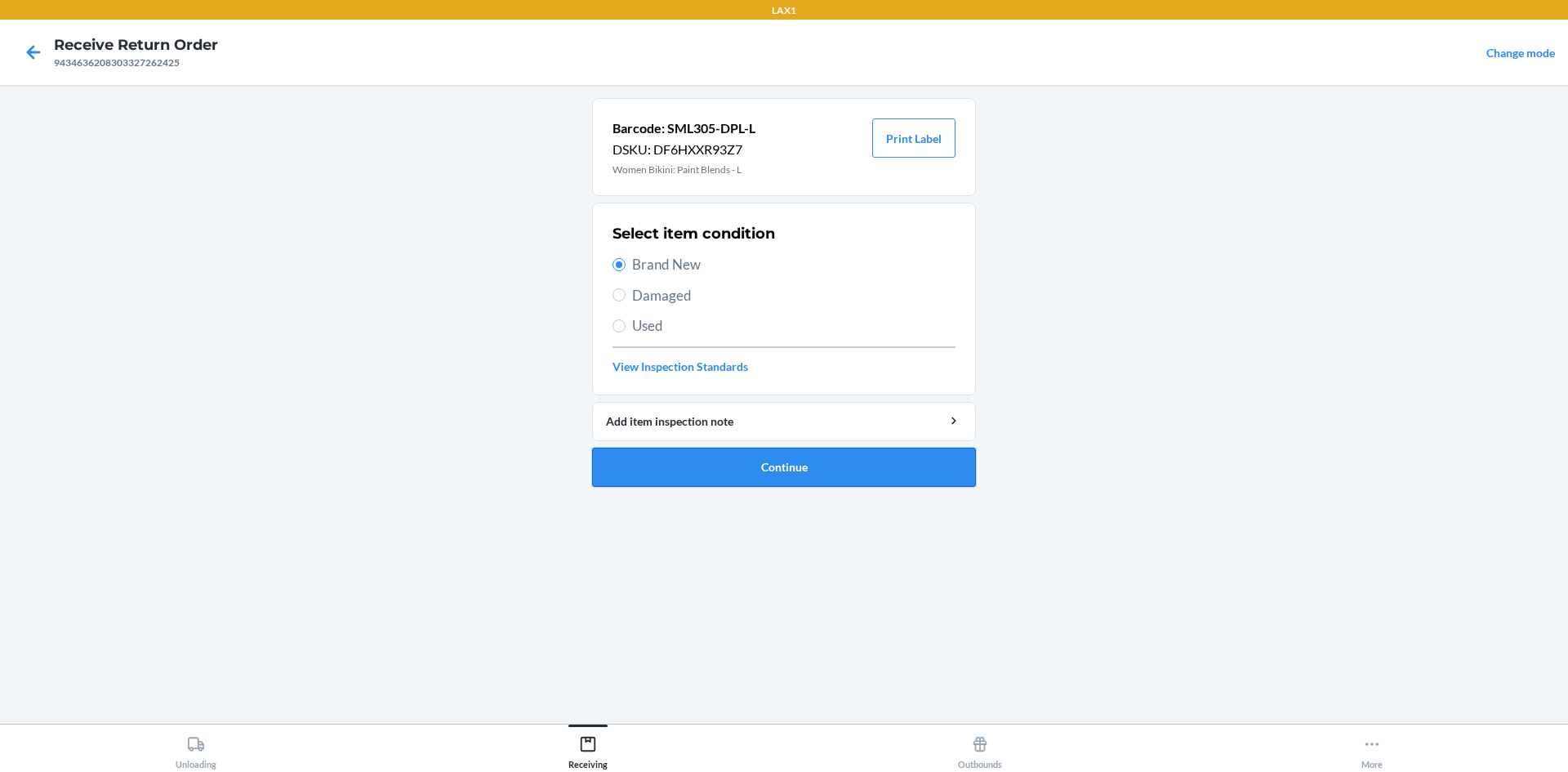
click at [744, 459] on button "Continue" at bounding box center [784, 467] width 384 height 39
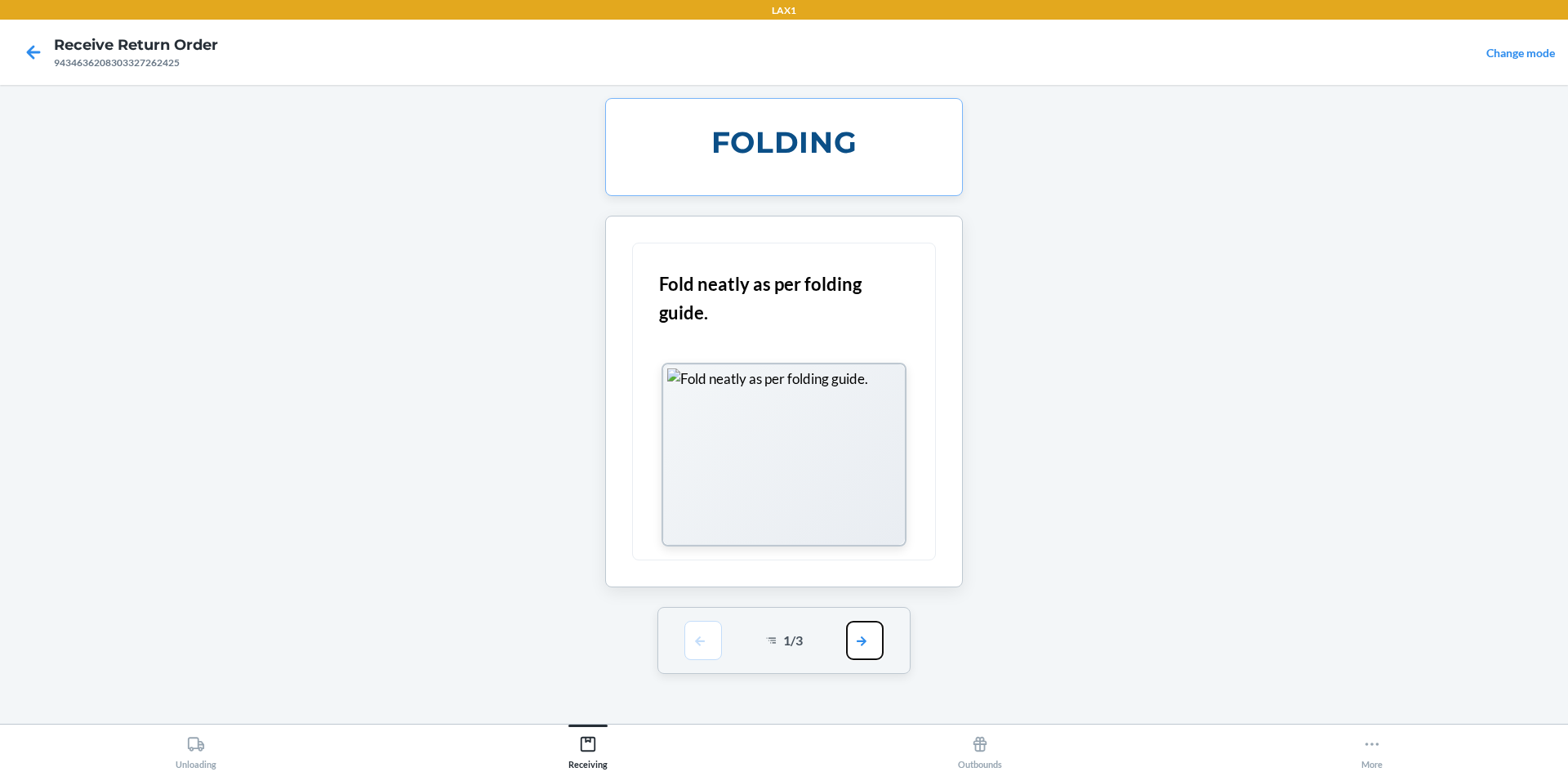
drag, startPoint x: 864, startPoint y: 657, endPoint x: 871, endPoint y: 610, distance: 47.5
click at [864, 645] on button "button" at bounding box center [865, 640] width 38 height 39
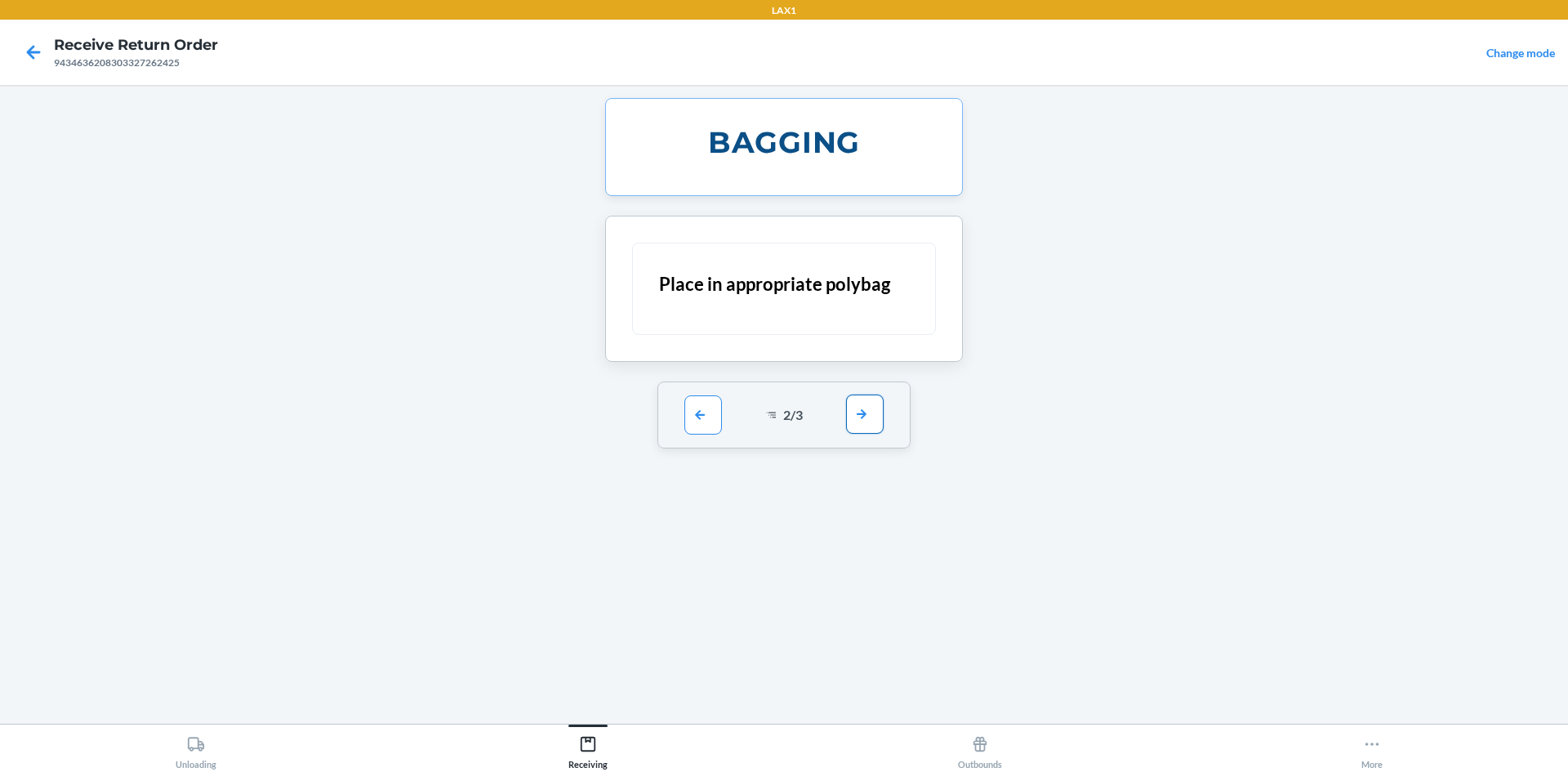
click at [862, 424] on button "button" at bounding box center [865, 414] width 38 height 39
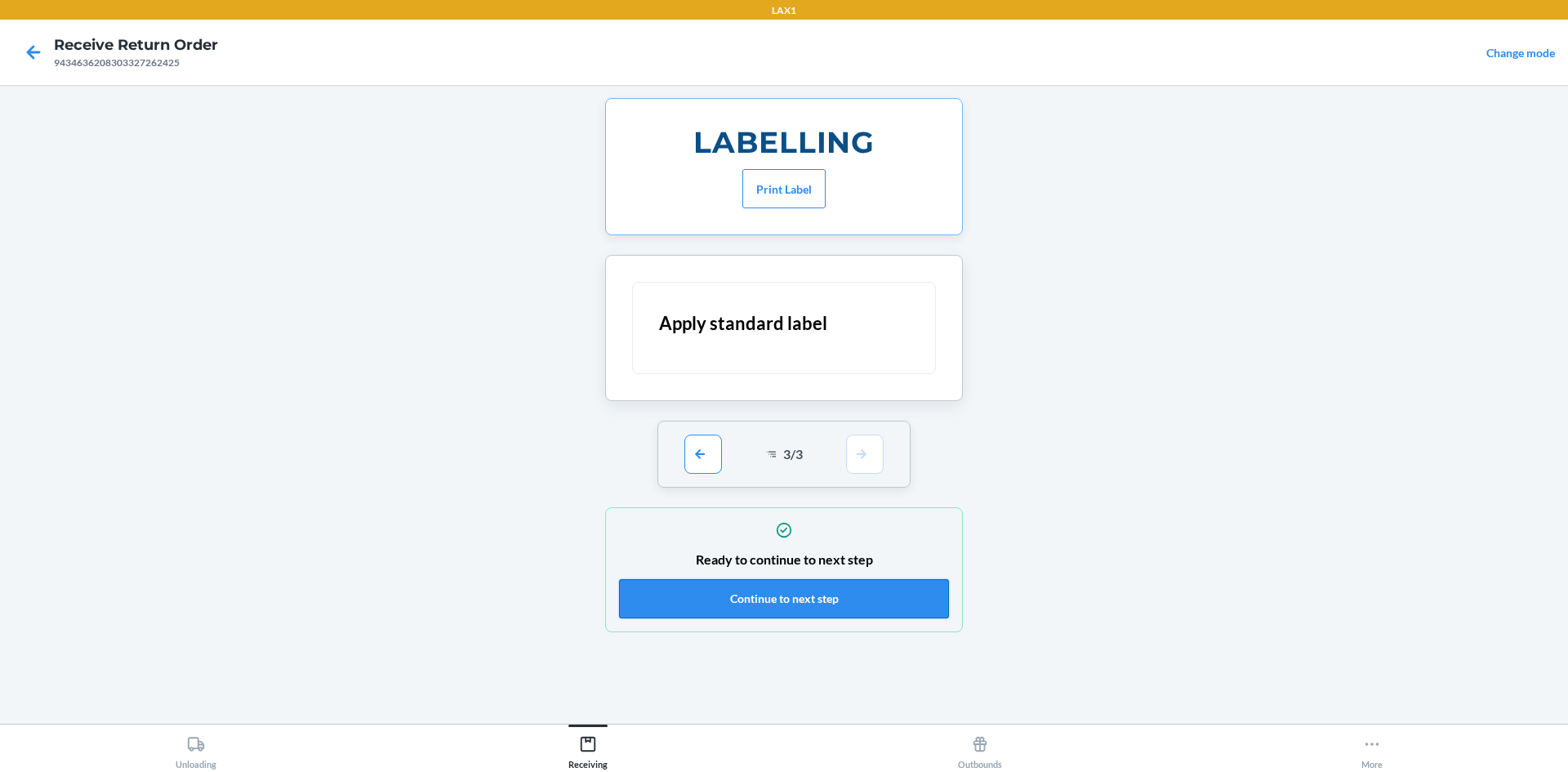
click at [897, 592] on button "Continue to next step" at bounding box center [784, 599] width 330 height 39
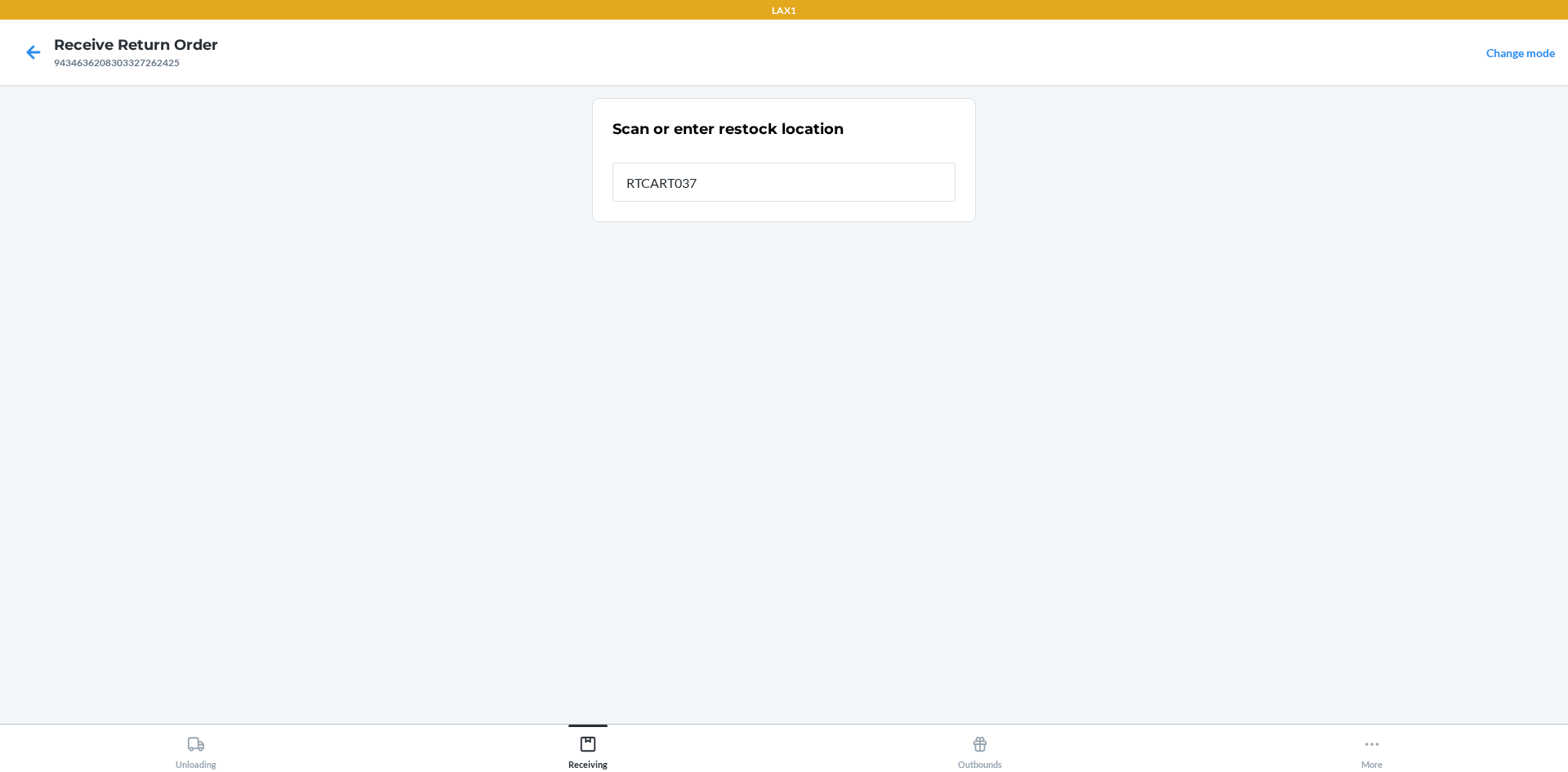
type input "RTCART037"
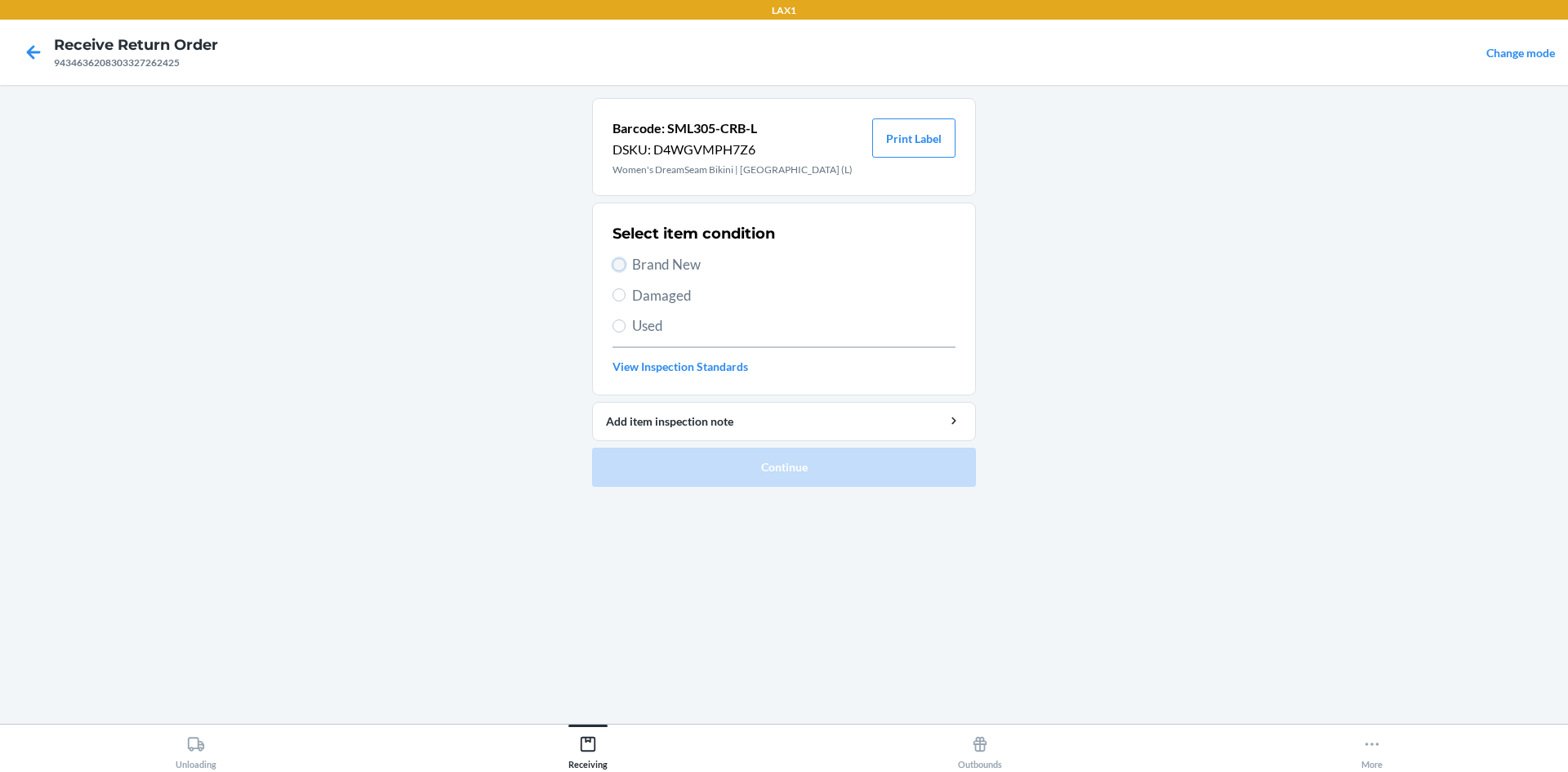
click at [619, 263] on input "Brand New" at bounding box center [618, 264] width 13 height 13
radio input "true"
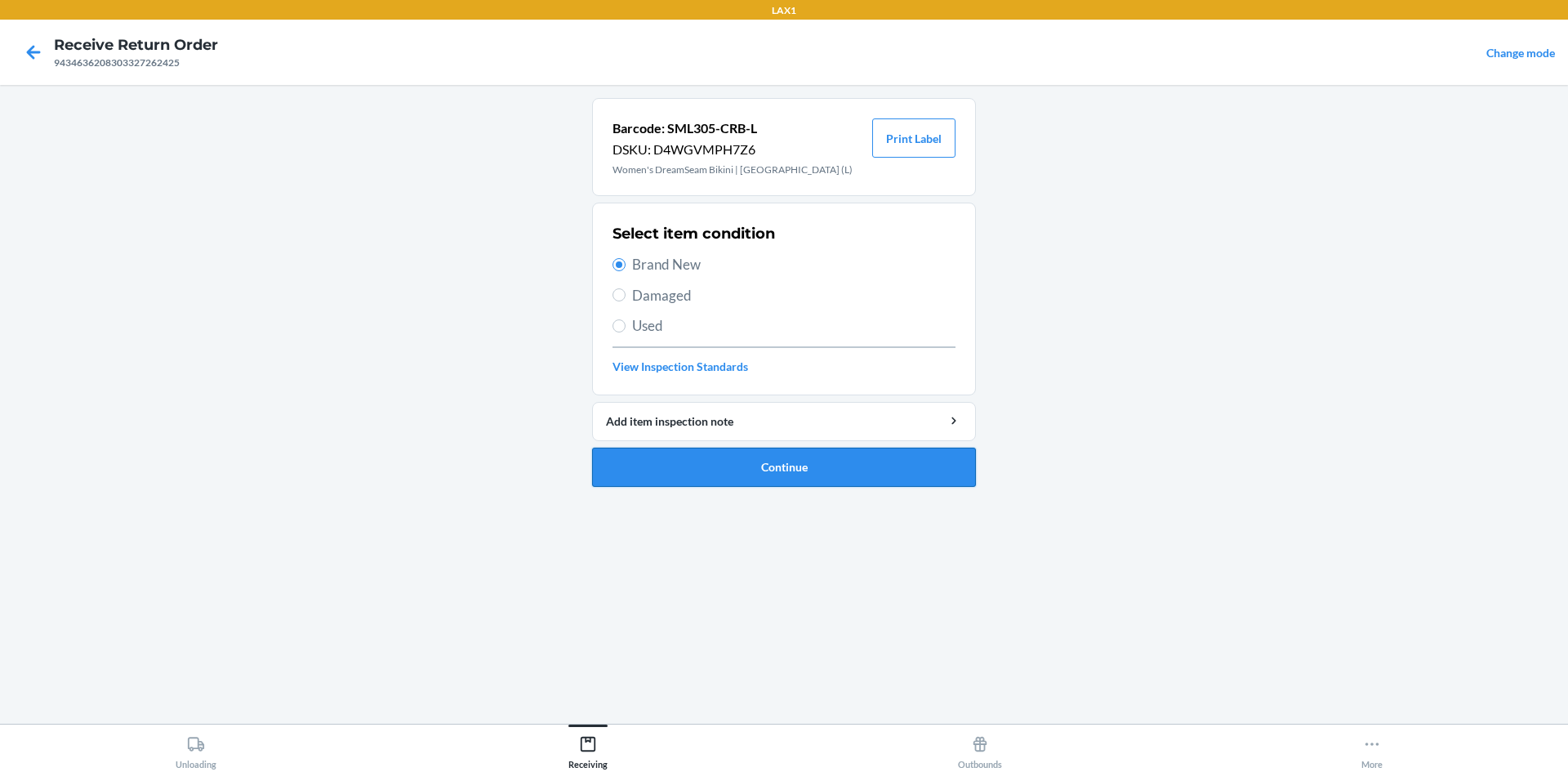
click at [762, 462] on button "Continue" at bounding box center [784, 467] width 384 height 39
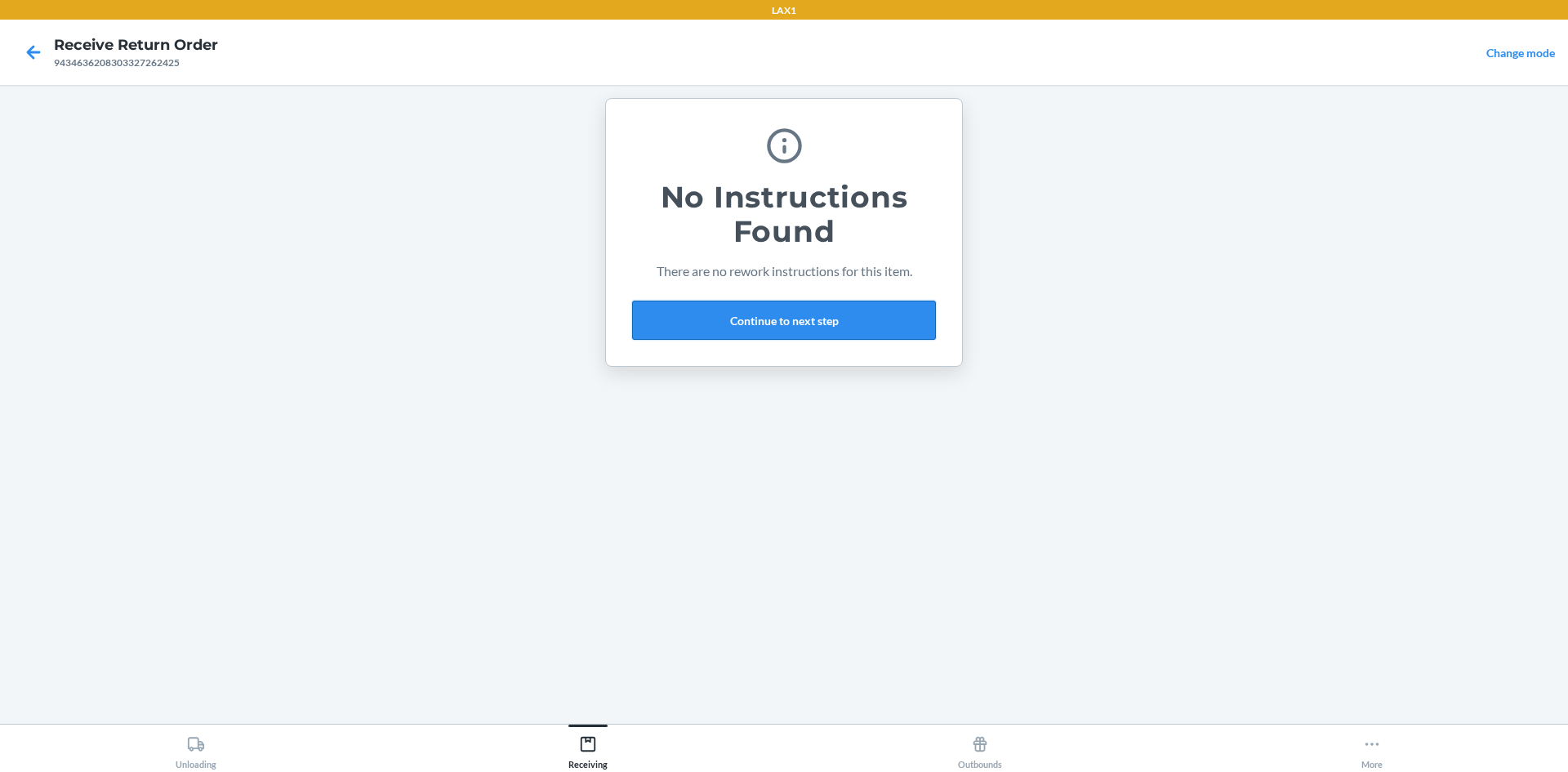
click at [803, 313] on button "Continue to next step" at bounding box center [784, 320] width 304 height 39
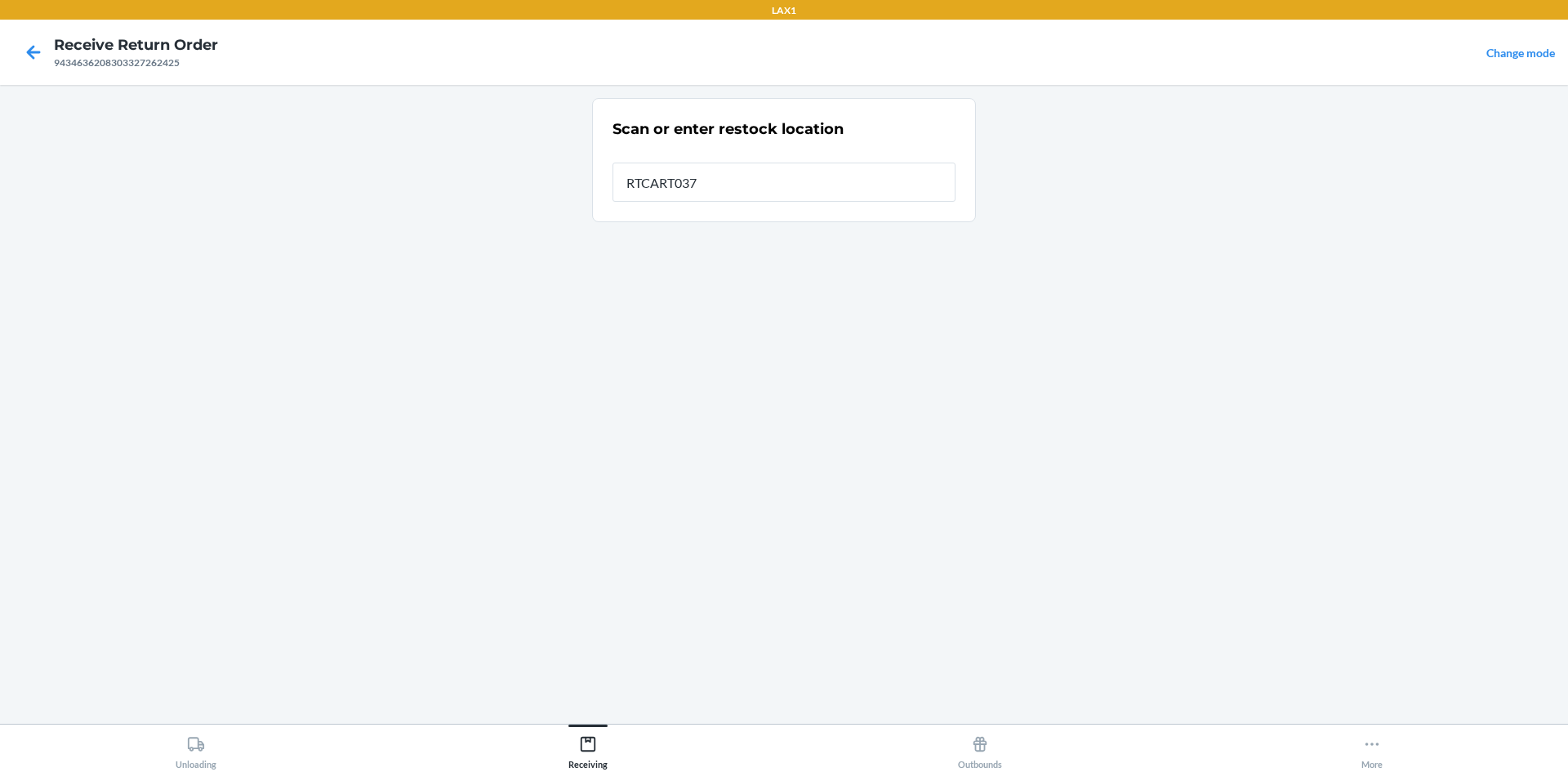
type input "RTCART037"
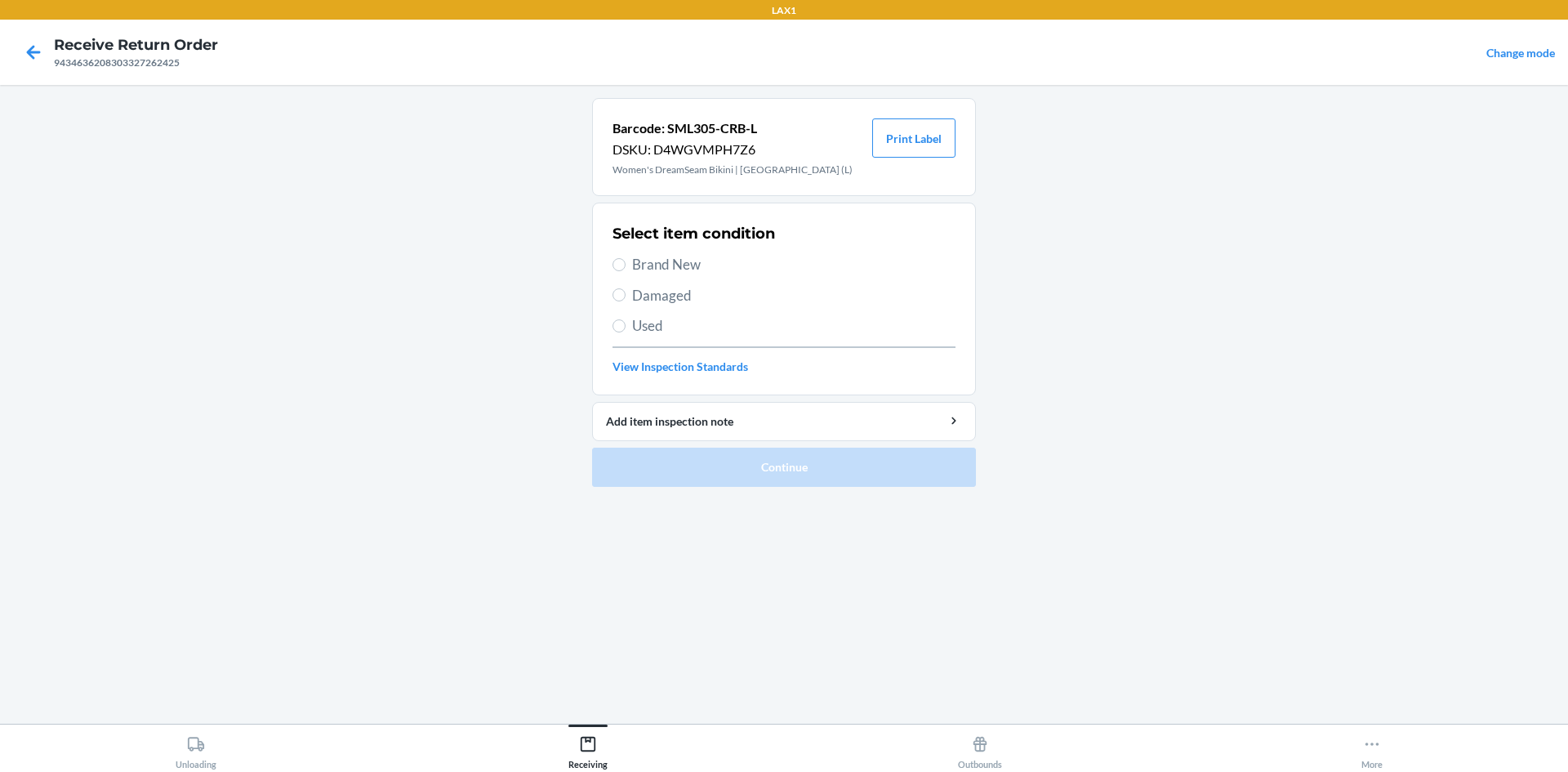
click at [616, 257] on label "Brand New" at bounding box center [784, 265] width 343 height 21
click at [616, 258] on input "Brand New" at bounding box center [618, 264] width 13 height 13
radio input "true"
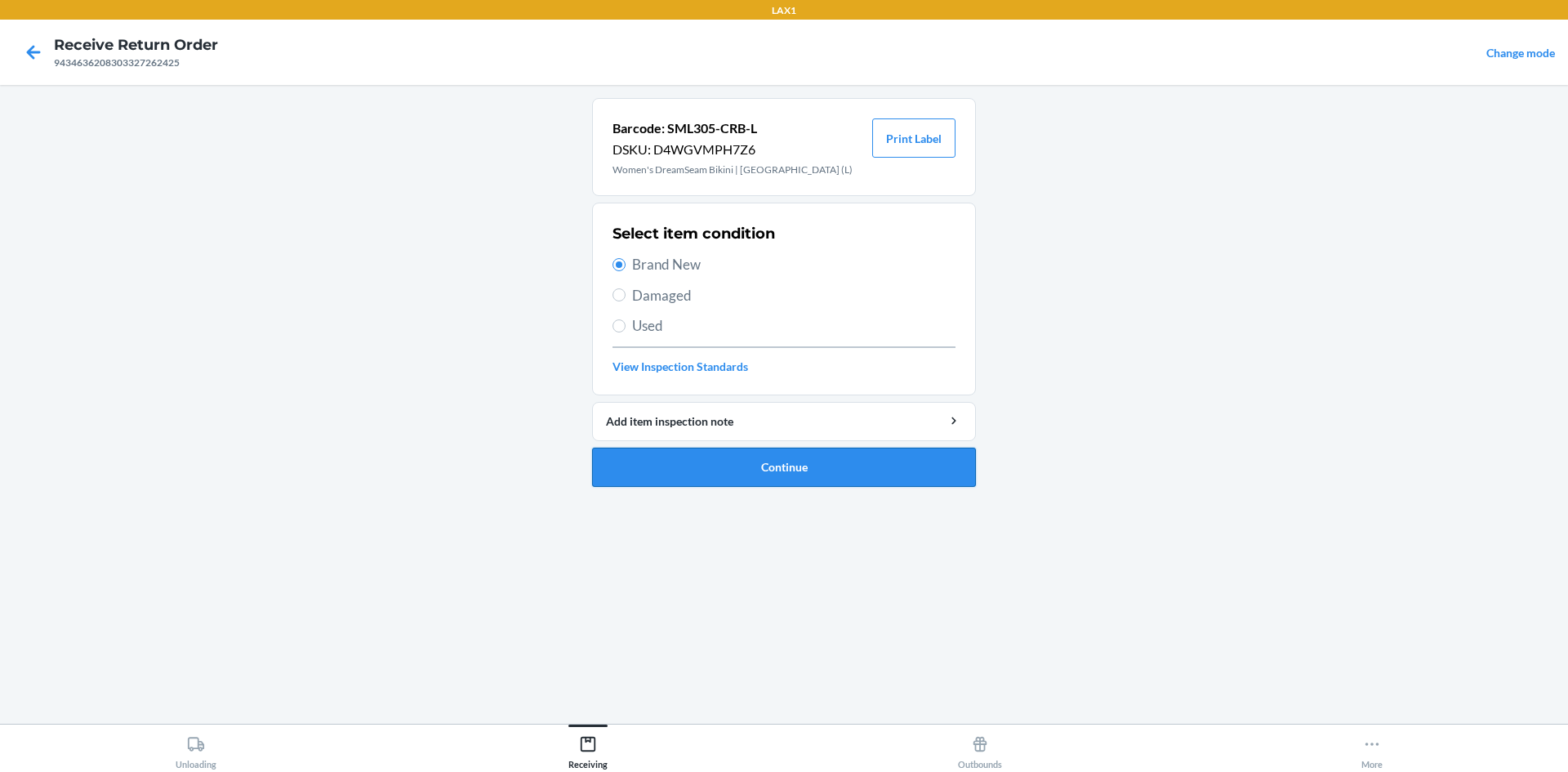
click at [763, 472] on button "Continue" at bounding box center [784, 467] width 384 height 39
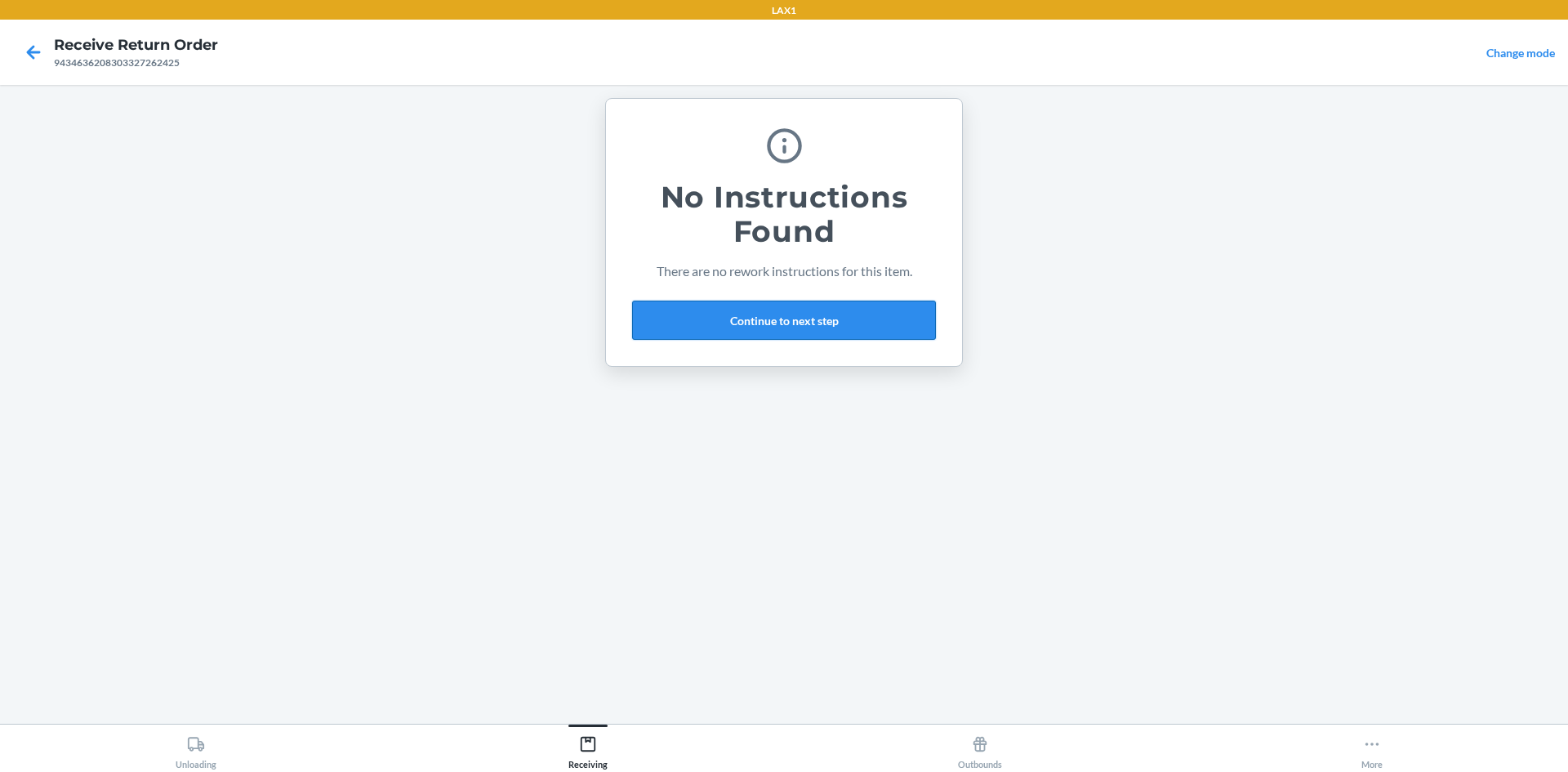
click at [842, 327] on button "Continue to next step" at bounding box center [784, 320] width 304 height 39
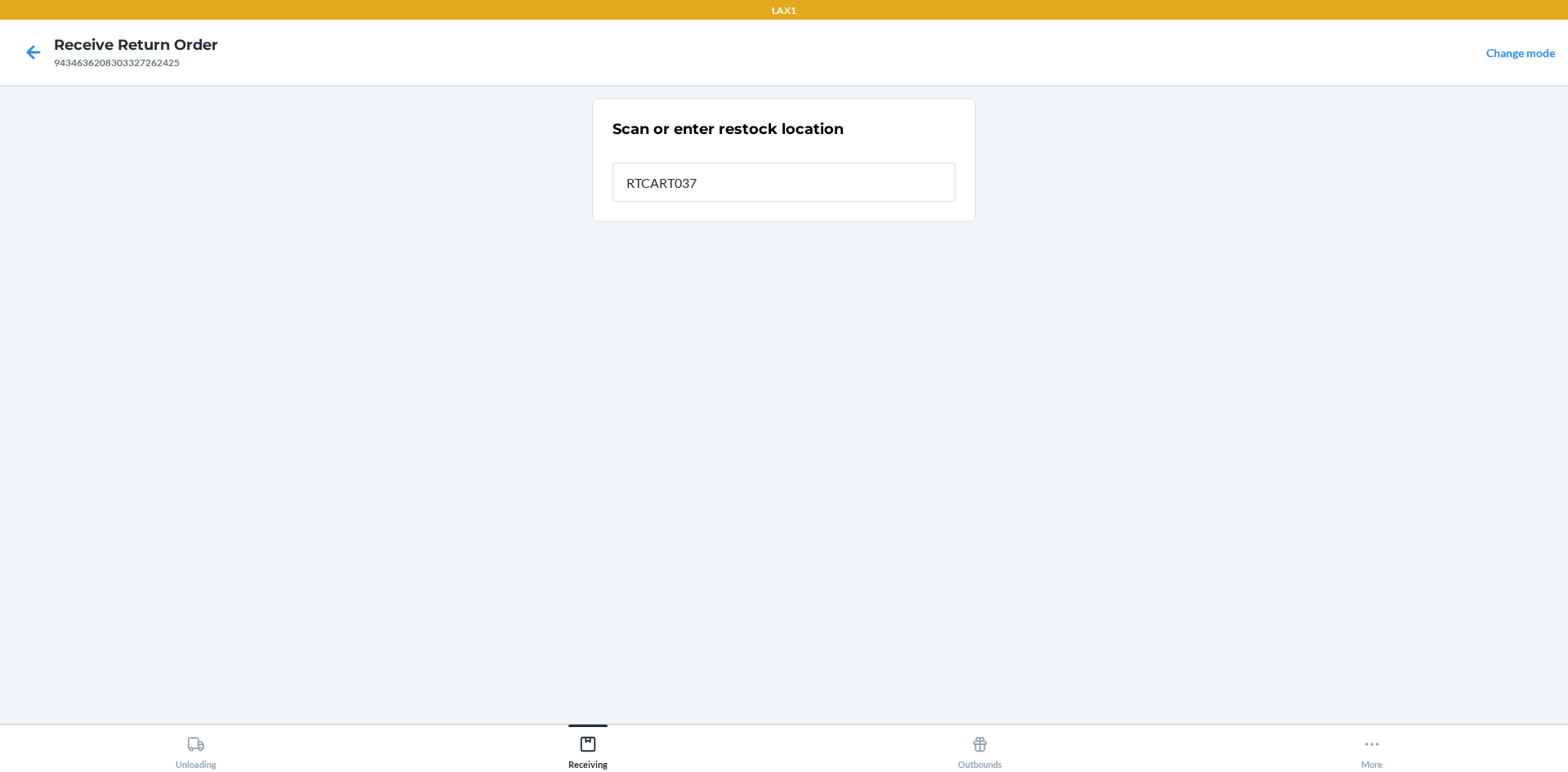
type input "RTCART037"
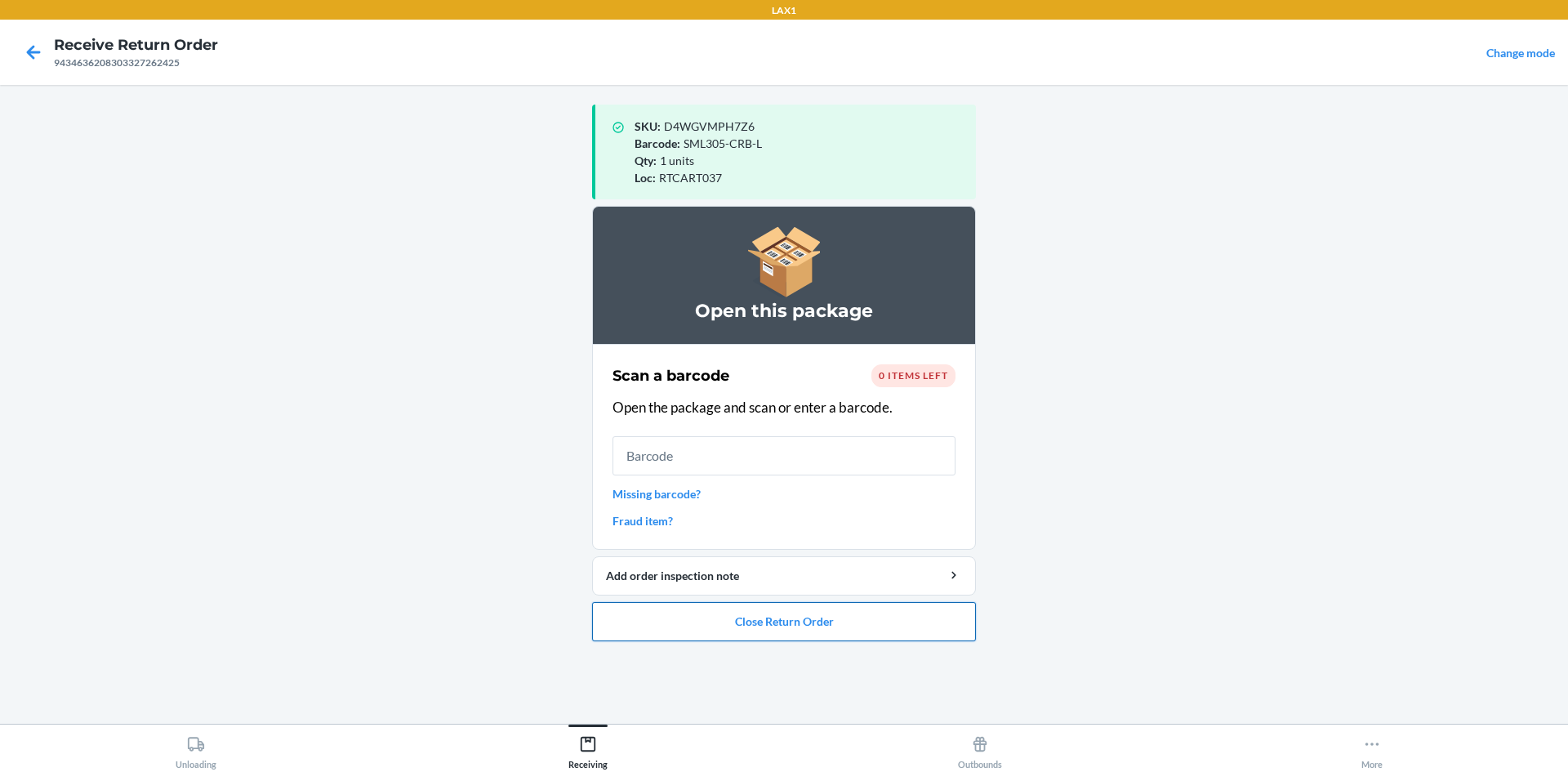
click at [864, 616] on button "Close Return Order" at bounding box center [784, 621] width 384 height 39
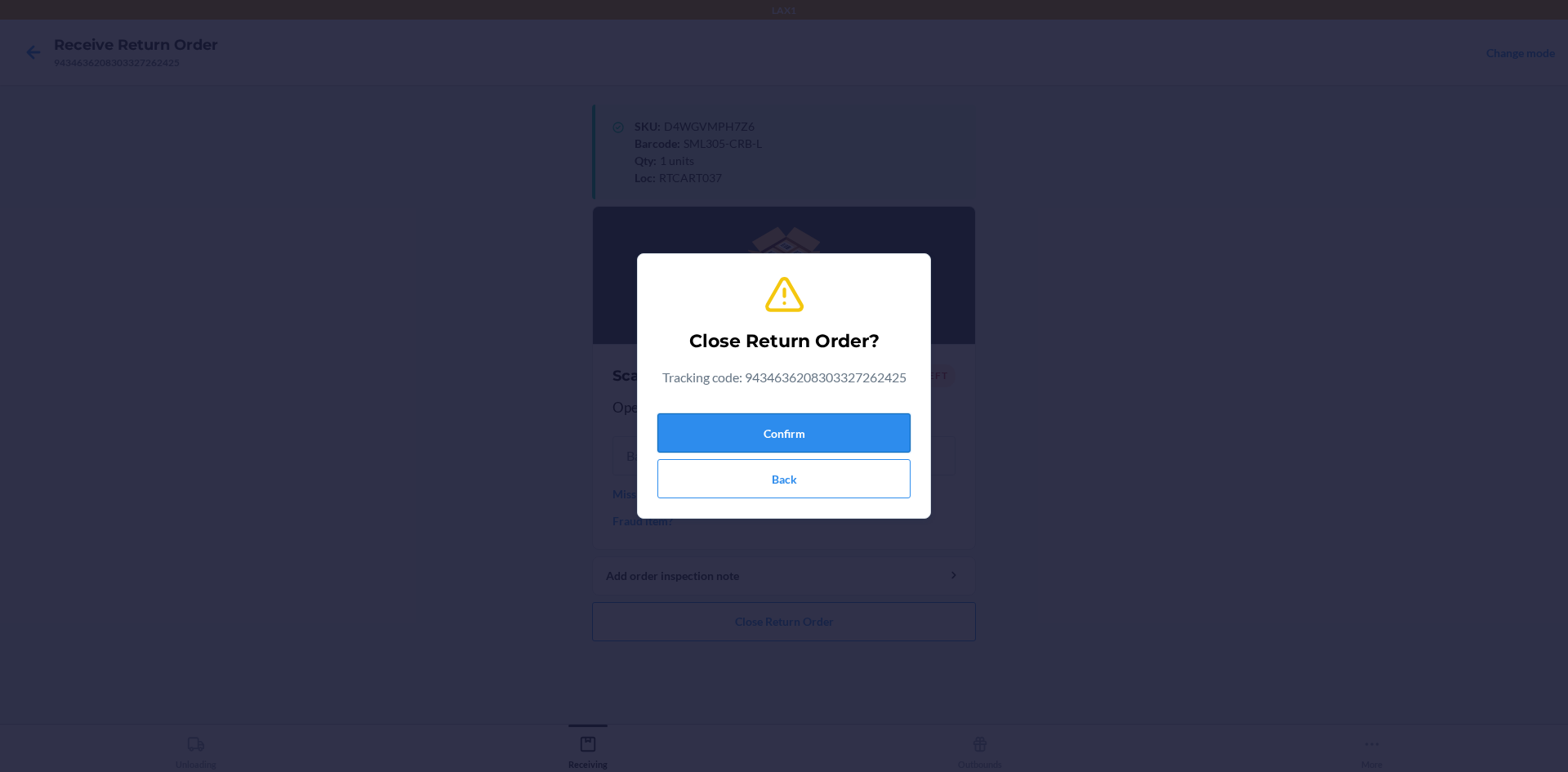
click at [860, 428] on button "Confirm" at bounding box center [784, 432] width 253 height 39
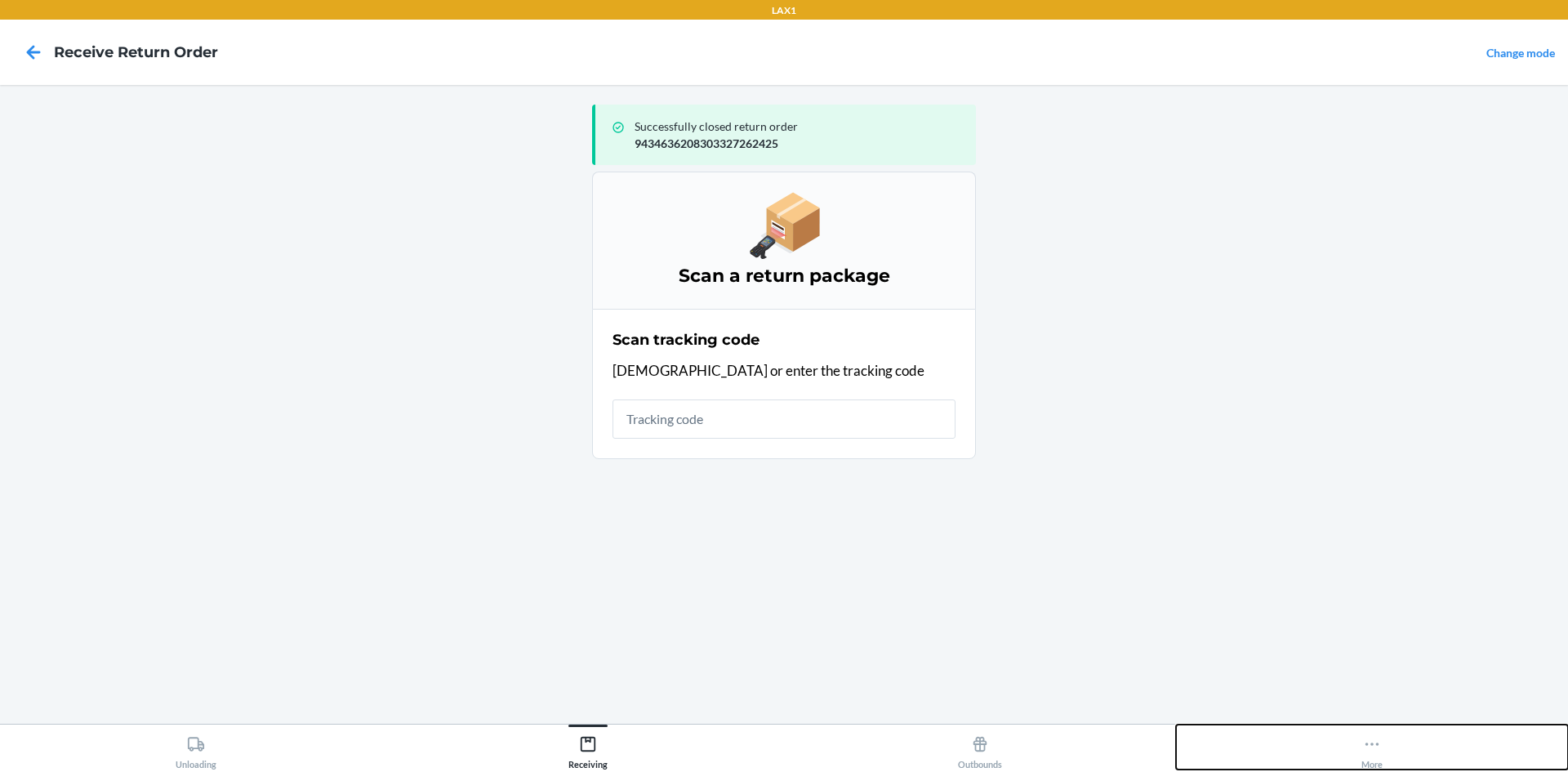
click at [1383, 749] on div "More" at bounding box center [1372, 749] width 21 height 41
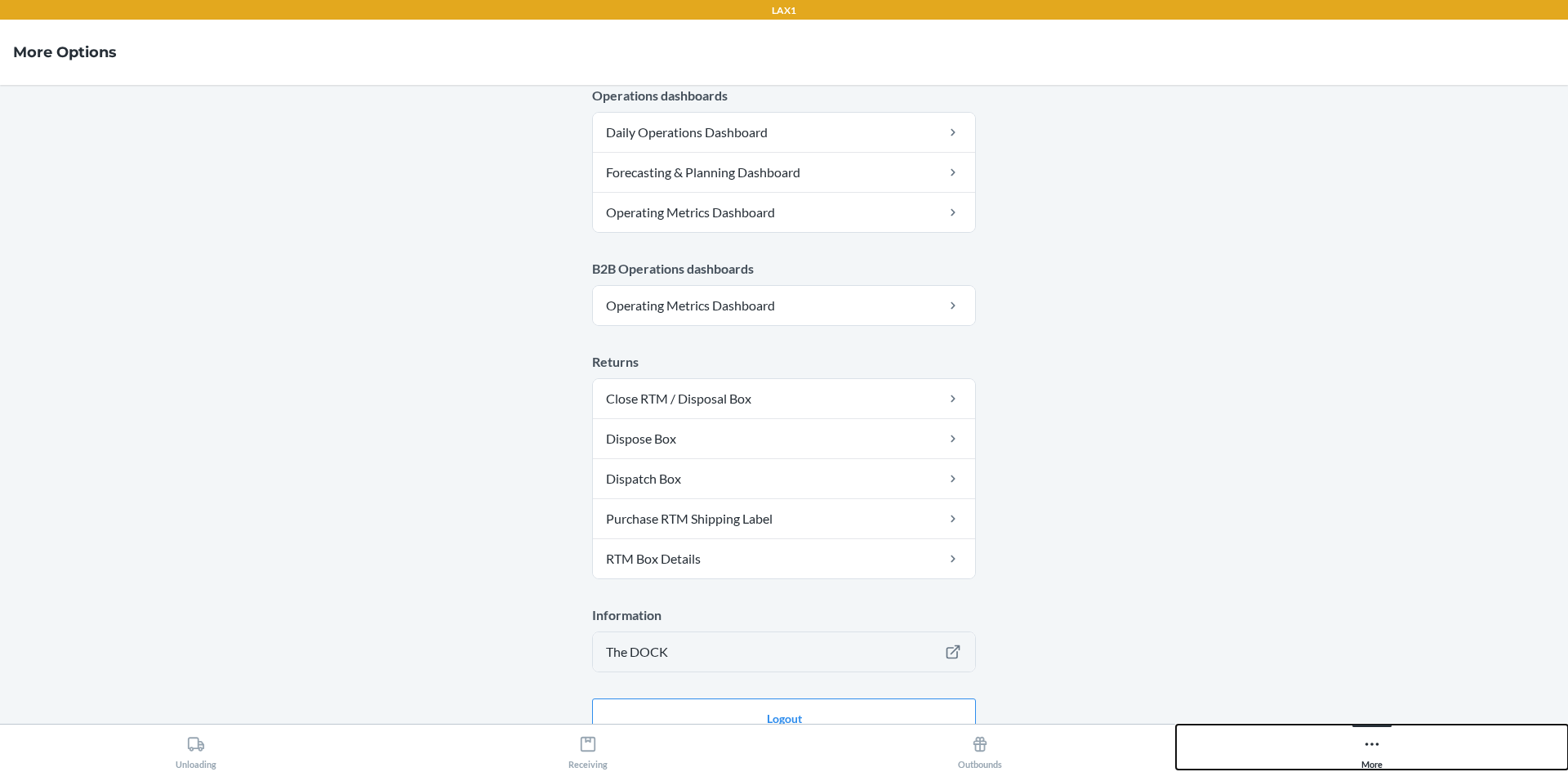
scroll to position [797, 0]
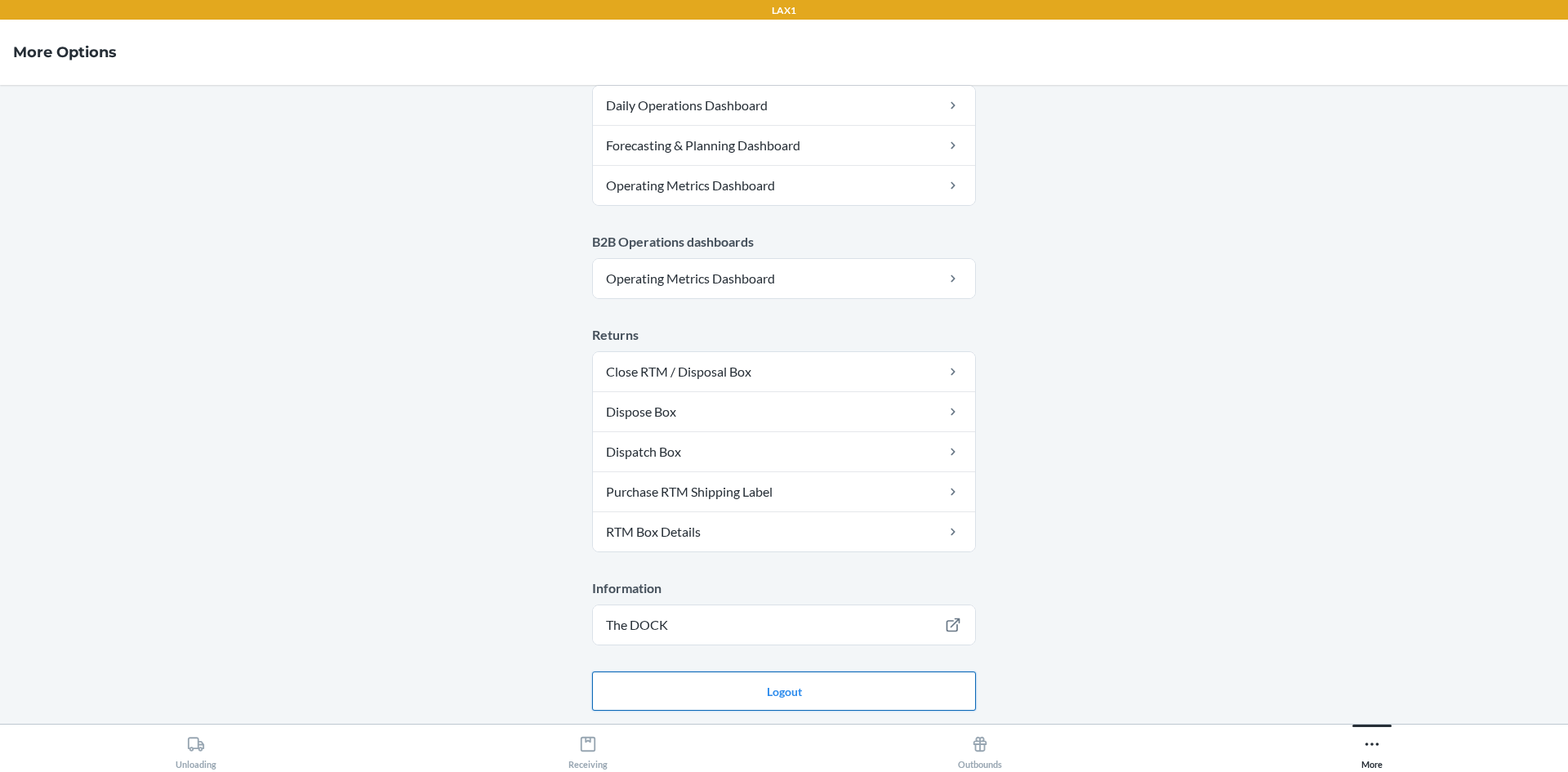
click at [884, 687] on button "Logout" at bounding box center [784, 690] width 384 height 39
